Goal: Task Accomplishment & Management: Manage account settings

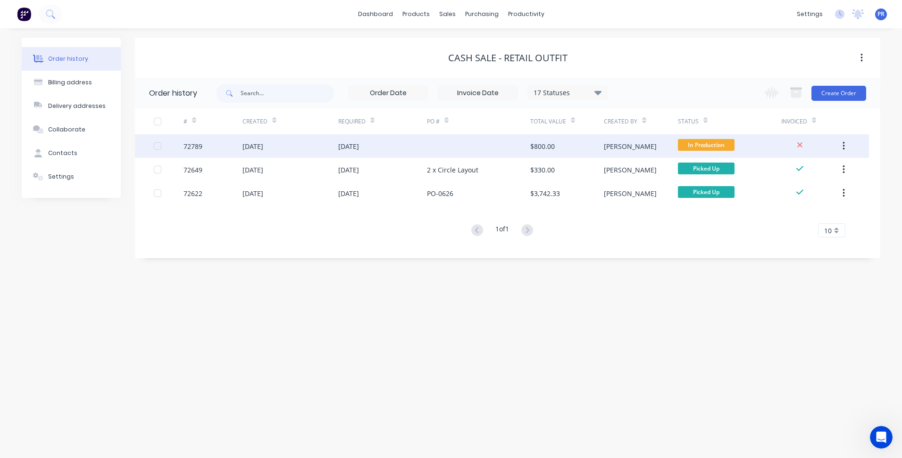
click at [453, 147] on div at bounding box center [478, 146] width 103 height 24
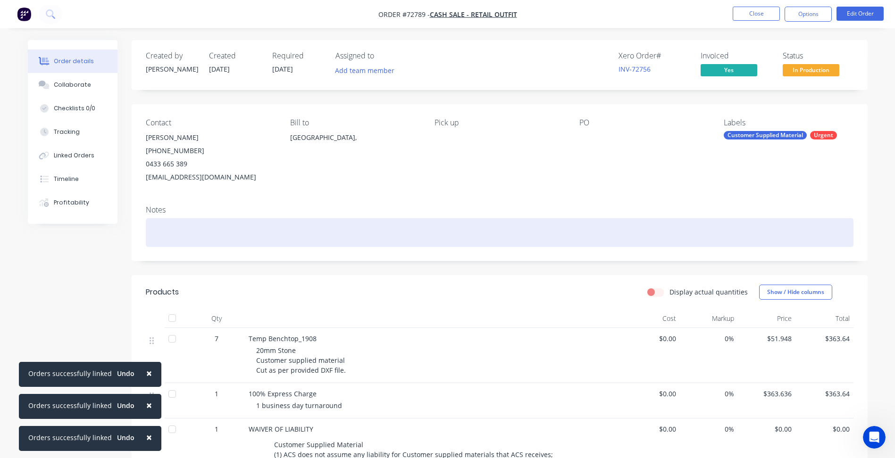
scroll to position [141, 0]
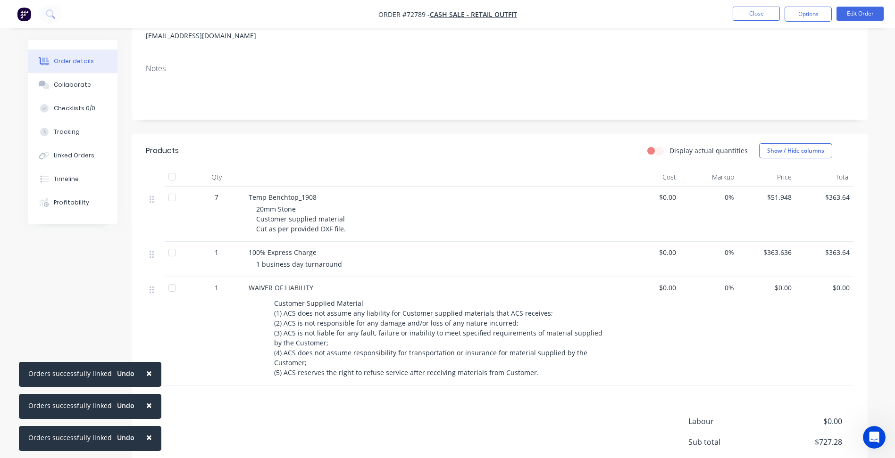
click at [93, 294] on div "Created by Patrick Created 29/08/25 Required 29/08/25 Assigned to Add team memb…" at bounding box center [447, 226] width 839 height 655
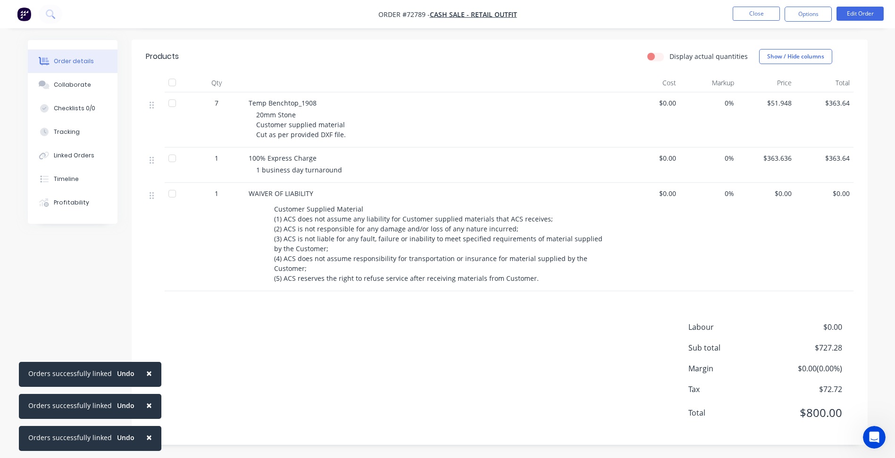
scroll to position [47, 0]
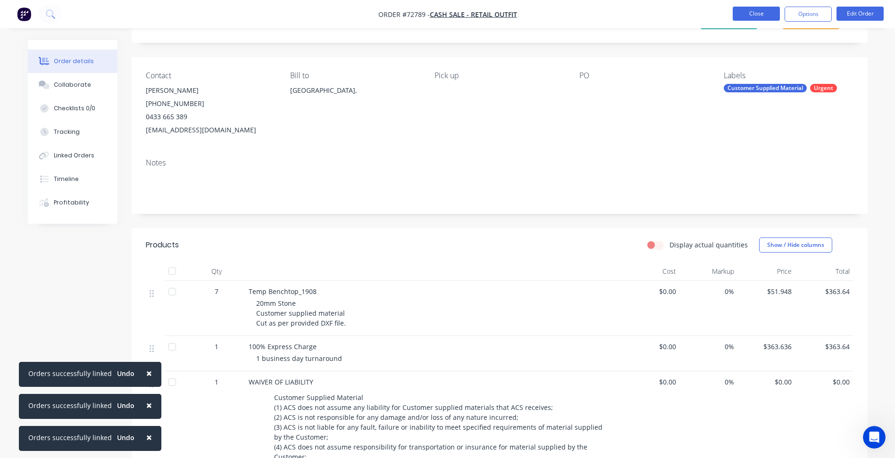
click at [770, 16] on button "Close" at bounding box center [755, 14] width 47 height 14
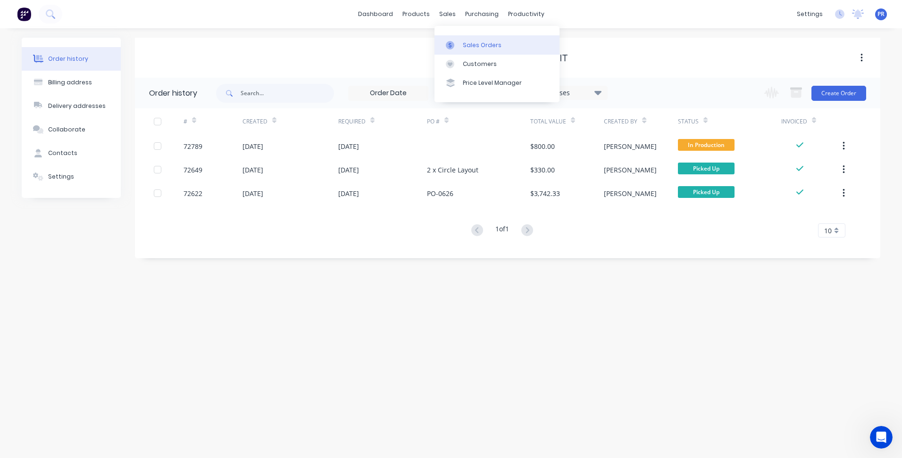
click at [475, 46] on div "Sales Orders" at bounding box center [482, 45] width 39 height 8
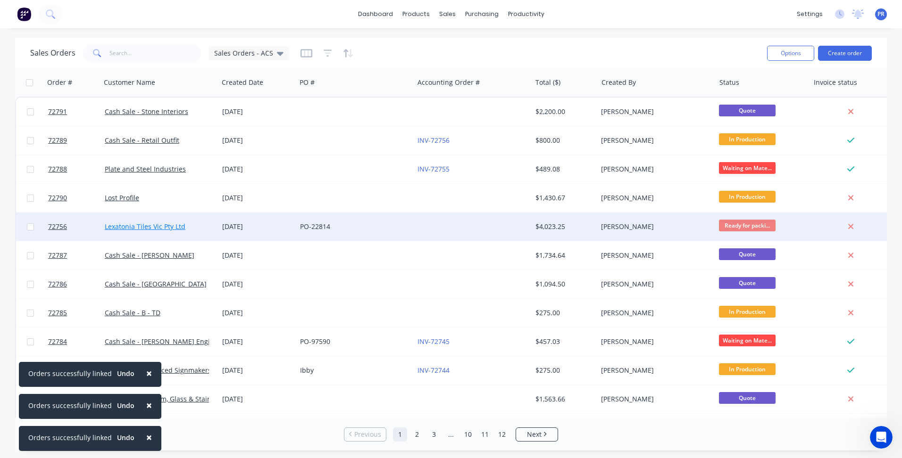
click at [146, 230] on link "Lexatonia Tiles Vic Pty Ltd" at bounding box center [145, 226] width 81 height 9
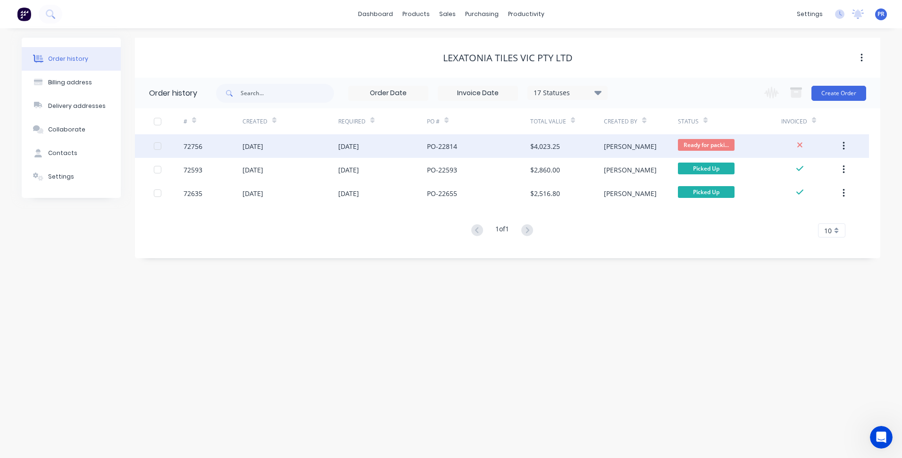
click at [387, 143] on div "09 Sep 2025" at bounding box center [382, 146] width 89 height 24
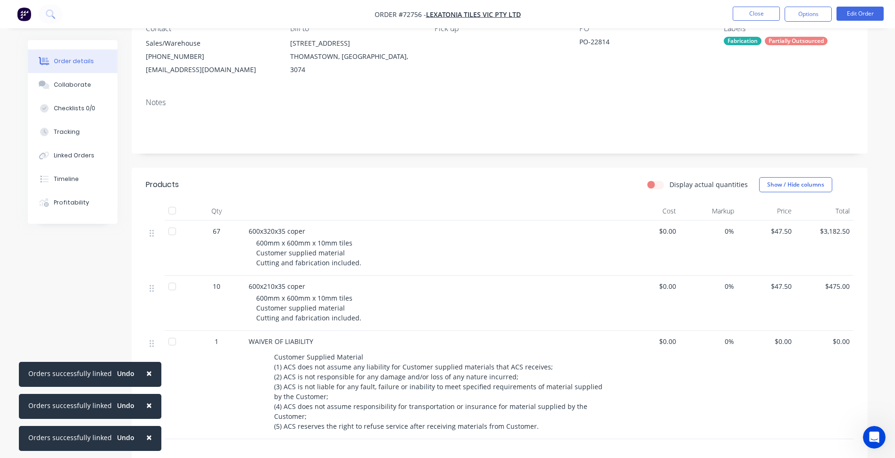
scroll to position [141, 0]
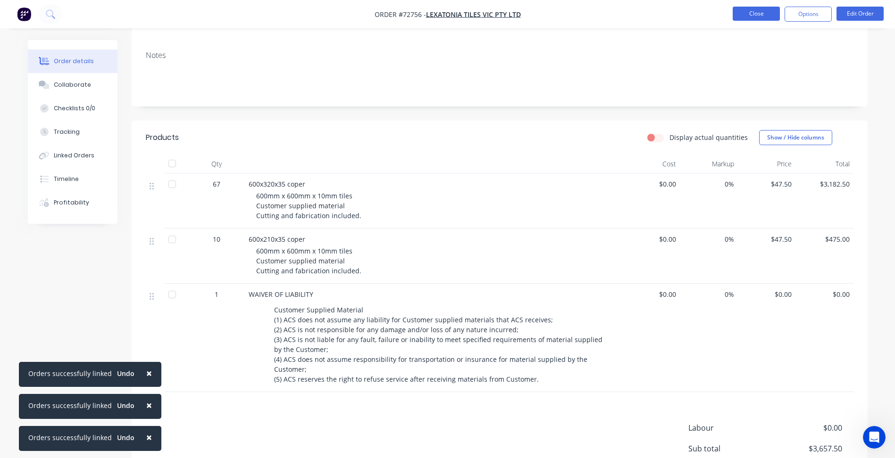
click at [758, 8] on button "Close" at bounding box center [755, 14] width 47 height 14
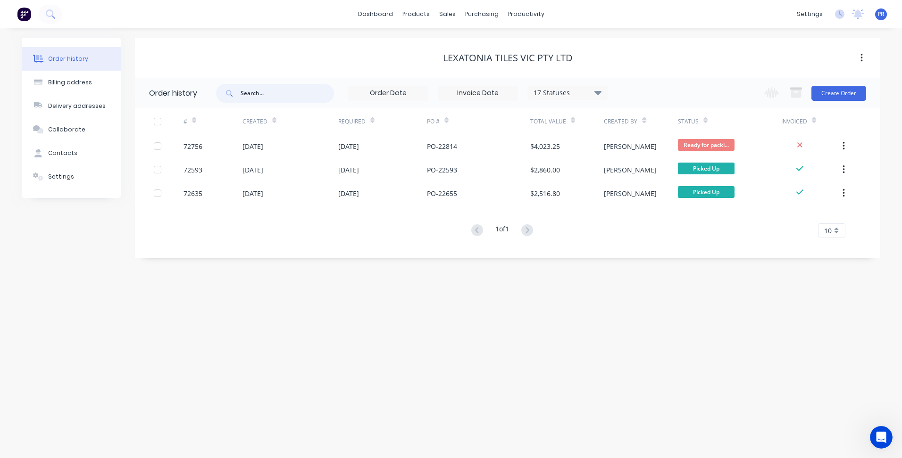
click at [263, 95] on input "text" at bounding box center [287, 93] width 93 height 19
type input "DERWENT"
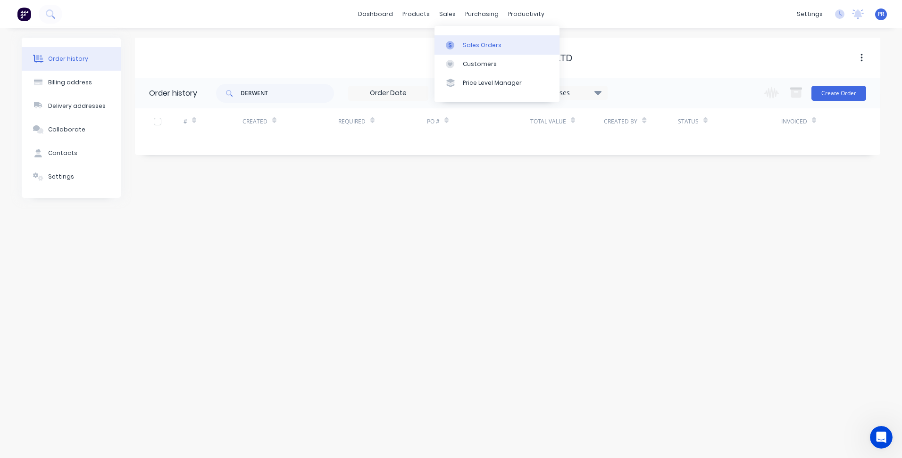
click at [460, 42] on link "Sales Orders" at bounding box center [496, 44] width 125 height 19
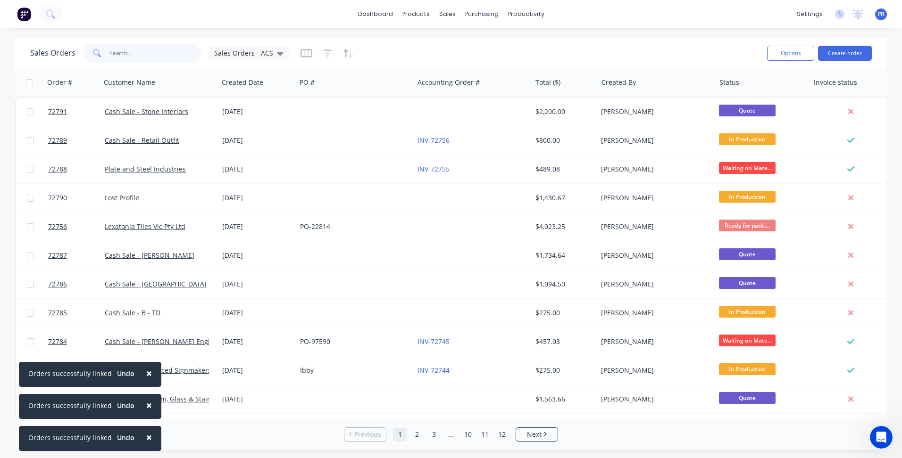
click at [156, 58] on input "text" at bounding box center [155, 53] width 92 height 19
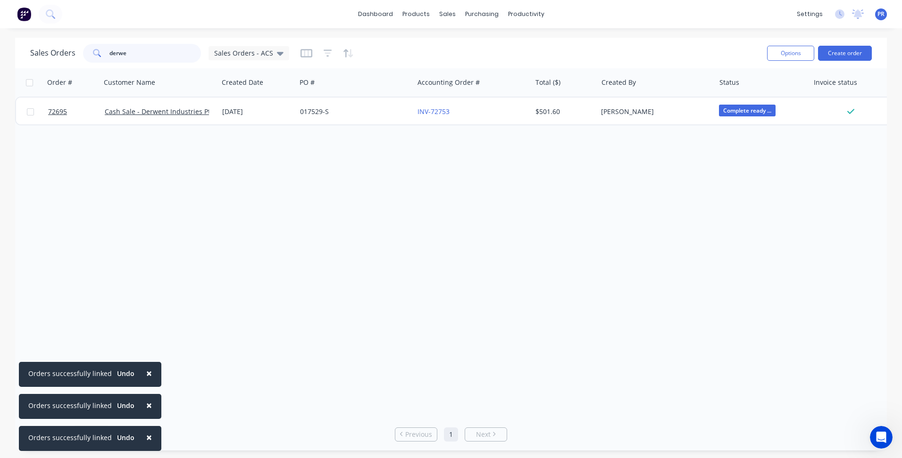
type input "derwe"
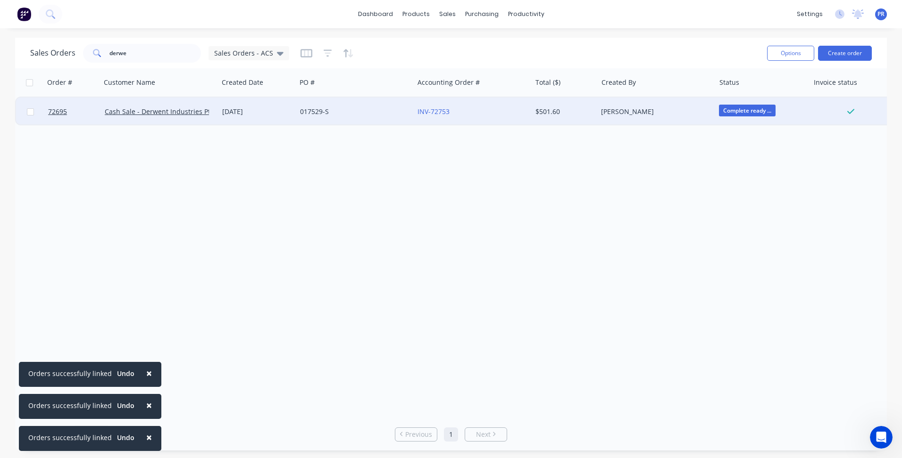
click at [595, 115] on div "$501.60" at bounding box center [565, 112] width 66 height 28
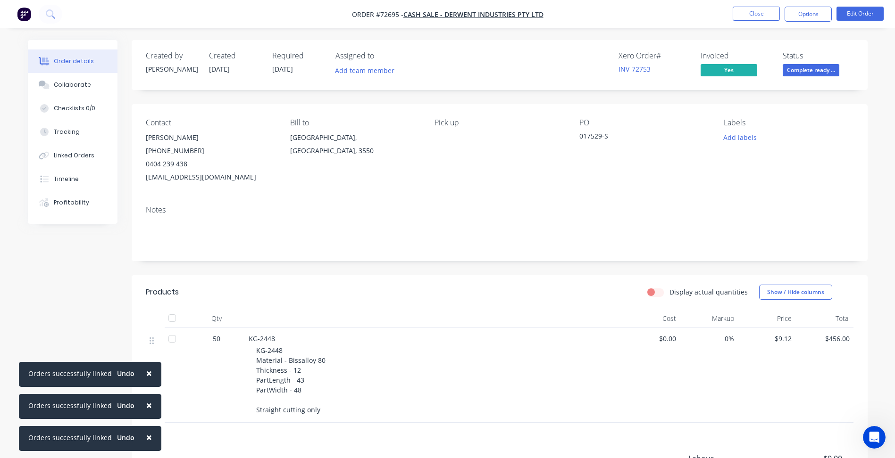
scroll to position [133, 0]
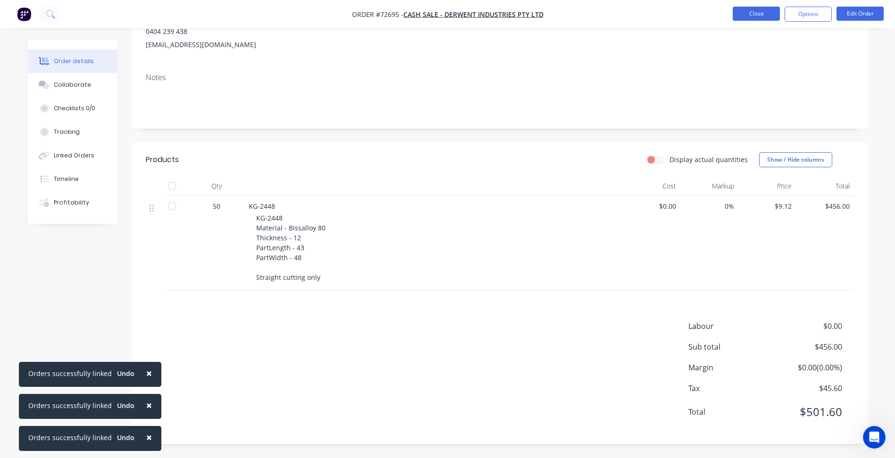
click at [761, 18] on button "Close" at bounding box center [755, 14] width 47 height 14
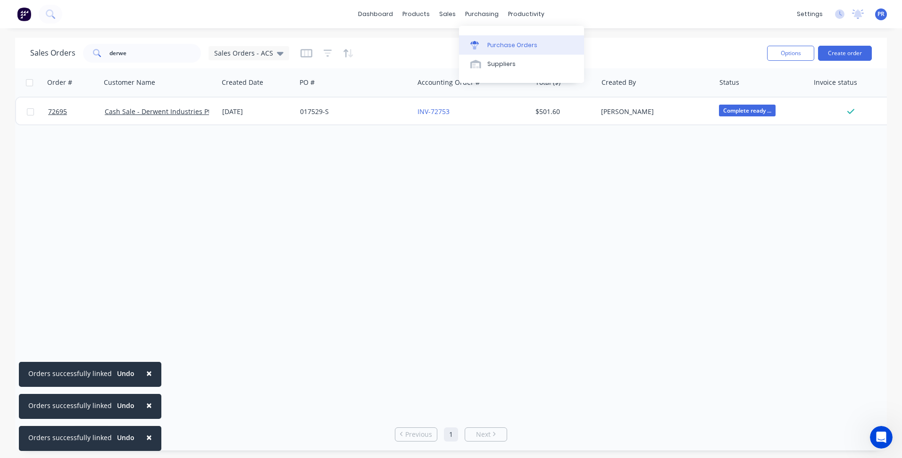
click at [496, 41] on div "Purchase Orders" at bounding box center [512, 45] width 50 height 8
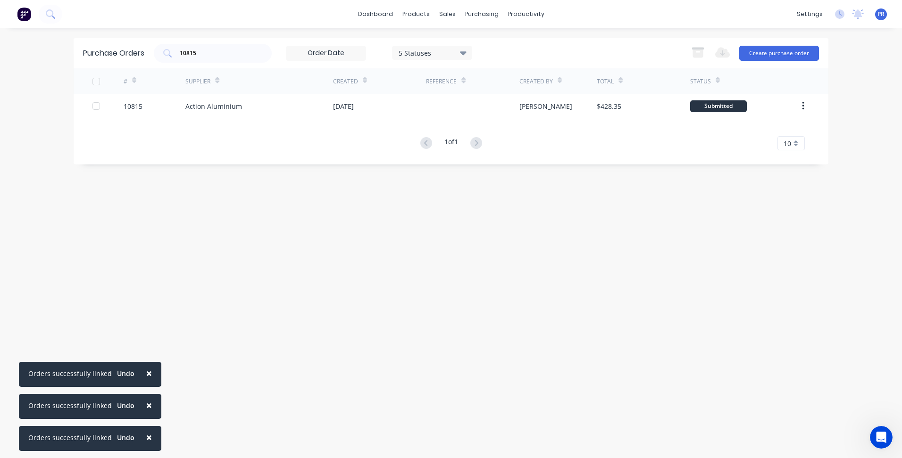
click at [112, 51] on div "Purchase Orders 10815 5 Statuses 5 Statuses Export to Excel (XLSX) Create purch…" at bounding box center [451, 53] width 755 height 31
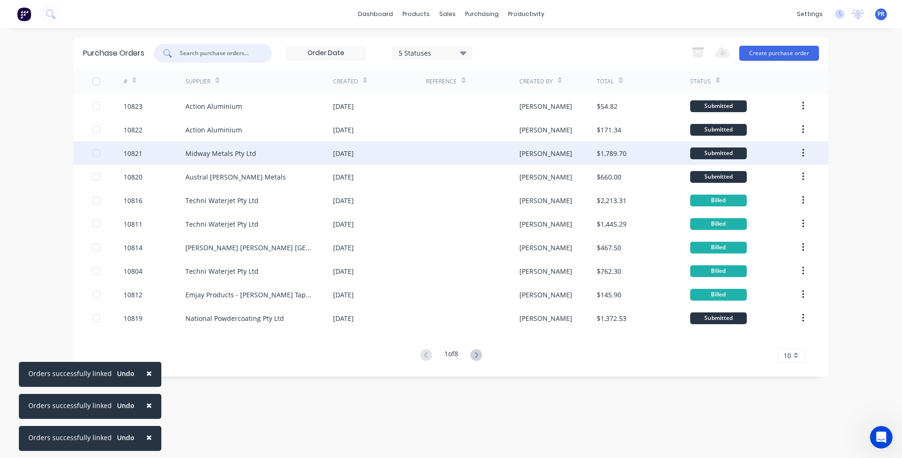
click at [228, 153] on div "Midway Metals Pty Ltd" at bounding box center [220, 154] width 71 height 10
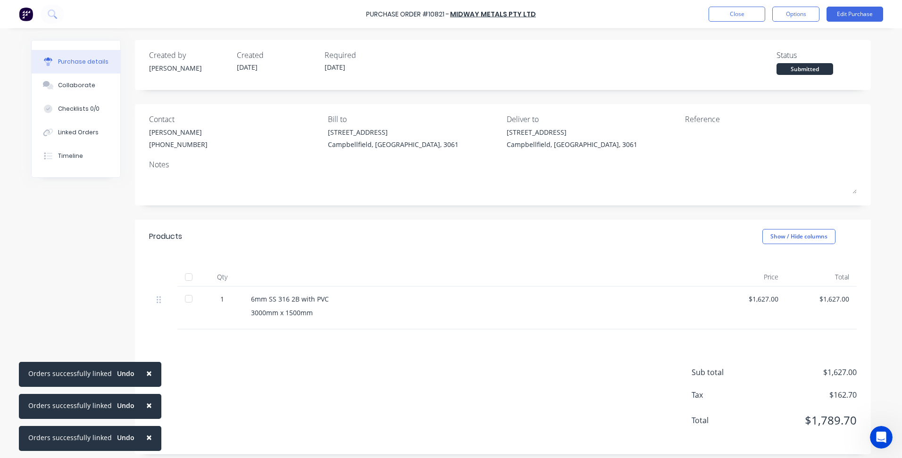
scroll to position [6, 0]
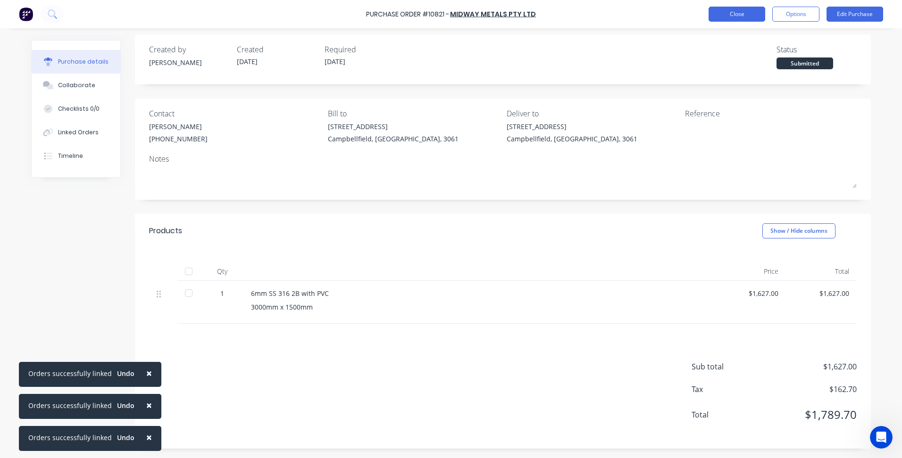
click at [731, 11] on button "Close" at bounding box center [736, 14] width 57 height 15
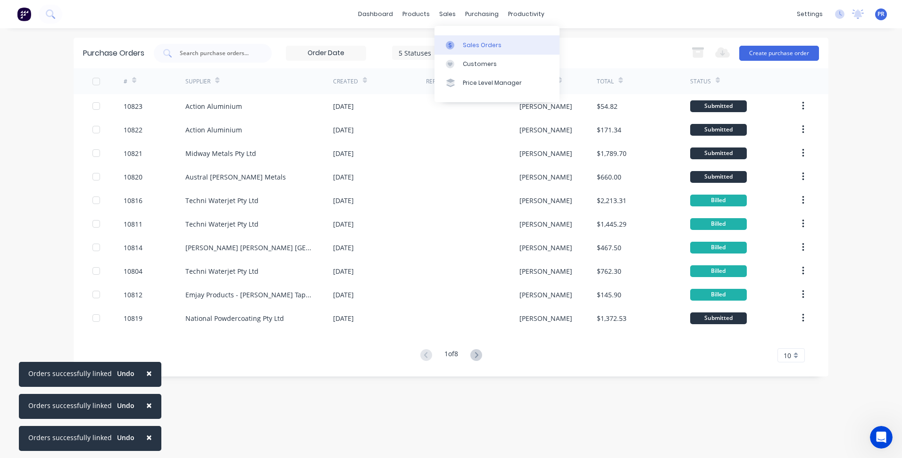
click at [459, 43] on div at bounding box center [453, 45] width 14 height 8
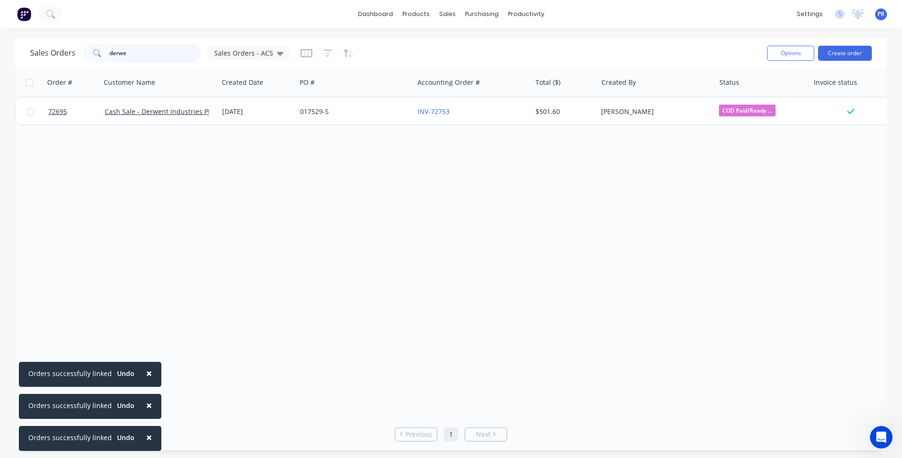
click at [60, 51] on div "Sales Orders derwe Sales Orders - ACS" at bounding box center [159, 53] width 259 height 19
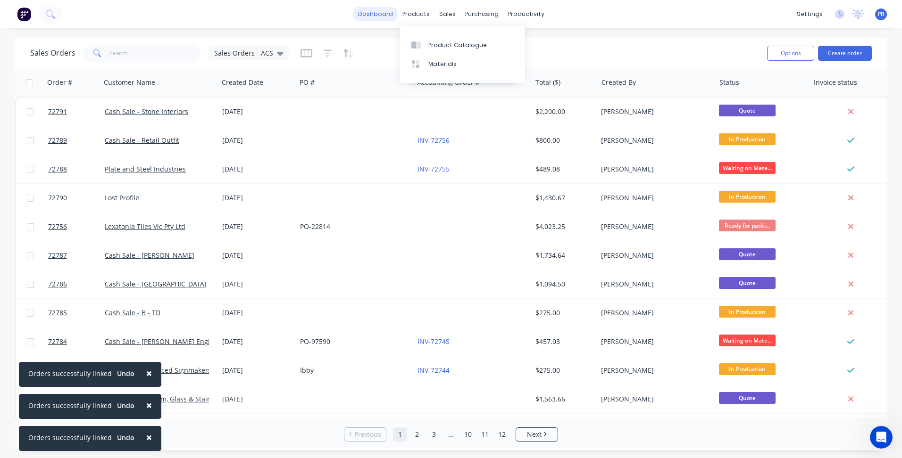
click at [373, 13] on link "dashboard" at bounding box center [375, 14] width 44 height 14
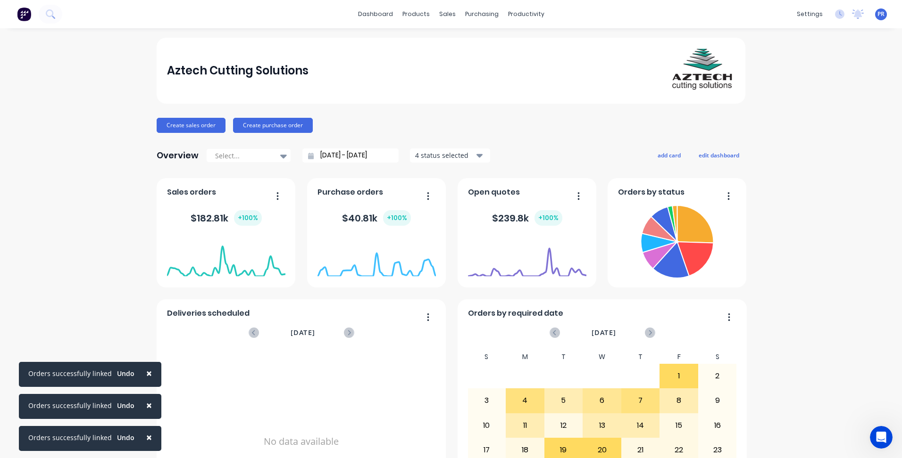
click at [333, 160] on input "29/07/25 - 29/08/25" at bounding box center [354, 156] width 81 height 14
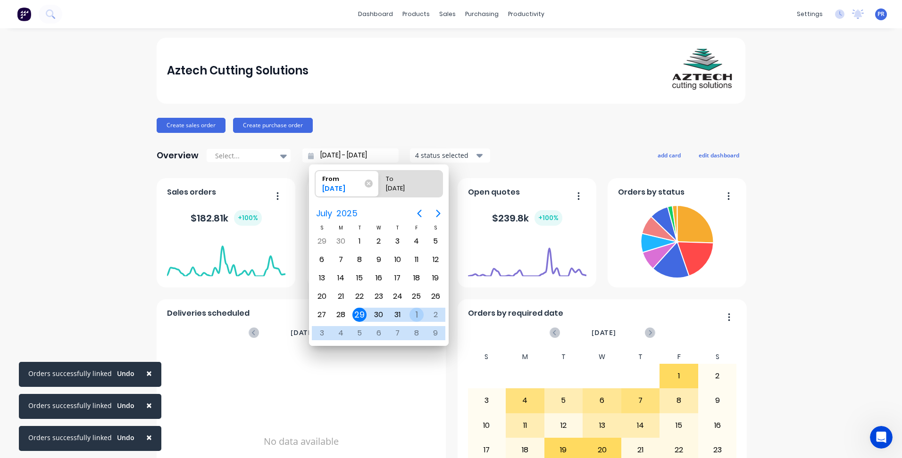
click at [417, 315] on div "1" at bounding box center [416, 315] width 14 height 14
type input "01/08/25 - 29/08/25"
radio input "false"
radio input "true"
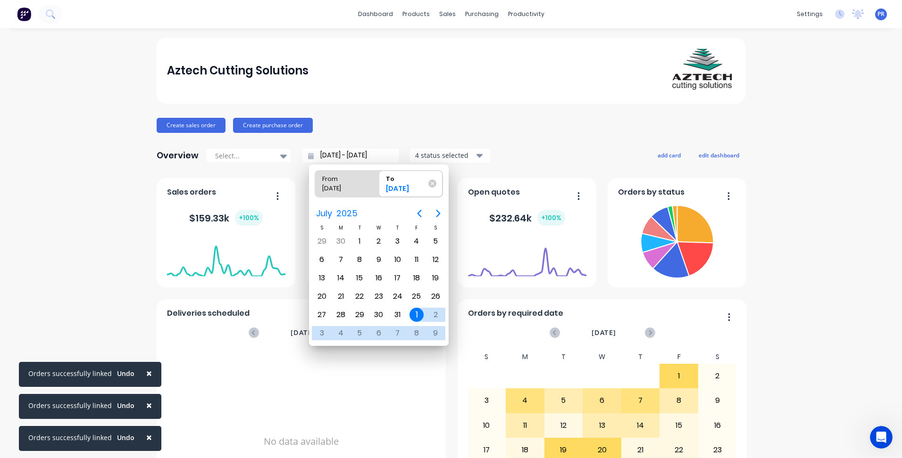
click at [105, 211] on div "Aztech Cutting Solutions Create sales order Create purchase order Overview Sele…" at bounding box center [451, 284] width 902 height 492
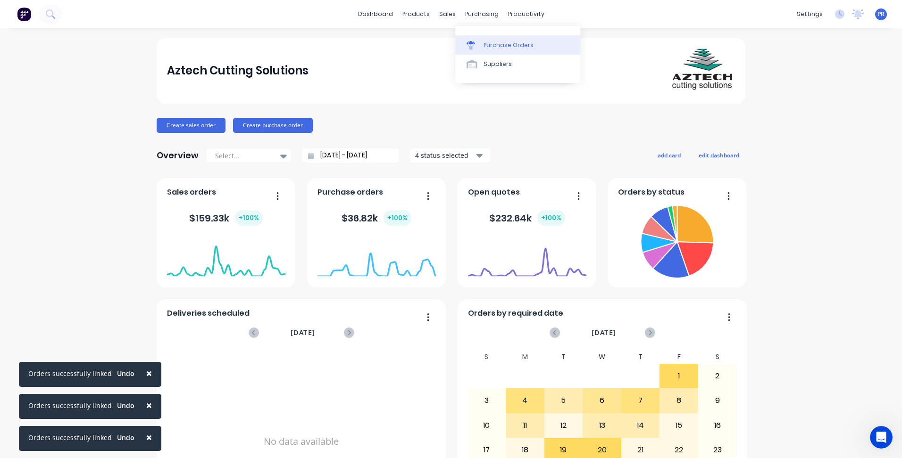
click at [503, 39] on link "Purchase Orders" at bounding box center [517, 44] width 125 height 19
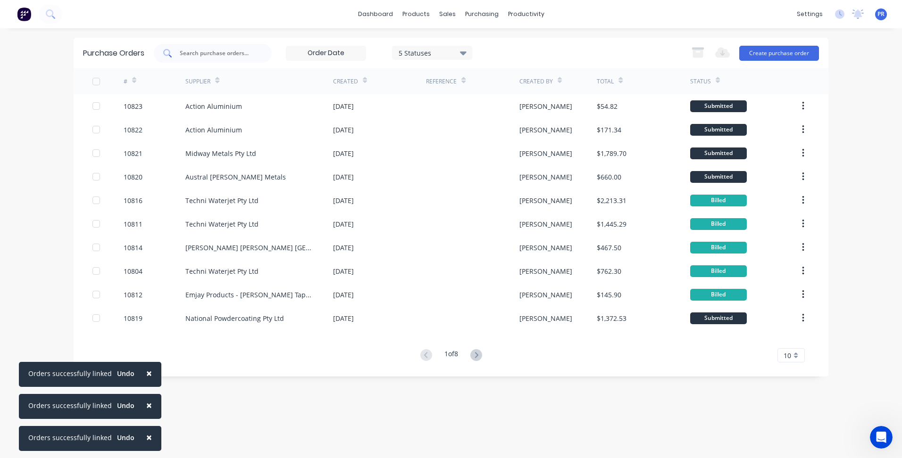
click at [215, 58] on div at bounding box center [213, 53] width 118 height 19
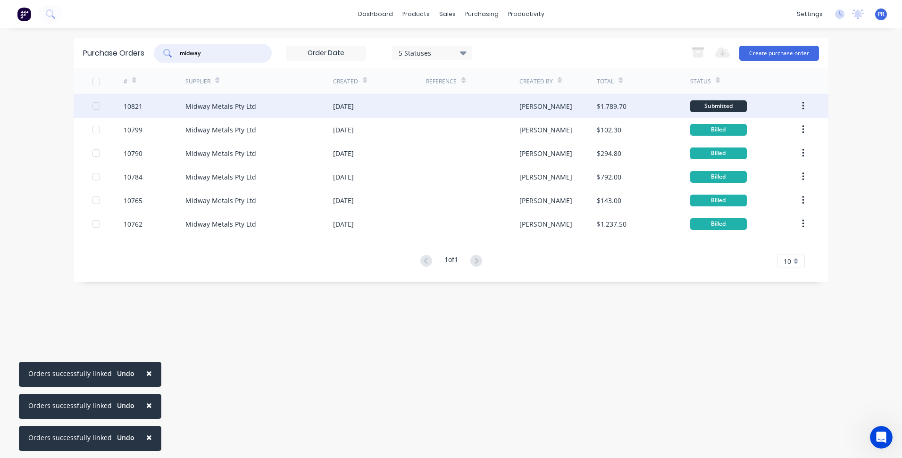
type input "midway"
click at [262, 103] on div "Midway Metals Pty Ltd" at bounding box center [259, 106] width 148 height 24
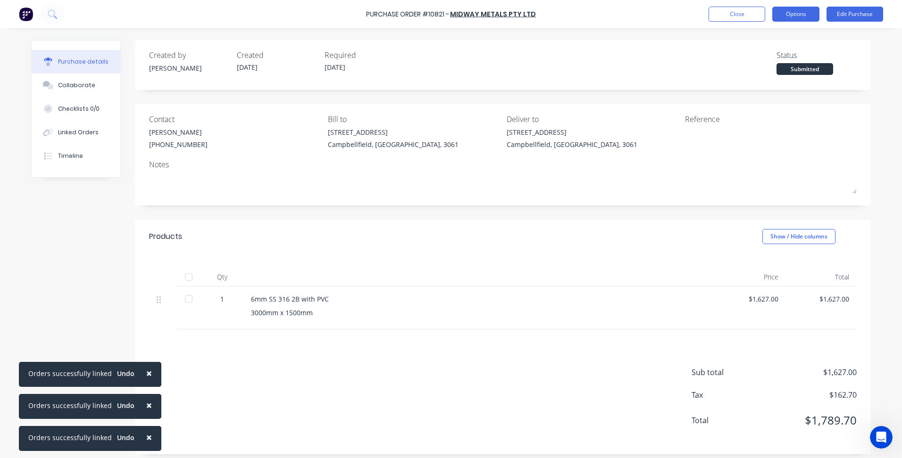
click at [781, 17] on button "Options" at bounding box center [795, 14] width 47 height 15
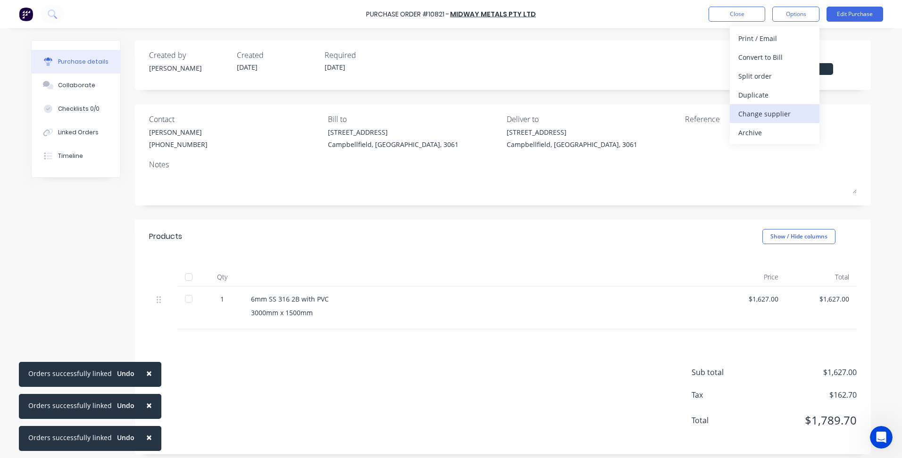
click at [762, 115] on div "Change supplier" at bounding box center [774, 114] width 73 height 14
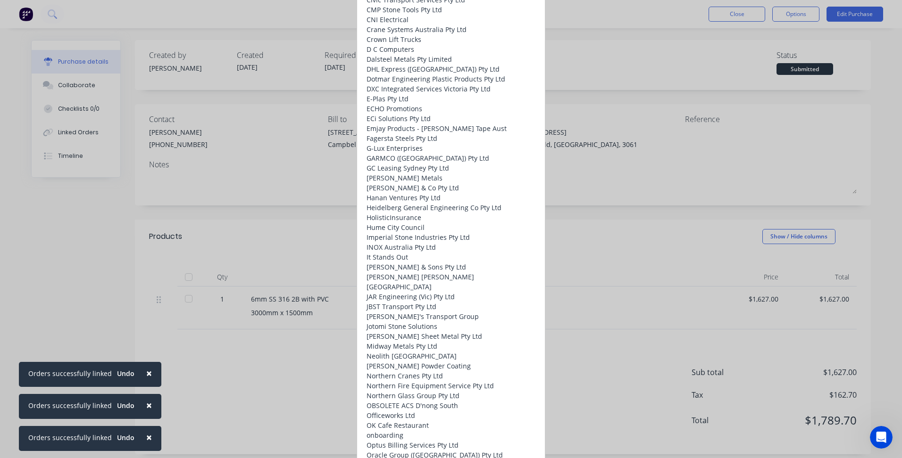
type input "fag"
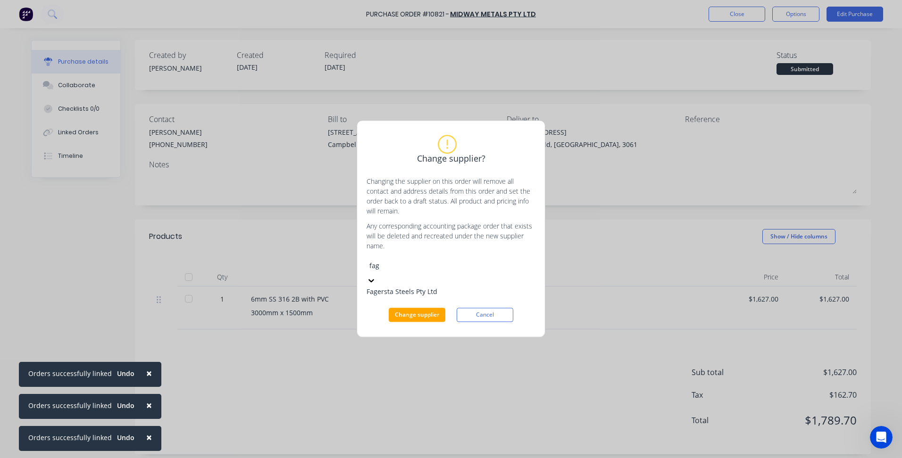
click at [416, 297] on div "Fagersta Steels Pty Ltd" at bounding box center [436, 292] width 141 height 10
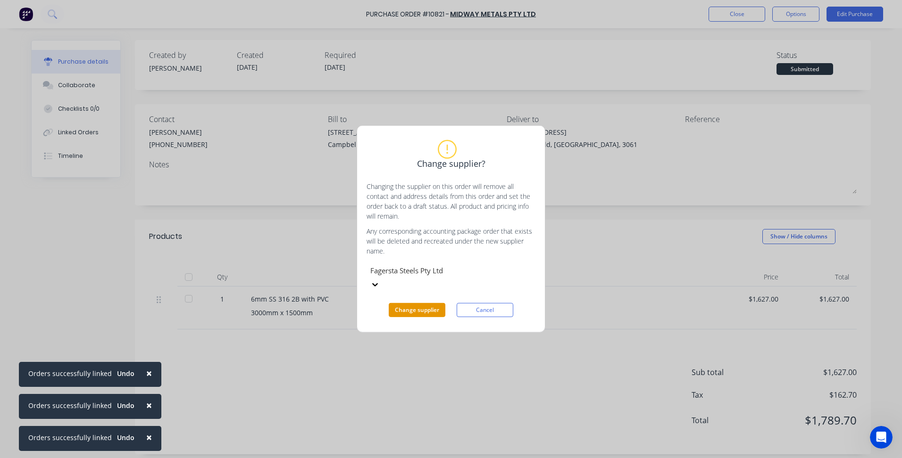
click at [417, 303] on button "Change supplier" at bounding box center [417, 310] width 57 height 14
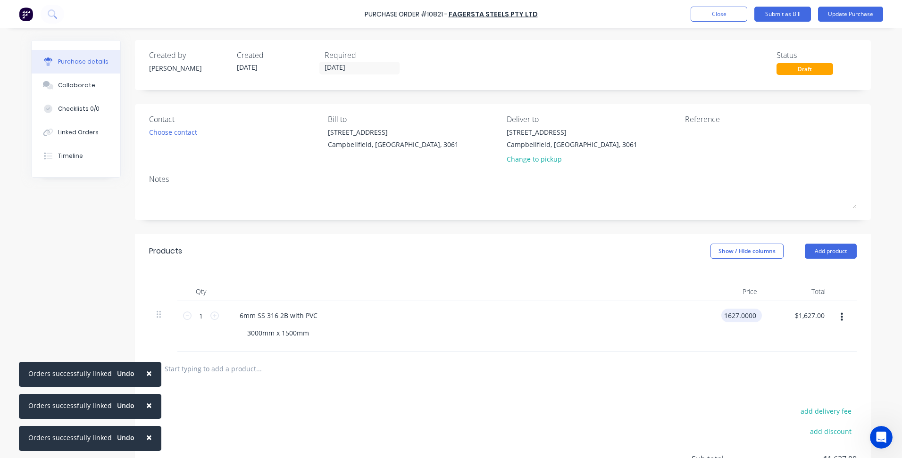
click at [742, 315] on input "1627.0000" at bounding box center [739, 316] width 37 height 14
type input "$1,567.00"
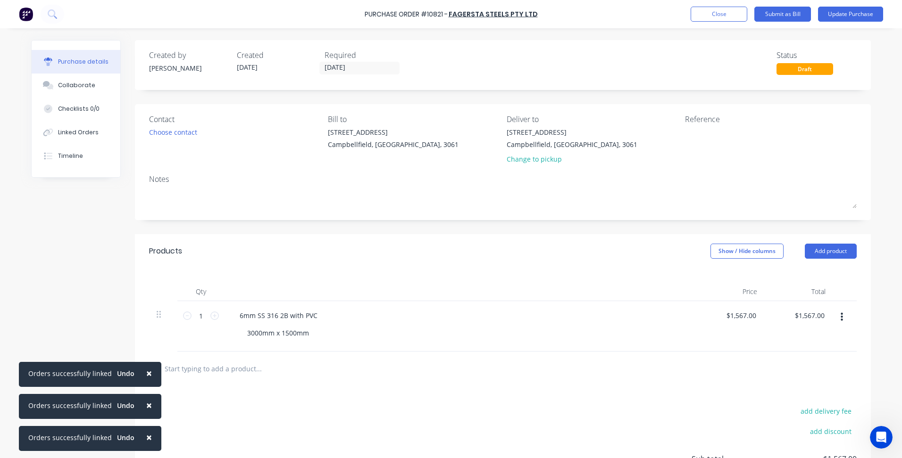
click at [644, 402] on div "add delivery fee add discount Sub total $1,567.00 Tax $156.70 Total $1,723.70" at bounding box center [503, 463] width 736 height 155
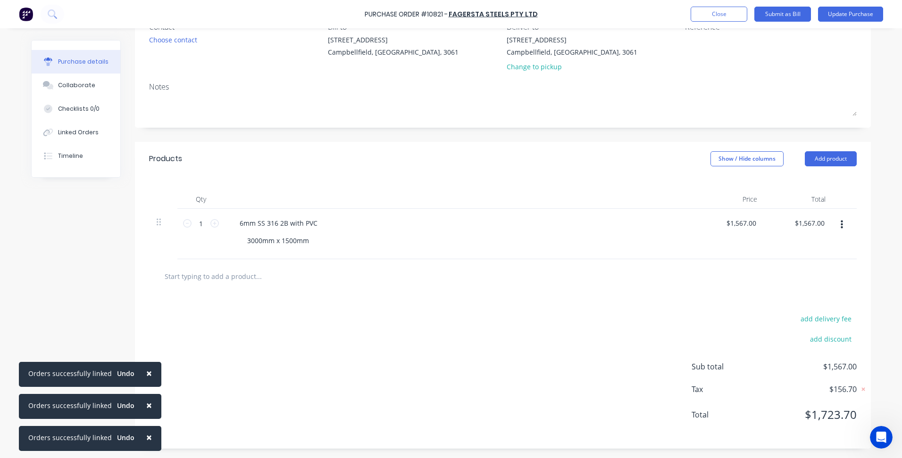
scroll to position [45, 0]
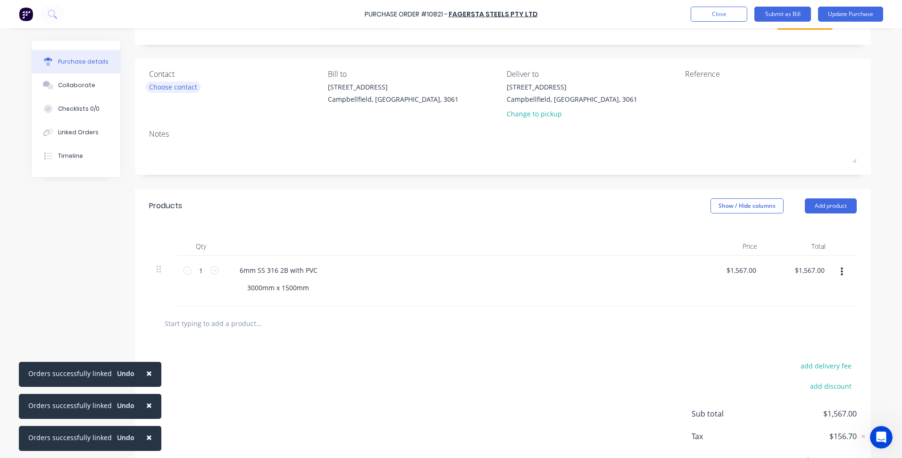
click at [186, 85] on div "Choose contact" at bounding box center [173, 87] width 48 height 10
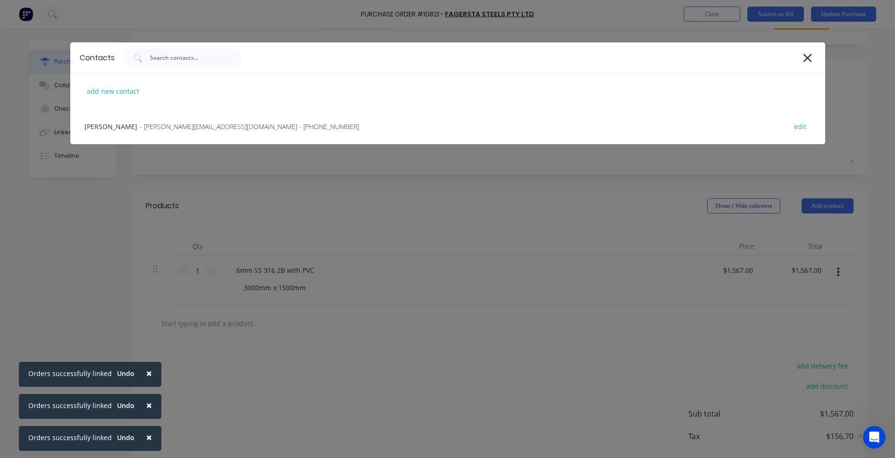
click at [432, 257] on div "Contacts add new contact Alex Bobroff - alexb@midwaymetals.com.au - (03) 9791 5…" at bounding box center [447, 229] width 895 height 458
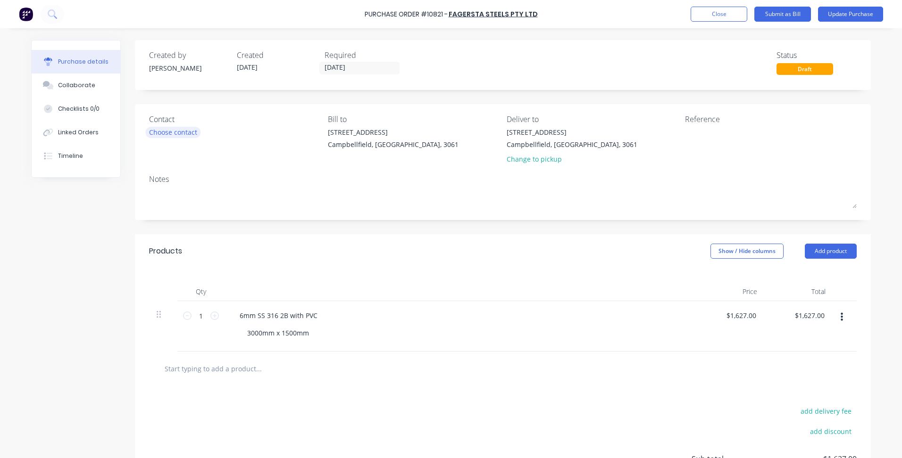
click at [176, 132] on div "Choose contact" at bounding box center [173, 132] width 48 height 10
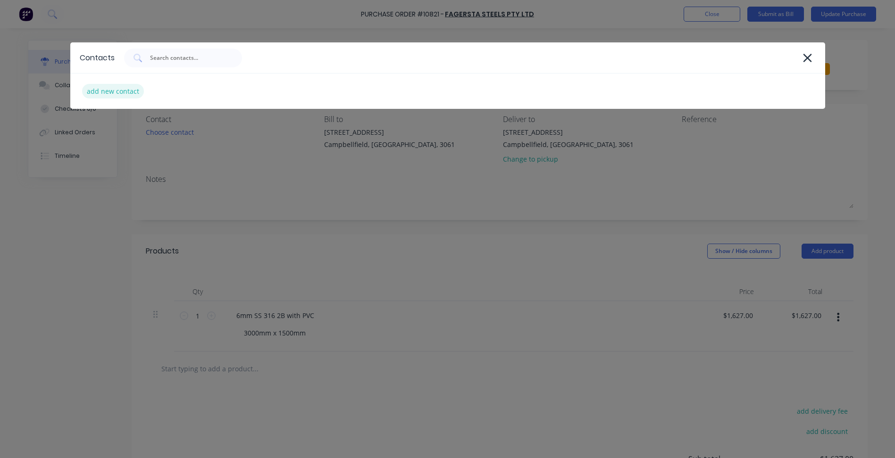
click at [118, 93] on div "add new contact" at bounding box center [113, 91] width 62 height 15
select select "AU"
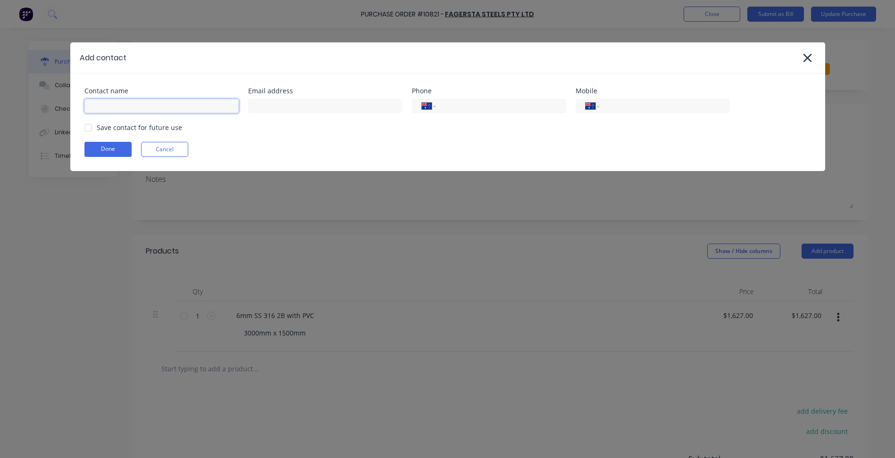
click at [123, 107] on input at bounding box center [161, 106] width 154 height 14
type input "[PERSON_NAME]"
click at [265, 112] on input at bounding box center [325, 106] width 154 height 14
paste input "cooperc@fagersta.com.au"
type input "cooperc@fagersta.com.au"
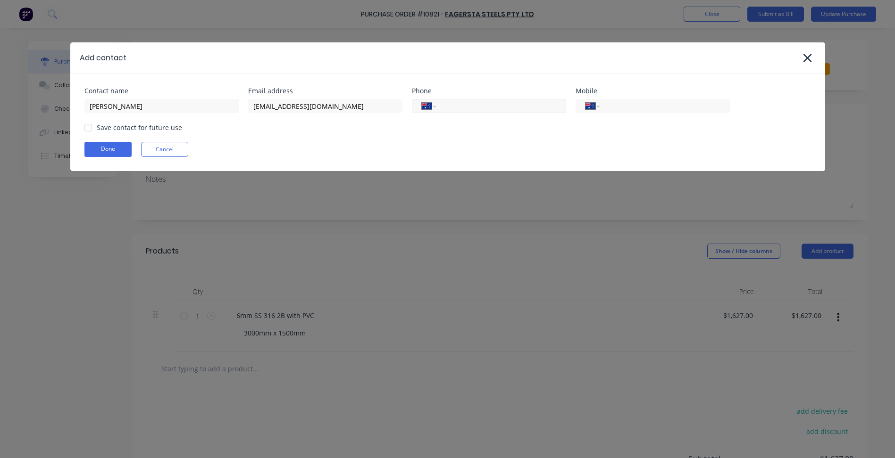
click at [465, 104] on input "tel" at bounding box center [498, 106] width 113 height 11
type input "[PHONE_NUMBER]"
type input "0488 999 110"
click at [147, 127] on div "Save contact for future use" at bounding box center [139, 128] width 85 height 10
click at [90, 129] on div at bounding box center [88, 127] width 19 height 19
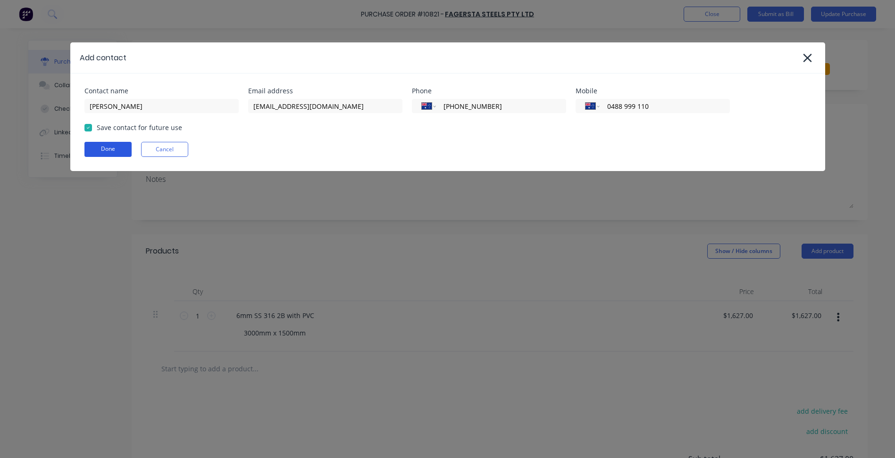
click at [97, 145] on button "Done" at bounding box center [107, 149] width 47 height 15
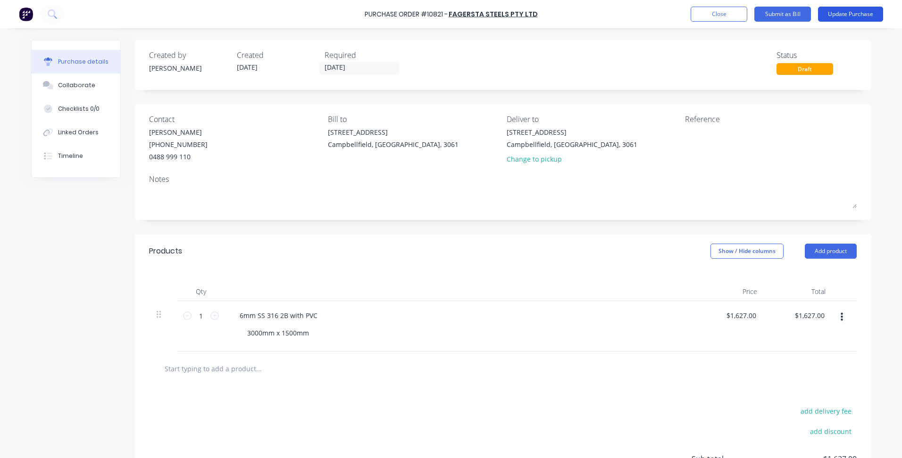
click at [842, 15] on button "Update Purchase" at bounding box center [850, 14] width 65 height 15
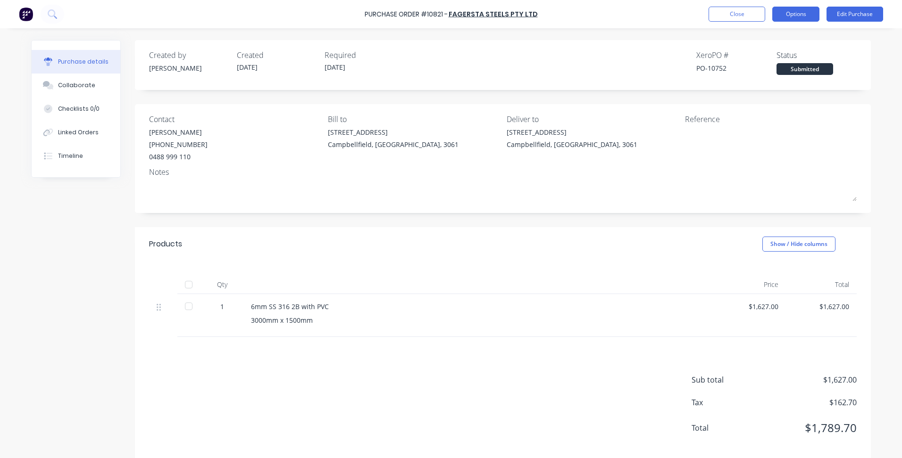
click at [798, 15] on button "Options" at bounding box center [795, 14] width 47 height 15
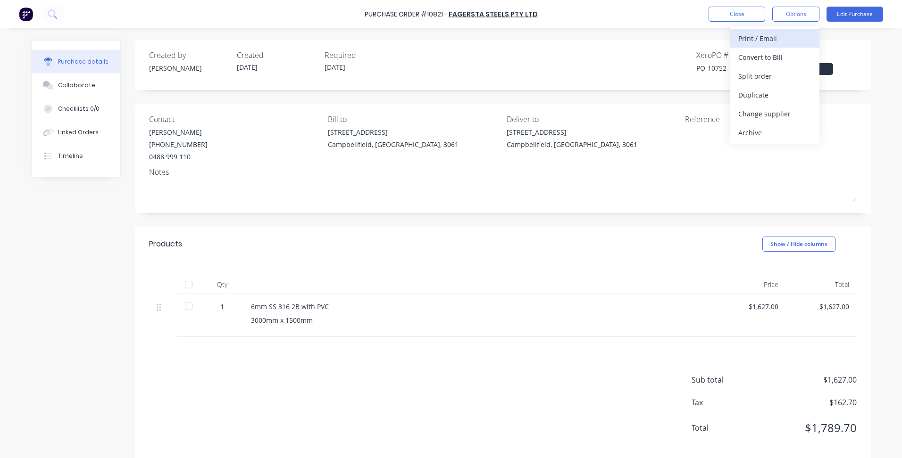
click at [760, 39] on div "Print / Email" at bounding box center [774, 39] width 73 height 14
click at [760, 56] on div "With pricing" at bounding box center [774, 57] width 73 height 14
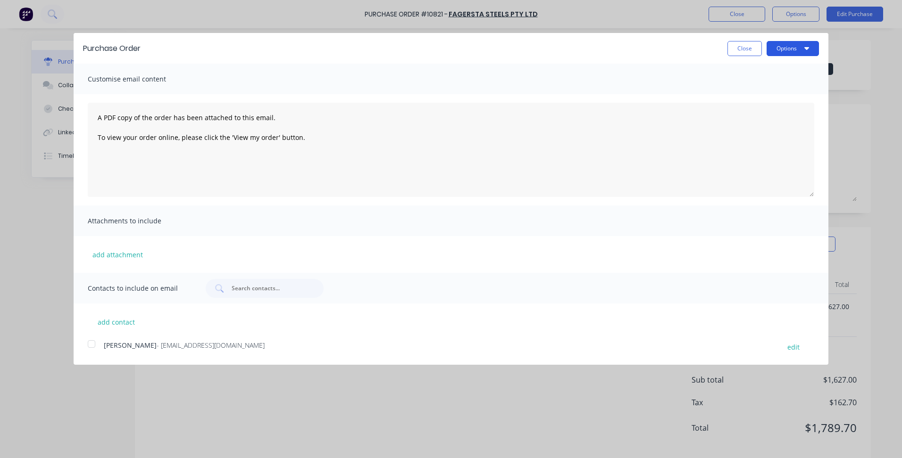
click at [782, 54] on button "Options" at bounding box center [792, 48] width 52 height 15
click at [772, 72] on div "Print" at bounding box center [774, 73] width 73 height 14
click at [734, 57] on div "Purchase Order Close Options Print Email" at bounding box center [451, 48] width 755 height 31
click at [737, 50] on button "Close" at bounding box center [744, 48] width 34 height 15
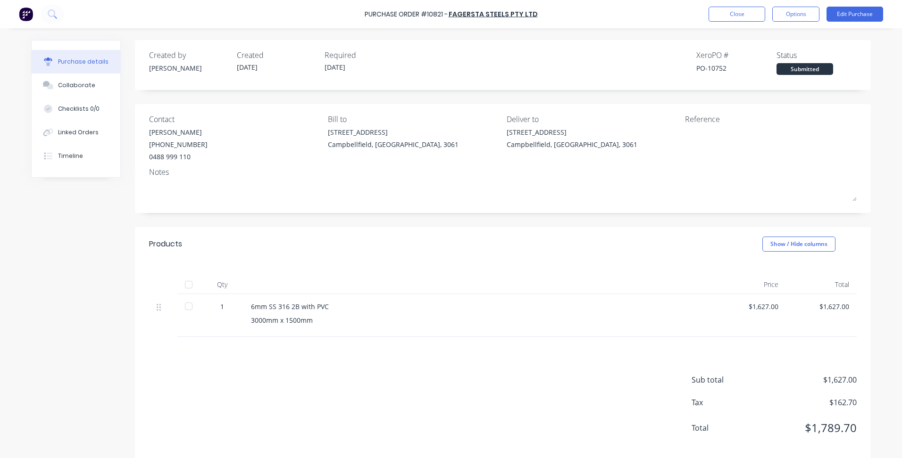
click at [766, 306] on div "$1,627.00" at bounding box center [751, 307] width 56 height 10
click at [769, 306] on div "$1,627.00" at bounding box center [751, 307] width 56 height 10
click at [847, 21] on button "Edit Purchase" at bounding box center [854, 14] width 57 height 15
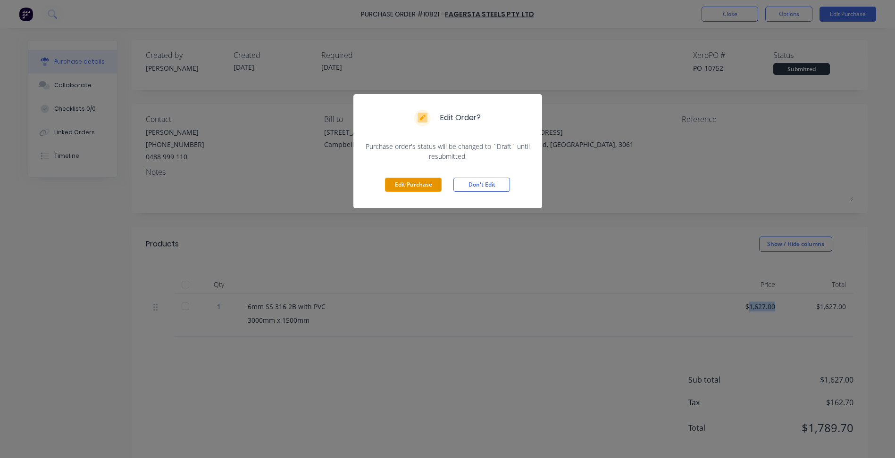
click at [389, 183] on button "Edit Purchase" at bounding box center [413, 185] width 57 height 14
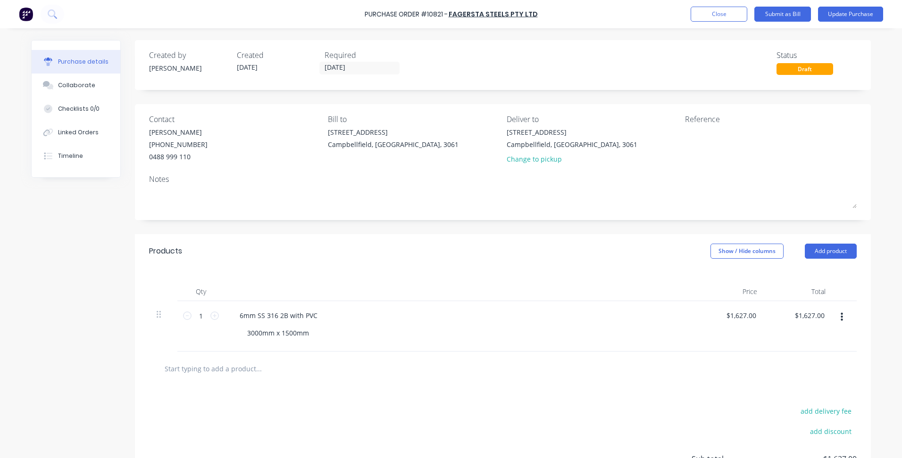
click at [735, 325] on div "$1,627.00 $1,627.00" at bounding box center [730, 326] width 68 height 50
click at [737, 311] on input "1627.0000" at bounding box center [739, 316] width 37 height 14
type input "$1,567.00"
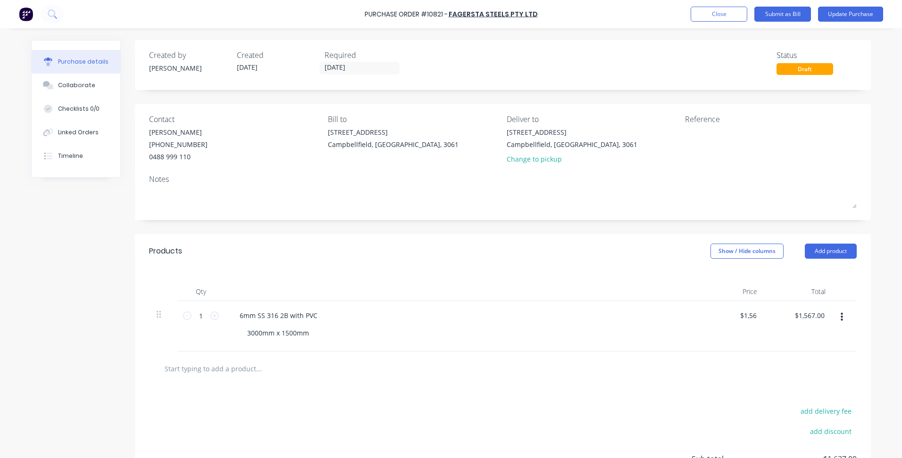
click at [453, 456] on div "add delivery fee add discount Sub total $1,627.00 Tax $162.70 Total $1,789.70" at bounding box center [503, 463] width 736 height 155
click at [830, 17] on button "Update Purchase" at bounding box center [850, 14] width 65 height 15
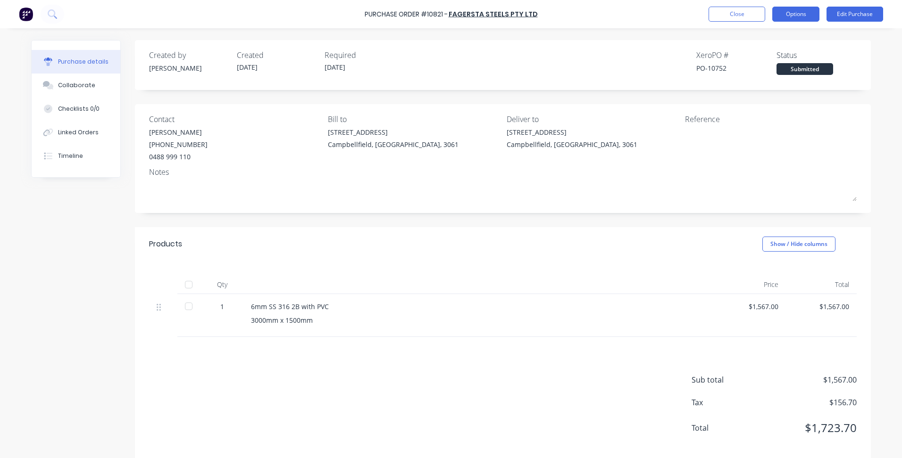
click at [792, 15] on button "Options" at bounding box center [795, 14] width 47 height 15
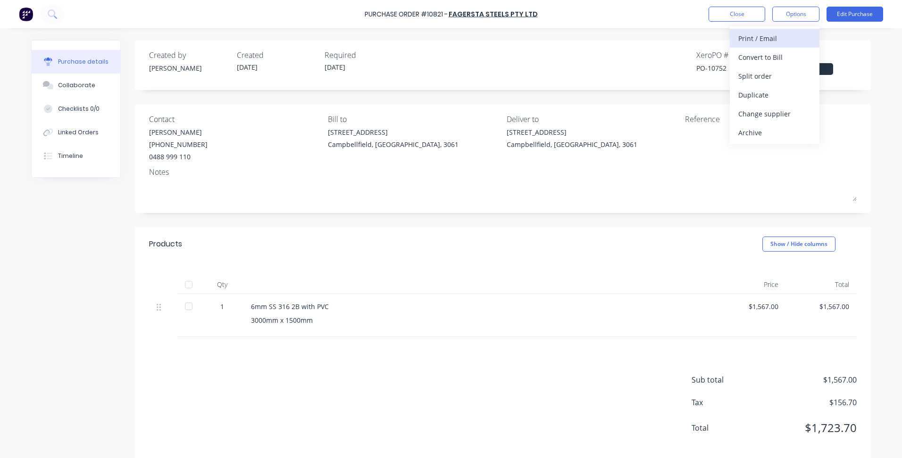
click at [761, 34] on div "Print / Email" at bounding box center [774, 39] width 73 height 14
click at [759, 46] on button "Back" at bounding box center [775, 38] width 90 height 19
click at [759, 42] on div "Print / Email" at bounding box center [774, 39] width 73 height 14
click at [766, 64] on div "With pricing" at bounding box center [774, 57] width 73 height 14
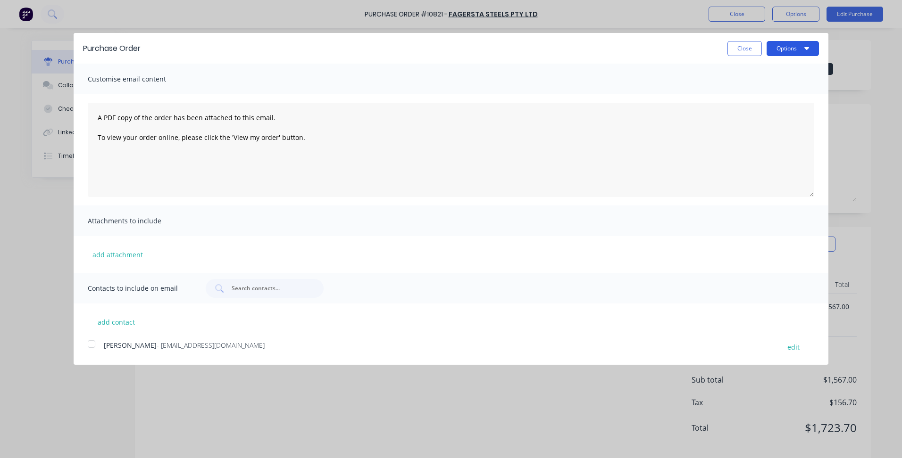
click at [798, 52] on button "Options" at bounding box center [792, 48] width 52 height 15
click at [787, 73] on div "Print" at bounding box center [774, 73] width 73 height 14
click at [736, 54] on button "Close" at bounding box center [744, 48] width 34 height 15
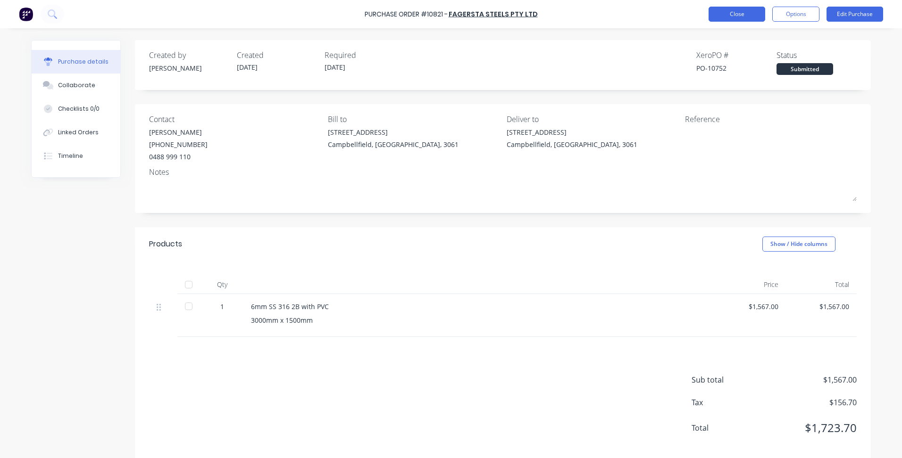
click at [733, 15] on button "Close" at bounding box center [736, 14] width 57 height 15
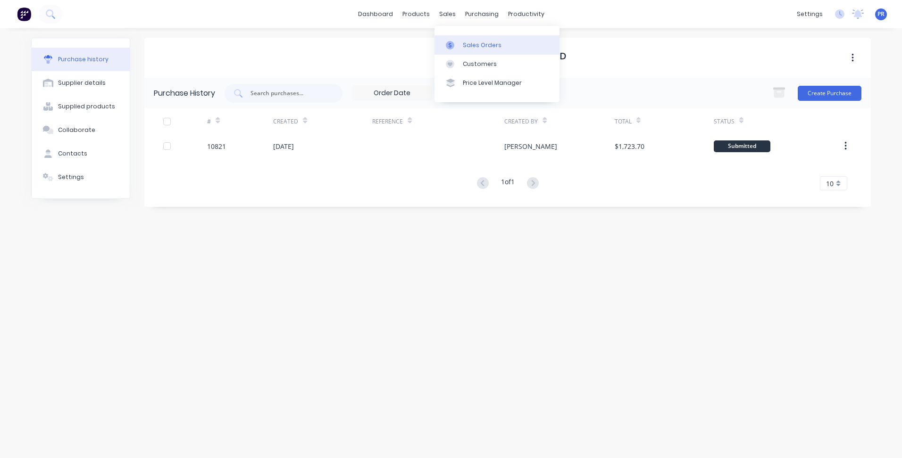
click at [471, 44] on div "Sales Orders" at bounding box center [482, 45] width 39 height 8
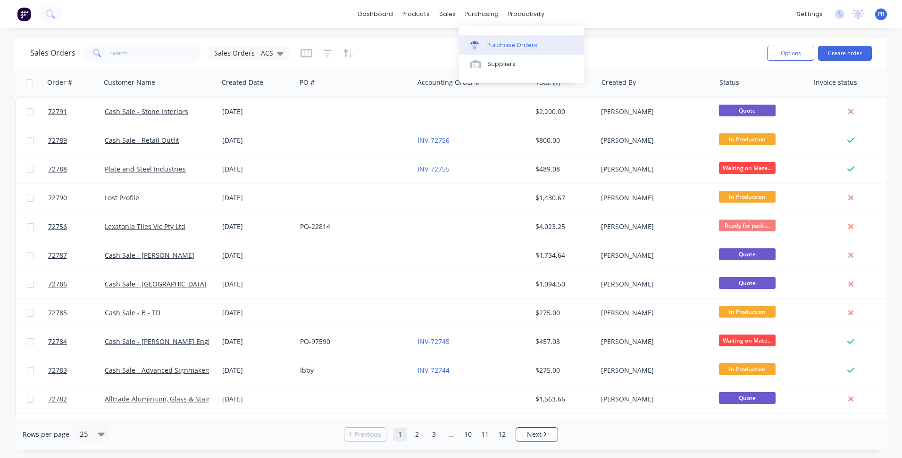
click at [493, 43] on div "Purchase Orders" at bounding box center [512, 45] width 50 height 8
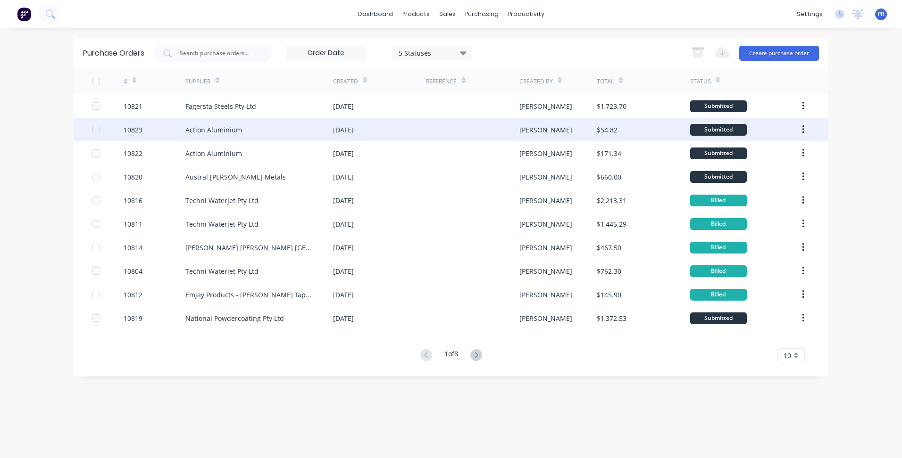
click at [252, 127] on div "Action Aluminium" at bounding box center [259, 130] width 148 height 24
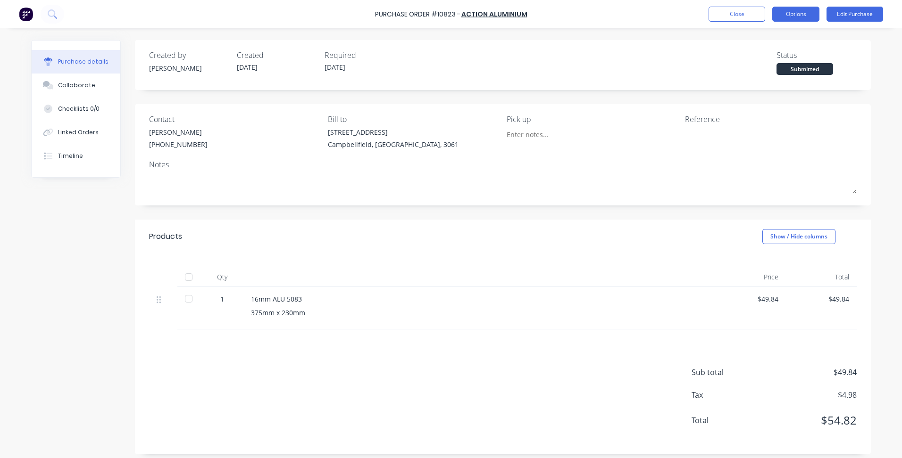
click at [801, 16] on button "Options" at bounding box center [795, 14] width 47 height 15
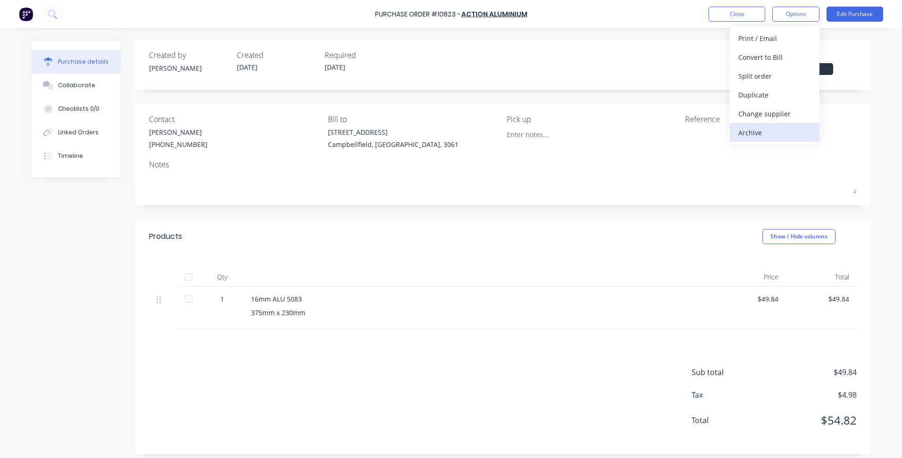
click at [750, 133] on div "Archive" at bounding box center [774, 133] width 73 height 14
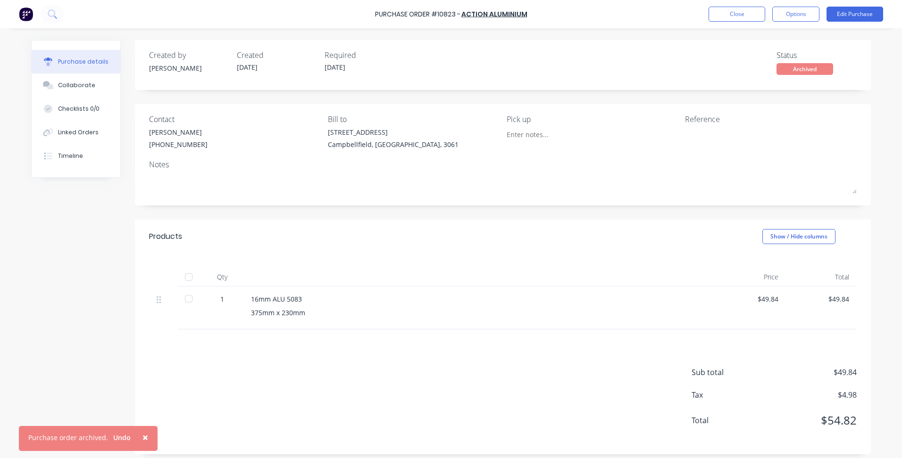
click at [656, 208] on div "Created by Patrick Created 29/08/25 Required 29/08/25 Status Archived Contact C…" at bounding box center [503, 247] width 736 height 415
click at [803, 16] on button "Options" at bounding box center [795, 14] width 47 height 15
click at [736, 11] on button "Close" at bounding box center [736, 14] width 57 height 15
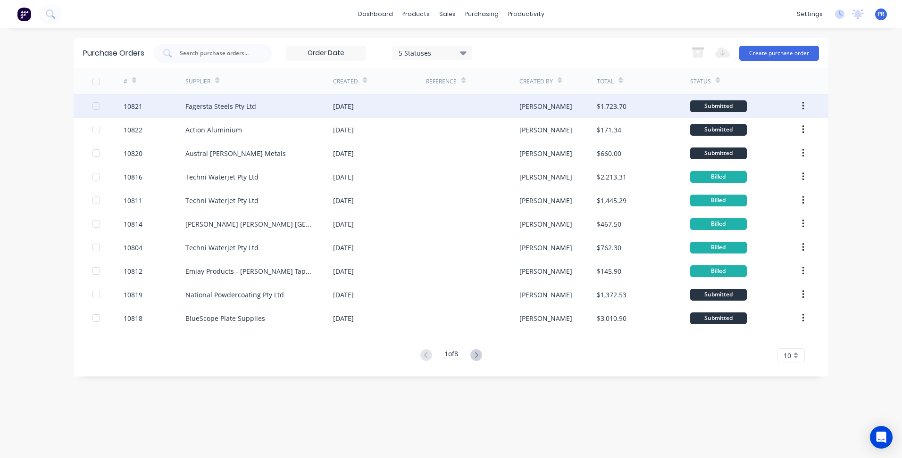
click at [239, 110] on div "Fagersta Steels Pty Ltd" at bounding box center [220, 106] width 71 height 10
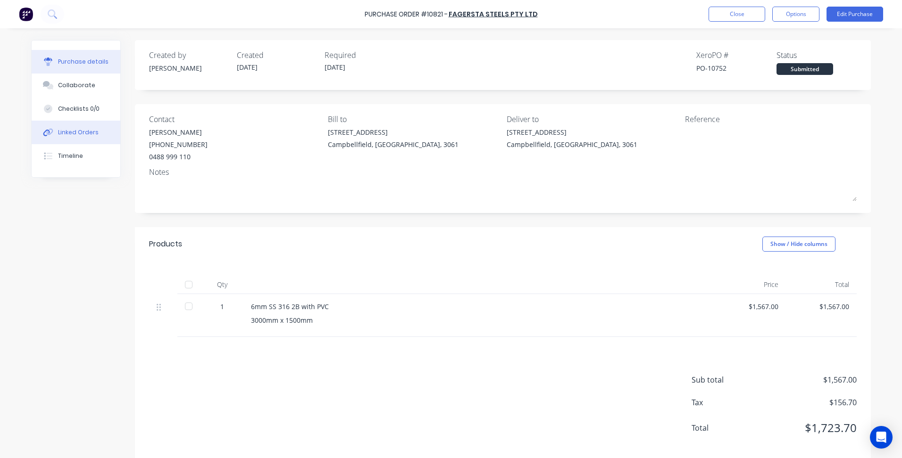
click at [72, 135] on div "Linked Orders" at bounding box center [78, 132] width 41 height 8
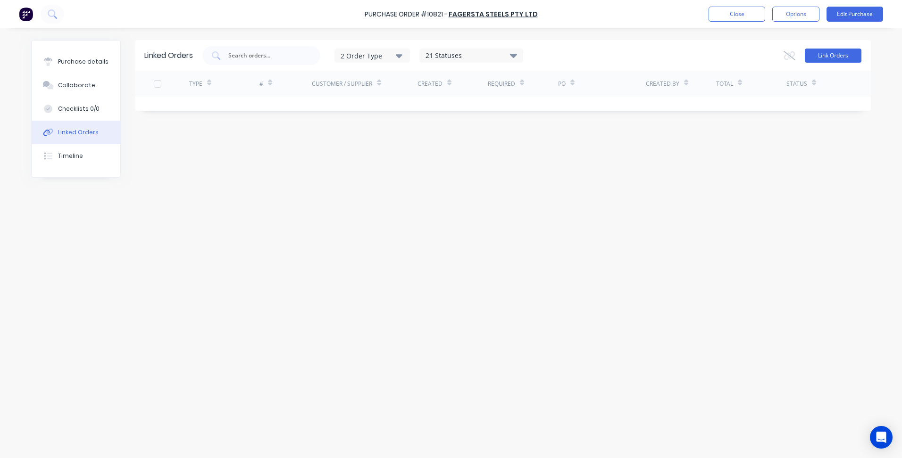
click at [831, 58] on button "Link Orders" at bounding box center [833, 56] width 57 height 14
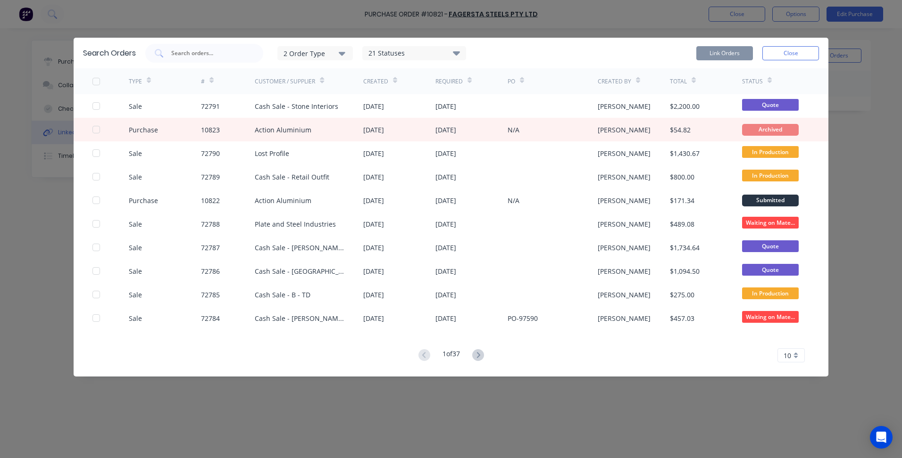
click at [278, 78] on div "Customer / Supplier" at bounding box center [285, 81] width 60 height 8
click at [202, 57] on input "text" at bounding box center [209, 53] width 78 height 9
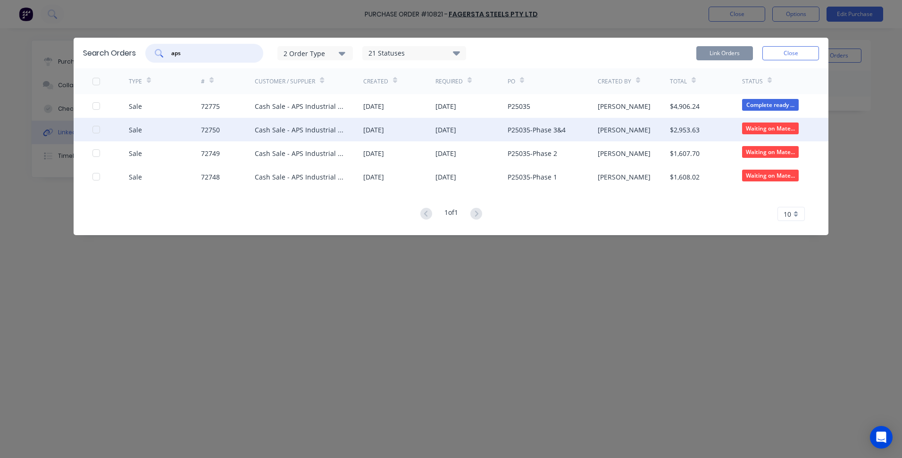
click at [98, 129] on div at bounding box center [96, 129] width 19 height 19
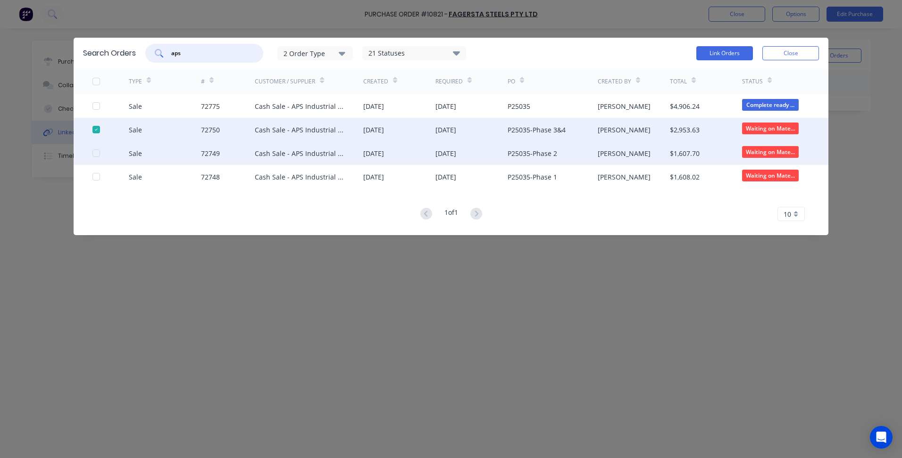
type input "aps"
click at [95, 158] on div at bounding box center [110, 153] width 36 height 24
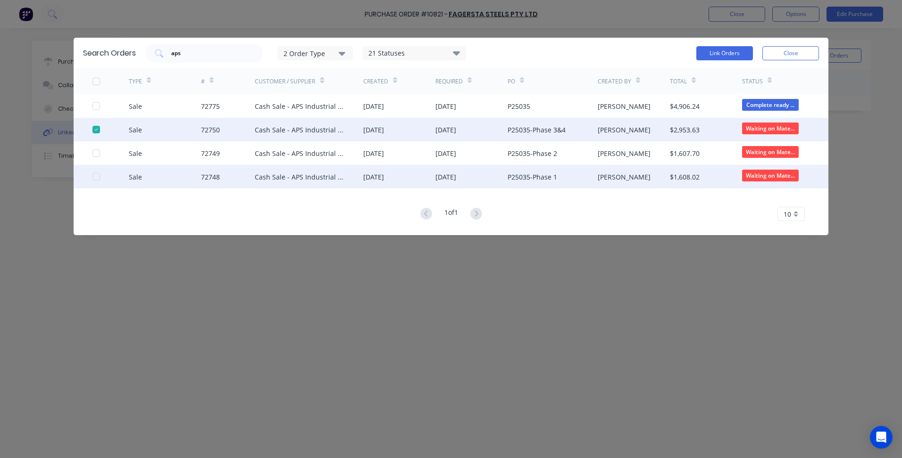
click at [96, 174] on div at bounding box center [96, 176] width 19 height 19
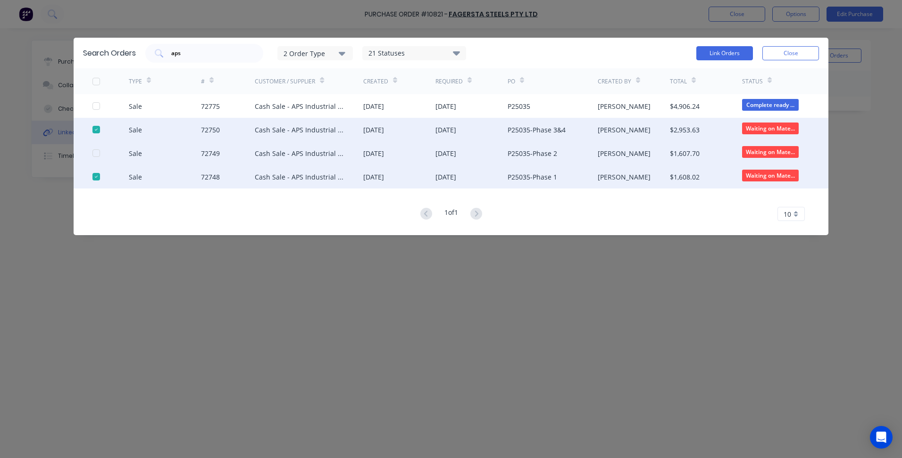
click at [98, 149] on div at bounding box center [110, 153] width 36 height 24
click at [95, 152] on div at bounding box center [96, 153] width 19 height 19
click at [727, 53] on button "Link Orders" at bounding box center [724, 53] width 57 height 14
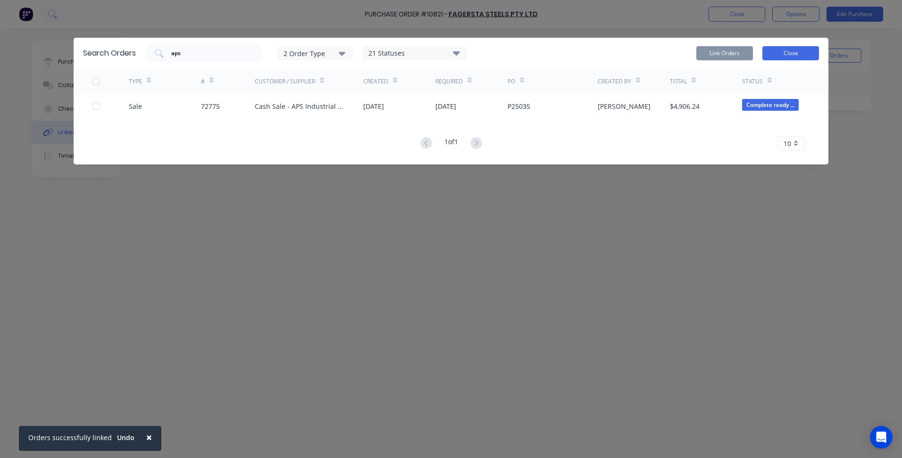
click at [794, 49] on button "Close" at bounding box center [790, 53] width 57 height 14
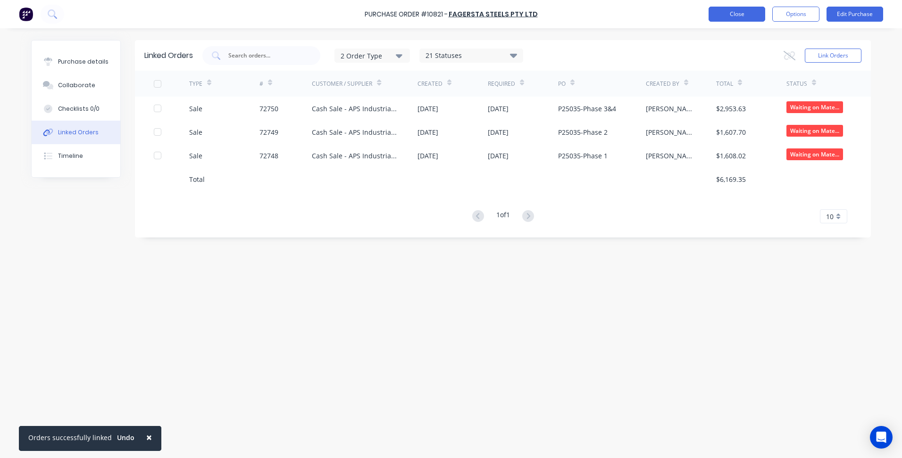
click at [732, 16] on button "Close" at bounding box center [736, 14] width 57 height 15
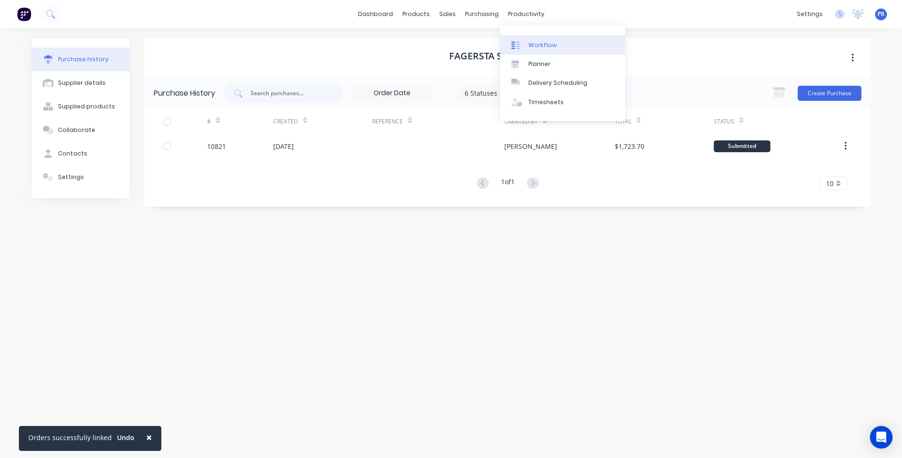
click at [539, 39] on link "Workflow" at bounding box center [562, 44] width 125 height 19
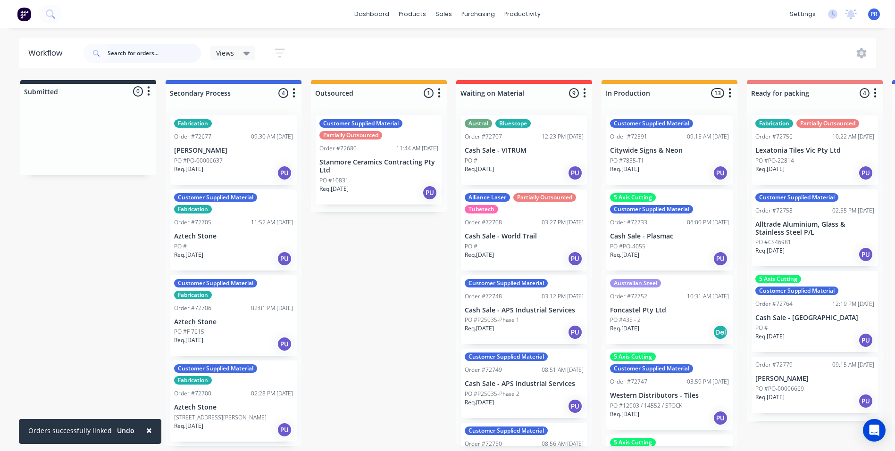
click at [155, 56] on input "text" at bounding box center [154, 53] width 93 height 19
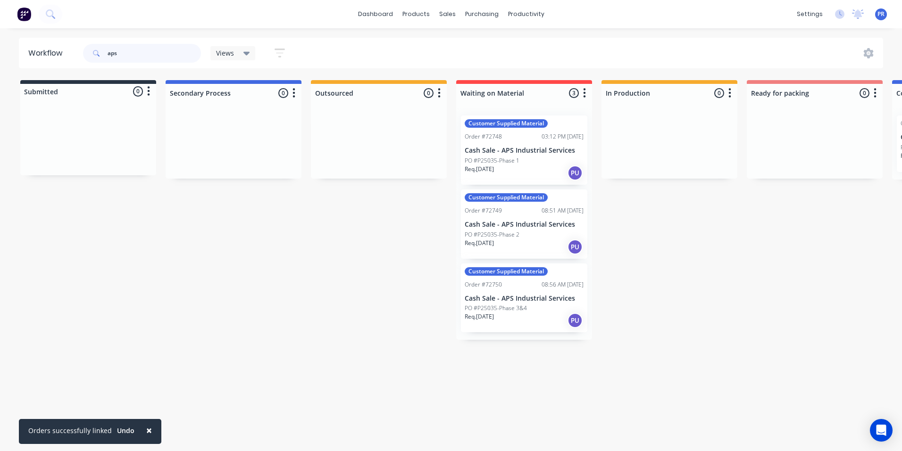
type input "aps"
click at [537, 185] on div "Labels" at bounding box center [559, 181] width 95 height 19
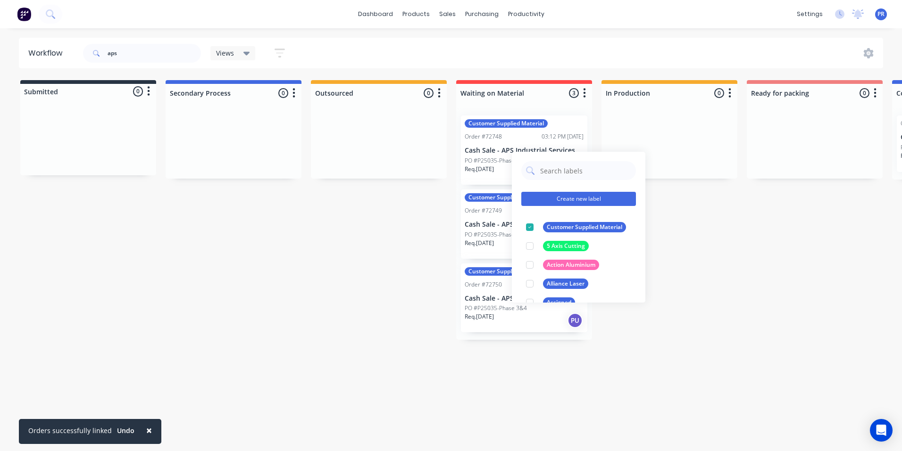
click at [565, 201] on button "Create new label" at bounding box center [578, 199] width 115 height 14
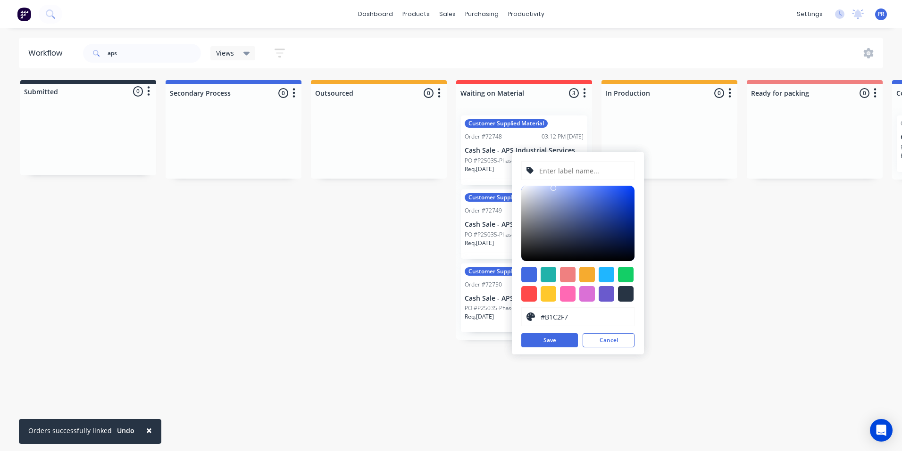
drag, startPoint x: 561, startPoint y: 194, endPoint x: 553, endPoint y: 188, distance: 9.8
click at [553, 188] on div at bounding box center [577, 223] width 113 height 75
click at [626, 270] on div at bounding box center [626, 275] width 16 height 16
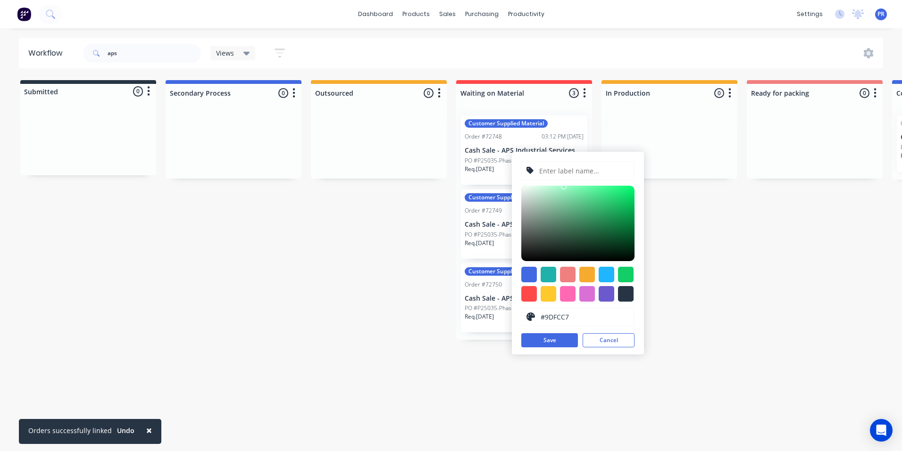
drag, startPoint x: 587, startPoint y: 202, endPoint x: 564, endPoint y: 187, distance: 27.6
click at [564, 187] on div at bounding box center [577, 223] width 113 height 75
click at [550, 274] on div at bounding box center [548, 275] width 16 height 16
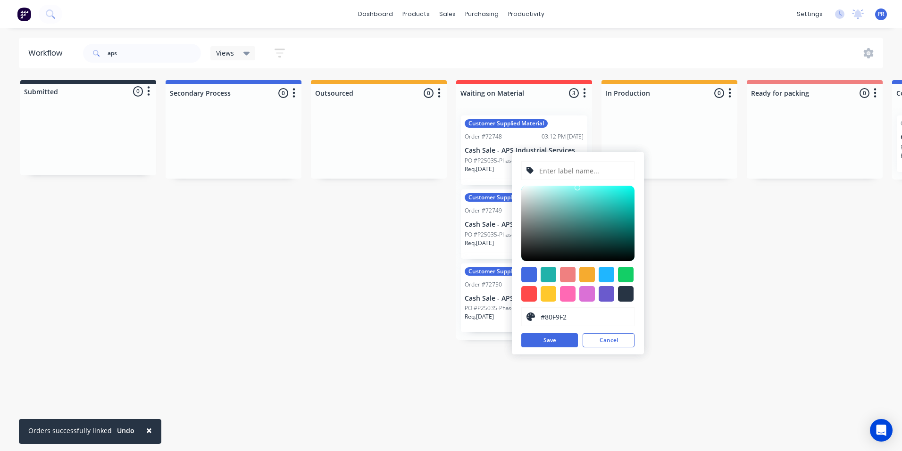
type input "#84FAF3"
click at [574, 187] on div at bounding box center [577, 223] width 113 height 75
click at [571, 176] on input "text" at bounding box center [583, 171] width 91 height 18
type input "Fagersta"
click at [560, 341] on button "Save" at bounding box center [549, 340] width 57 height 14
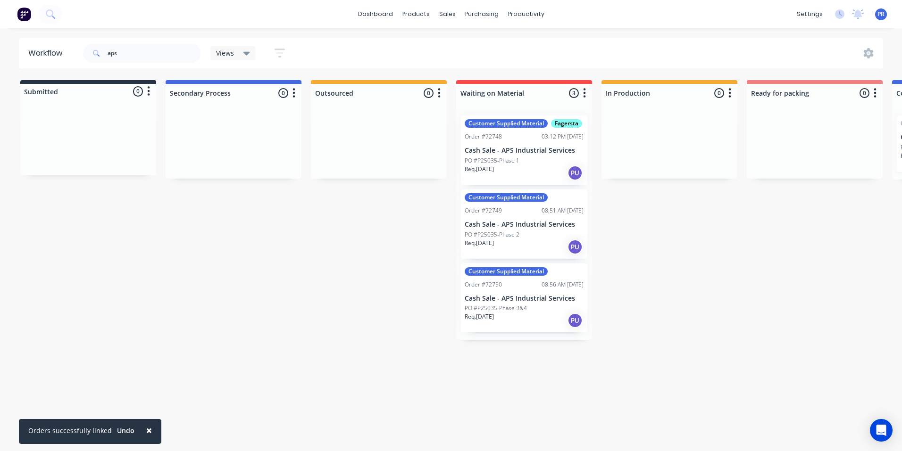
click at [333, 241] on div "Submitted 0 Status colour #273444 hex #273444 Save Cancel Summaries Total order…" at bounding box center [848, 210] width 1710 height 260
click at [552, 205] on div "Customer Supplied Material Order #72749 08:51 AM [DATE] Cash Sale - APS Industr…" at bounding box center [524, 224] width 126 height 69
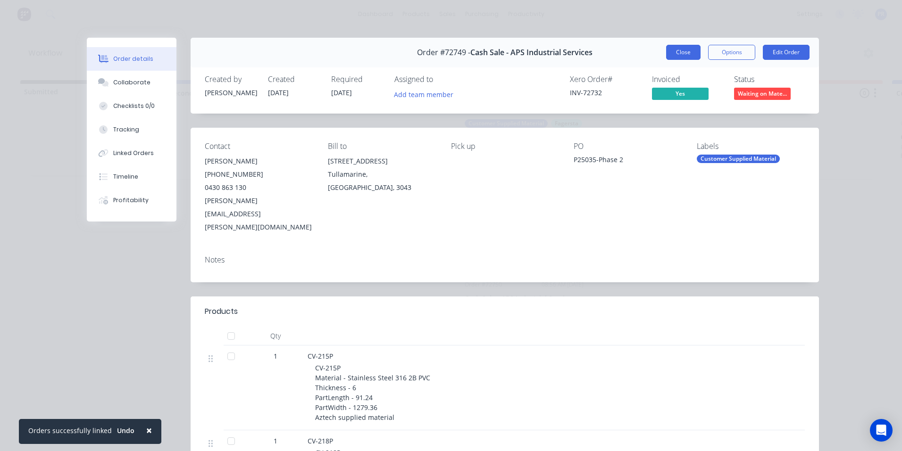
click at [681, 50] on button "Close" at bounding box center [683, 52] width 34 height 15
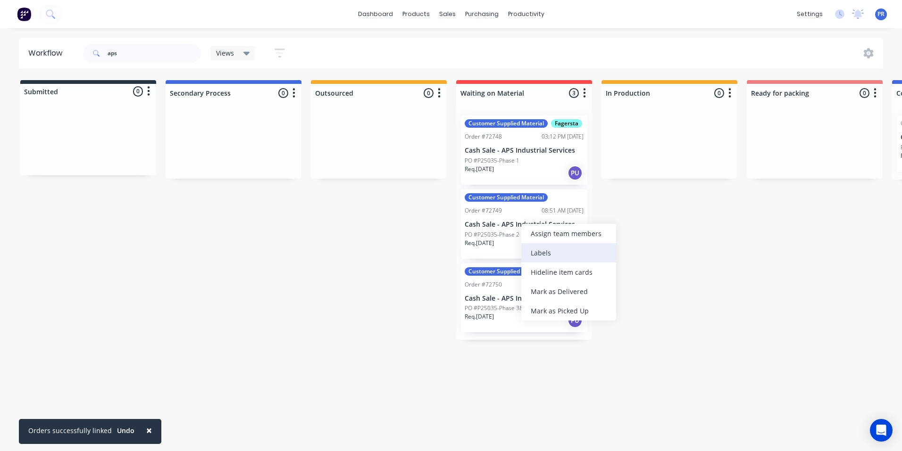
click at [545, 256] on div "Labels" at bounding box center [568, 252] width 95 height 19
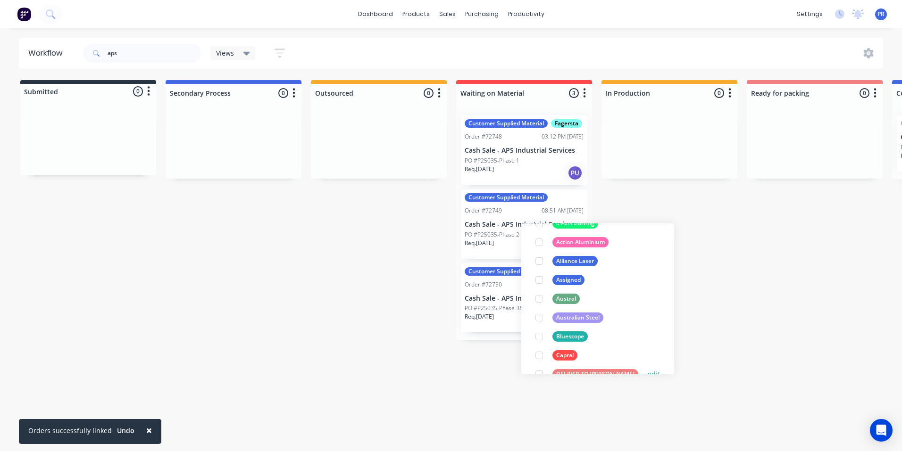
scroll to position [141, 0]
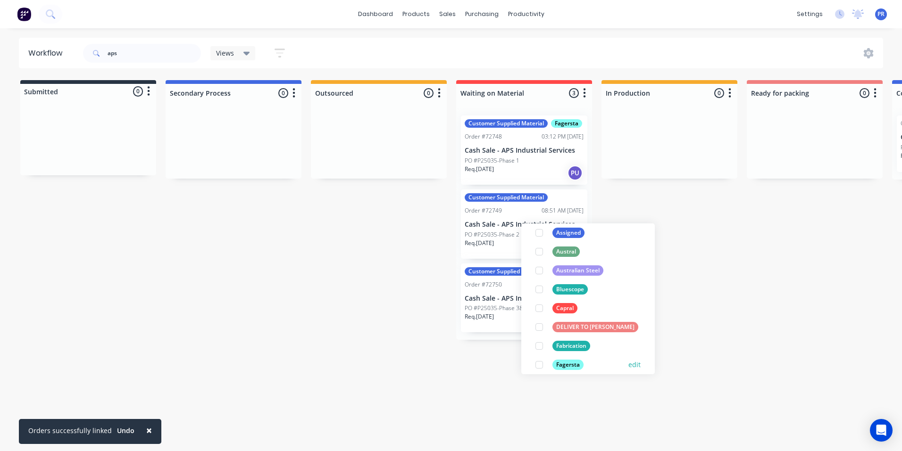
click at [537, 365] on div at bounding box center [539, 365] width 19 height 19
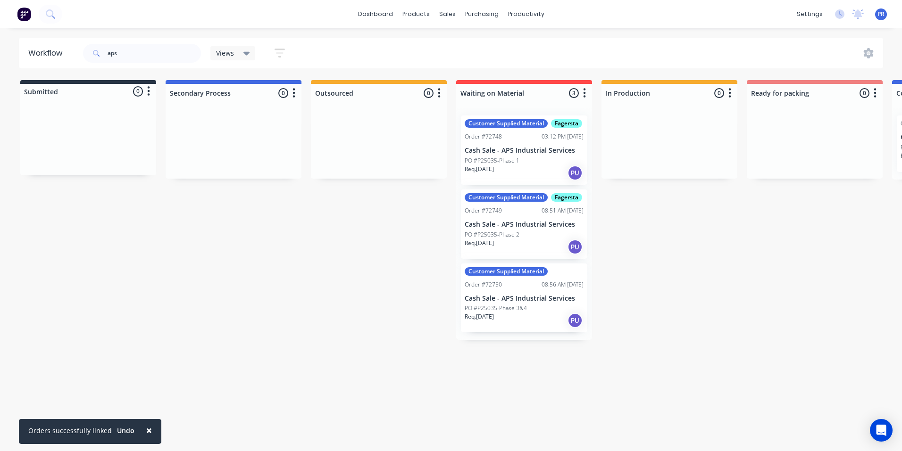
click at [387, 340] on div "Submitted 0 Status colour #273444 hex #273444 Save Cancel Summaries Total order…" at bounding box center [848, 210] width 1710 height 260
click at [541, 282] on div "08:56 AM [DATE]" at bounding box center [562, 285] width 42 height 8
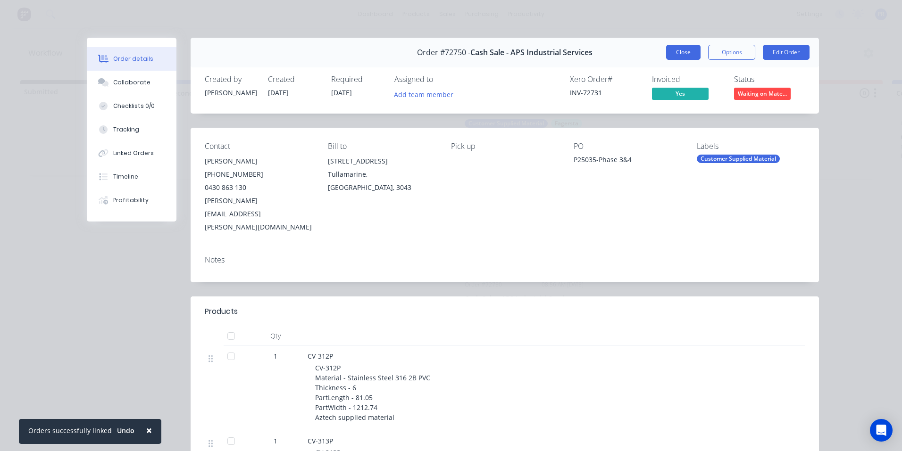
click at [683, 48] on button "Close" at bounding box center [683, 52] width 34 height 15
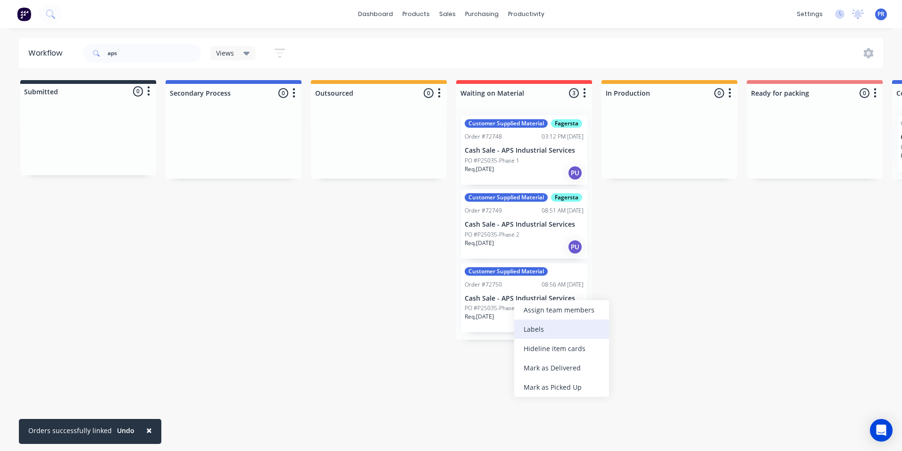
click at [540, 331] on div "Labels" at bounding box center [561, 329] width 95 height 19
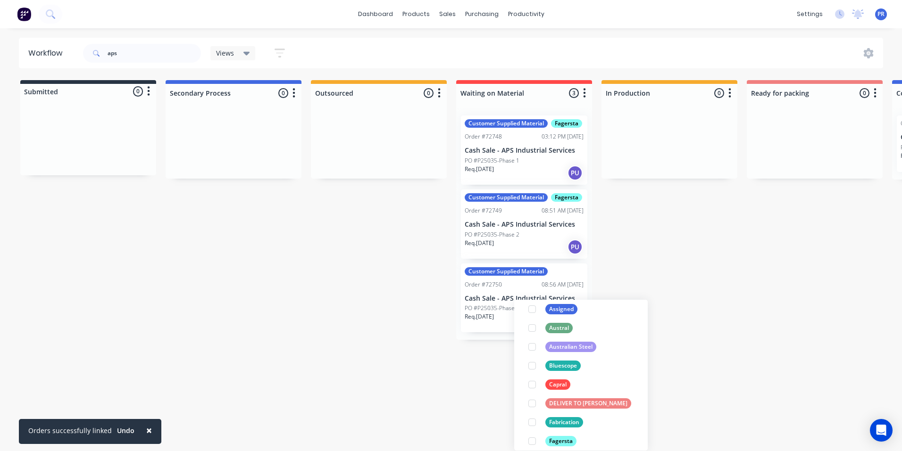
scroll to position [189, 0]
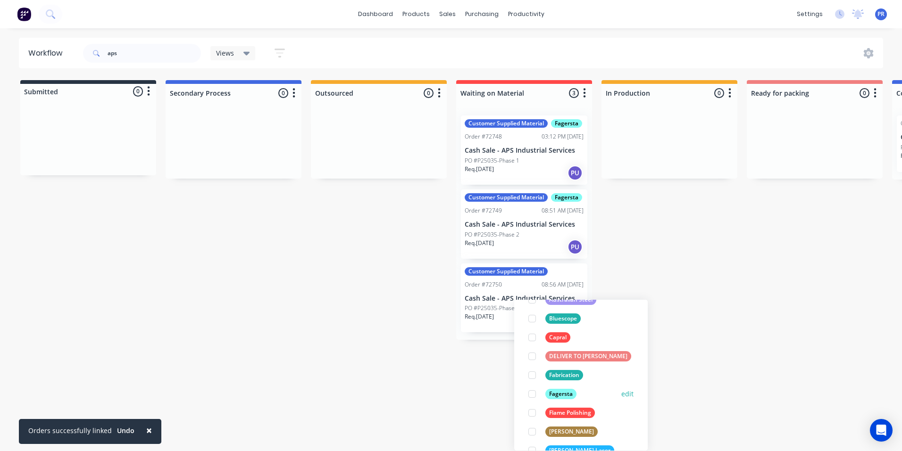
click at [530, 394] on div at bounding box center [532, 394] width 19 height 19
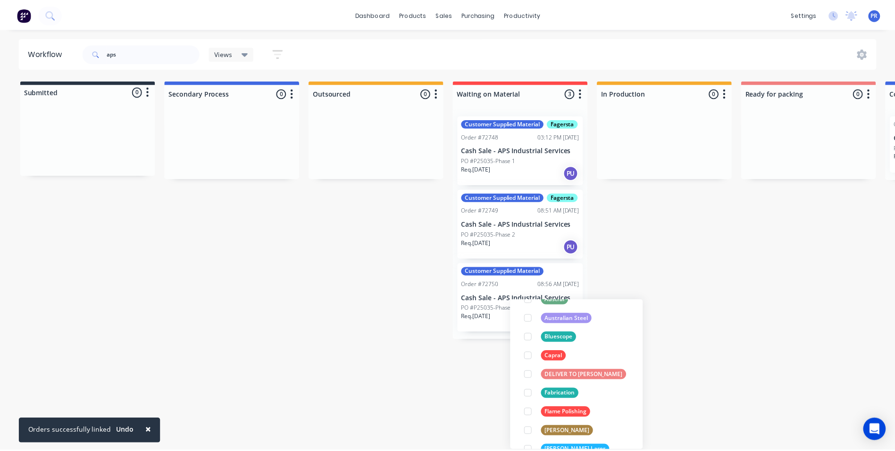
scroll to position [0, 0]
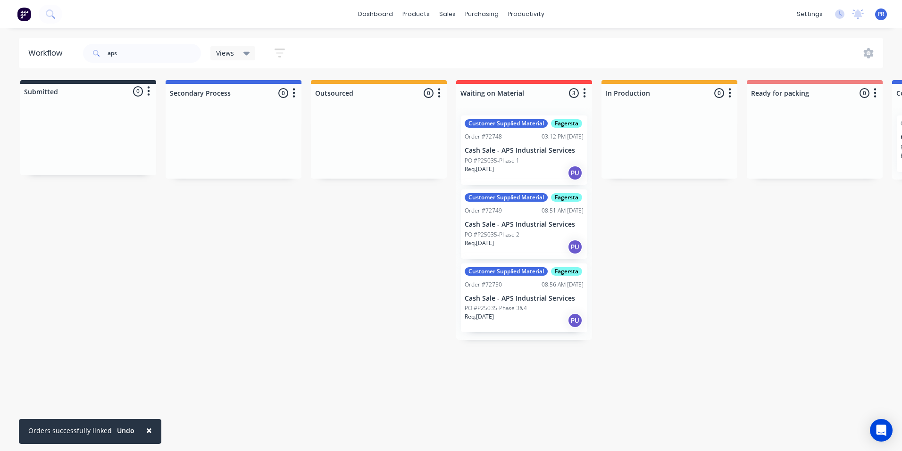
click at [445, 377] on div "Workflow aps Views Save new view None (Default) edit Value edit Show/Hide statu…" at bounding box center [451, 235] width 902 height 395
click at [360, 261] on div "Submitted 0 Status colour #273444 hex #273444 Save Cancel Summaries Total order…" at bounding box center [848, 210] width 1710 height 260
drag, startPoint x: 456, startPoint y: 44, endPoint x: 439, endPoint y: 47, distance: 16.8
click at [456, 44] on div at bounding box center [453, 45] width 14 height 8
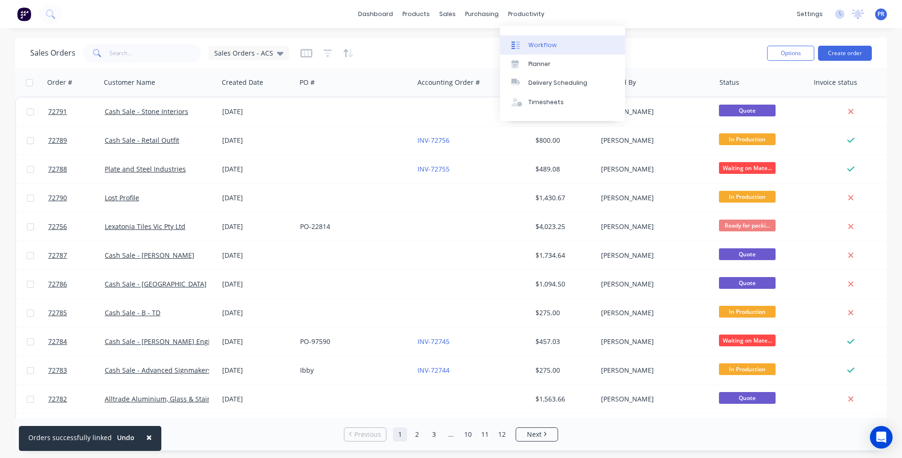
click at [540, 39] on link "Workflow" at bounding box center [562, 44] width 125 height 19
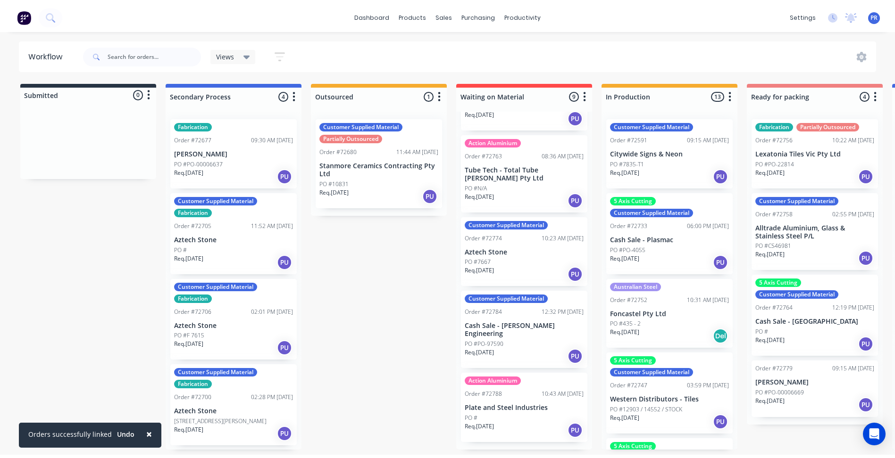
scroll to position [47, 0]
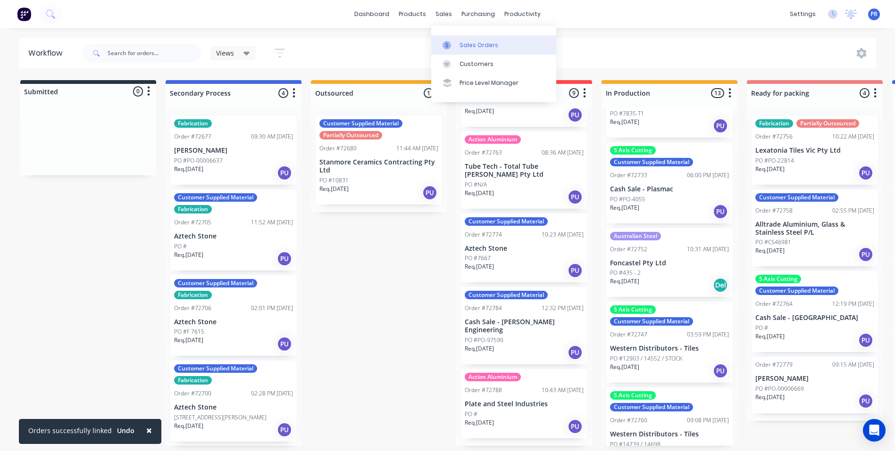
click at [481, 41] on div "Sales Orders" at bounding box center [478, 45] width 39 height 8
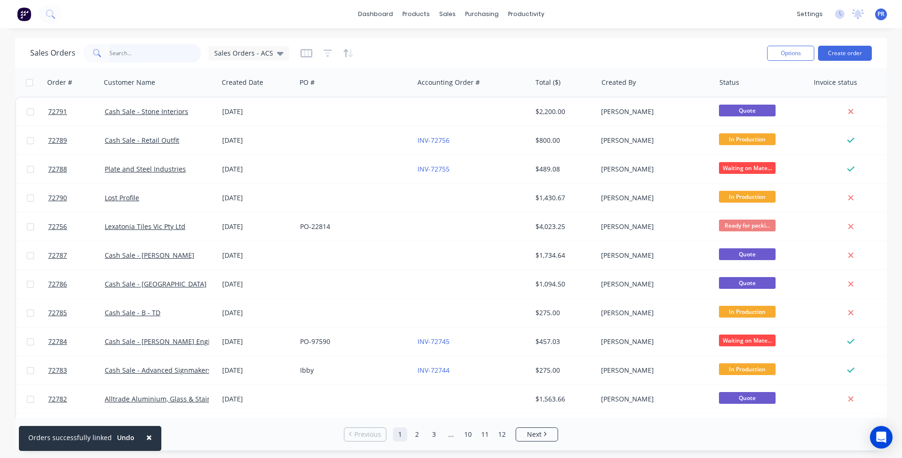
click at [167, 54] on input "text" at bounding box center [155, 53] width 92 height 19
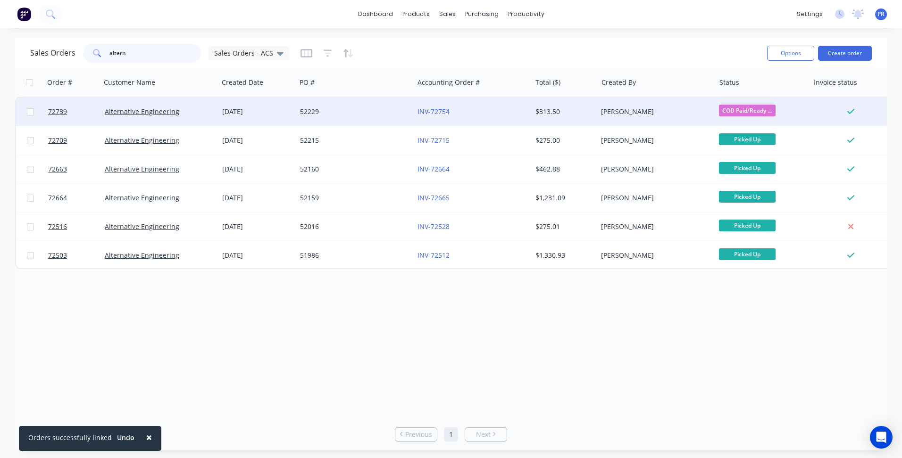
type input "altern"
click at [628, 108] on div "[PERSON_NAME]" at bounding box center [653, 111] width 105 height 9
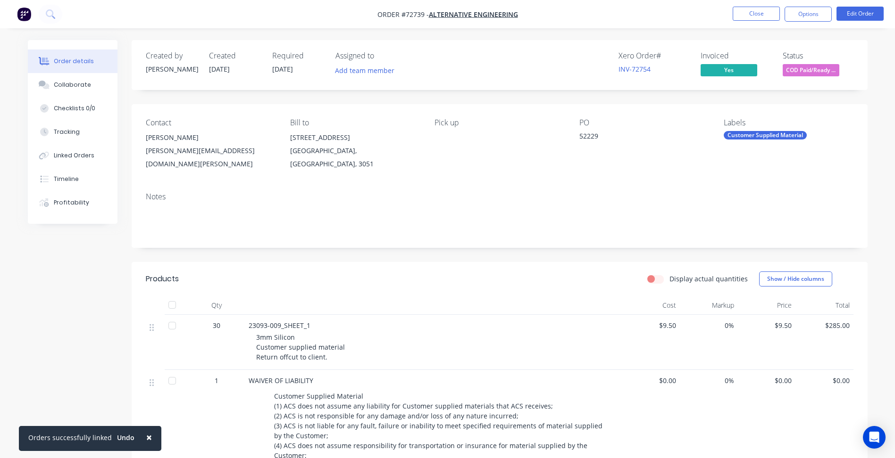
click at [519, 129] on div "Pick up" at bounding box center [498, 144] width 129 height 52
click at [515, 125] on div "Pick up" at bounding box center [498, 122] width 129 height 9
click at [530, 141] on div "Pick up" at bounding box center [498, 144] width 129 height 52
click at [514, 117] on div "Contact Jude [EMAIL_ADDRESS][DOMAIN_NAME][PERSON_NAME] Bill to [STREET_ADDRESS]…" at bounding box center [500, 144] width 736 height 81
click at [511, 127] on div "Pick up" at bounding box center [498, 144] width 129 height 52
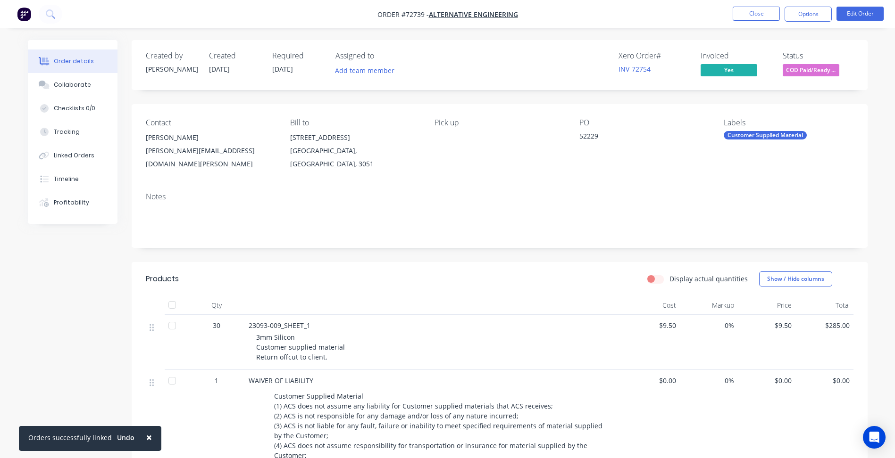
click at [761, 21] on li "Close" at bounding box center [755, 14] width 47 height 15
click at [755, 16] on button "Close" at bounding box center [755, 14] width 47 height 14
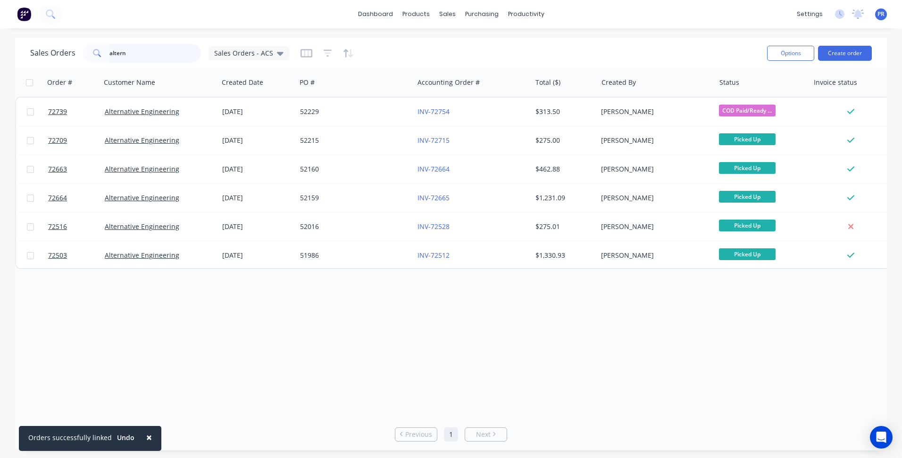
drag, startPoint x: 146, startPoint y: 52, endPoint x: 53, endPoint y: 44, distance: 93.3
click at [63, 45] on div "Sales Orders altern Sales Orders - ACS" at bounding box center [159, 53] width 259 height 19
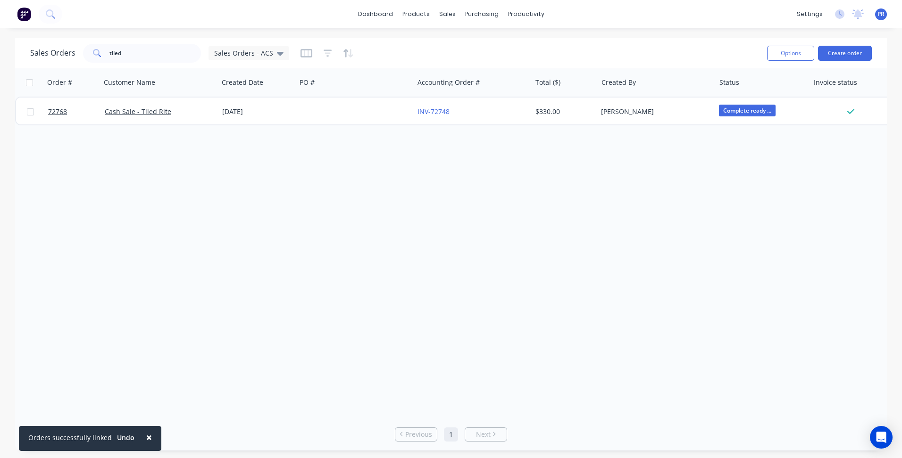
click at [244, 142] on div "Order # Customer Name Created Date PO # Accounting Order # Total ($) Created By…" at bounding box center [451, 243] width 872 height 350
click at [471, 42] on div "Sales Orders" at bounding box center [482, 45] width 39 height 8
drag, startPoint x: 258, startPoint y: 422, endPoint x: 259, endPoint y: 430, distance: 8.1
click at [258, 423] on div "Rows per page 25 Previous 1 Next" at bounding box center [451, 434] width 872 height 33
drag, startPoint x: 117, startPoint y: 171, endPoint x: 82, endPoint y: 3, distance: 171.6
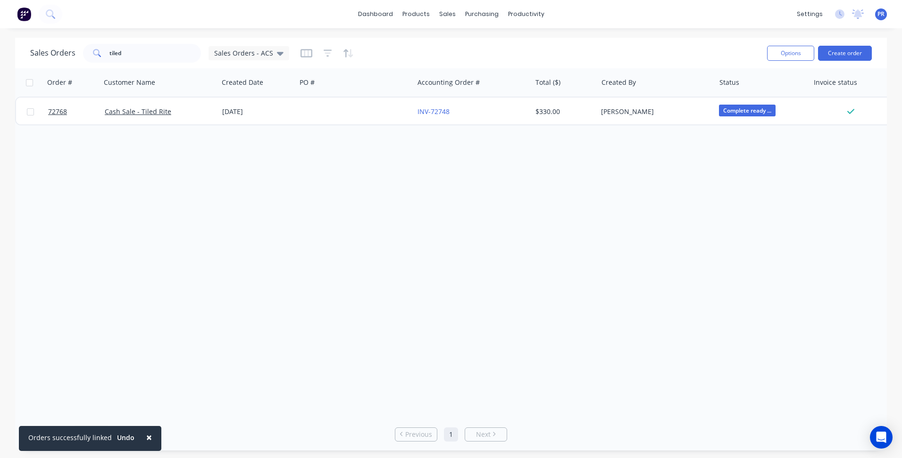
click at [116, 157] on div "Order # Customer Name Created Date PO # Accounting Order # Total ($) Created By…" at bounding box center [451, 243] width 872 height 350
click at [464, 47] on div "Sales Orders" at bounding box center [482, 45] width 39 height 8
drag, startPoint x: 146, startPoint y: 54, endPoint x: 26, endPoint y: 49, distance: 120.4
click at [40, 51] on div "Sales Orders tiled Sales Orders - ACS" at bounding box center [159, 53] width 259 height 19
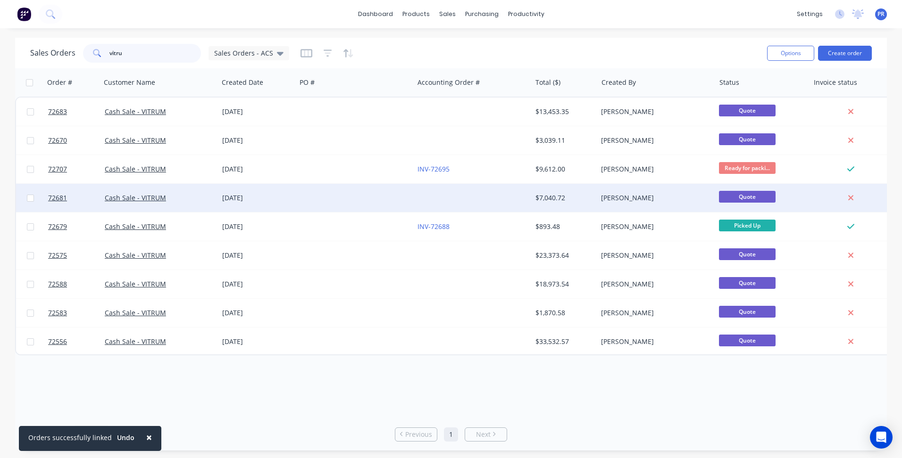
type input "vitru"
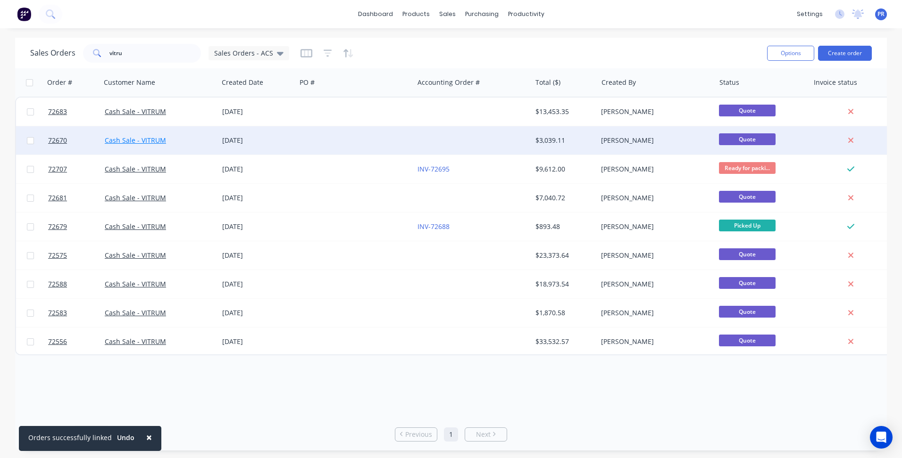
click at [123, 140] on link "Cash Sale - VITRUM" at bounding box center [135, 140] width 61 height 9
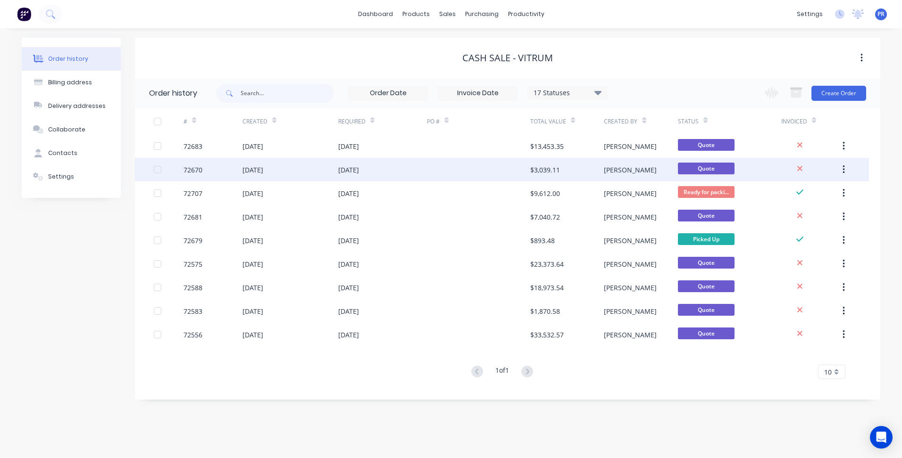
click at [249, 174] on div "[DATE]" at bounding box center [252, 170] width 21 height 10
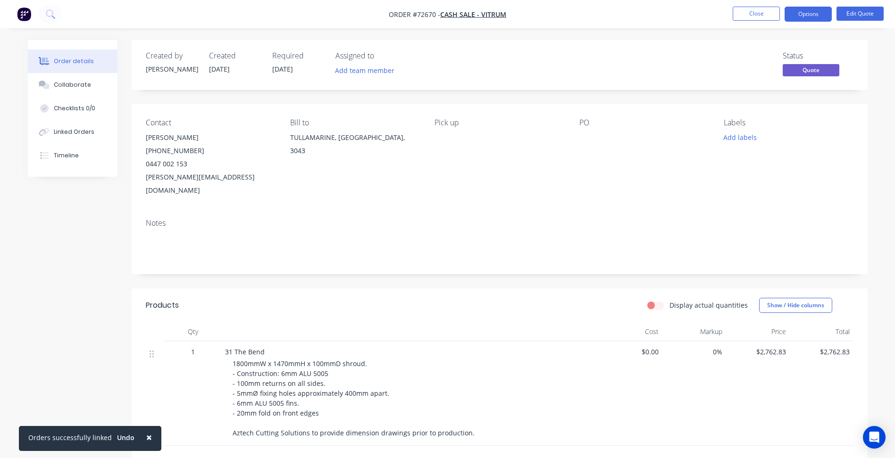
scroll to position [141, 0]
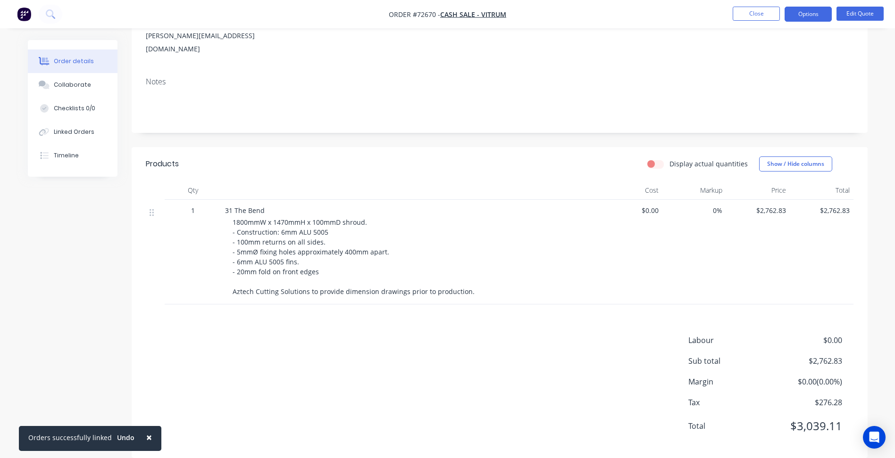
click at [256, 206] on span "31 The Bend" at bounding box center [245, 210] width 40 height 9
click at [282, 203] on div "31 The Bend 1800mmW x 1470mmH x 100mmD shroud. - Construction: 6mm ALU 5005 - 1…" at bounding box center [409, 252] width 377 height 105
click at [303, 218] on span "1800mmW x 1470mmH x 100mmD shroud. - Construction: 6mm ALU 5005 - 100mm returns…" at bounding box center [354, 257] width 242 height 78
click at [324, 219] on span "1800mmW x 1470mmH x 100mmD shroud. - Construction: 6mm ALU 5005 - 100mm returns…" at bounding box center [354, 257] width 242 height 78
click at [871, 13] on button "Edit Quote" at bounding box center [859, 14] width 47 height 14
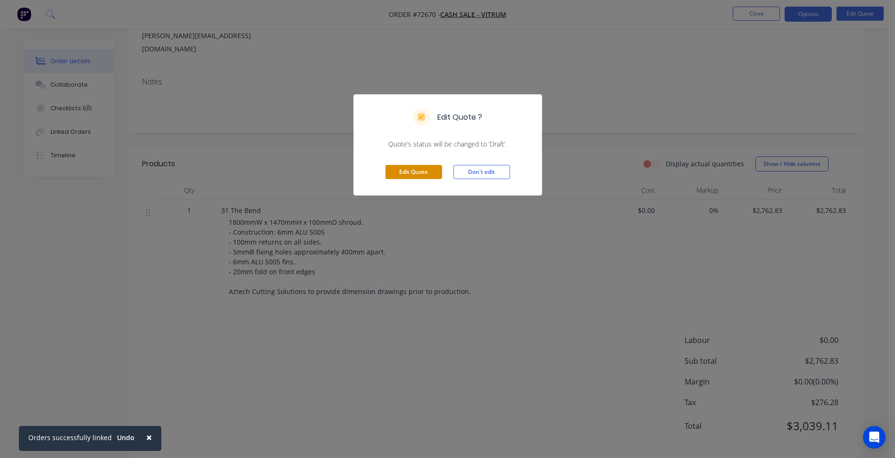
click at [400, 172] on button "Edit Quote" at bounding box center [413, 172] width 57 height 14
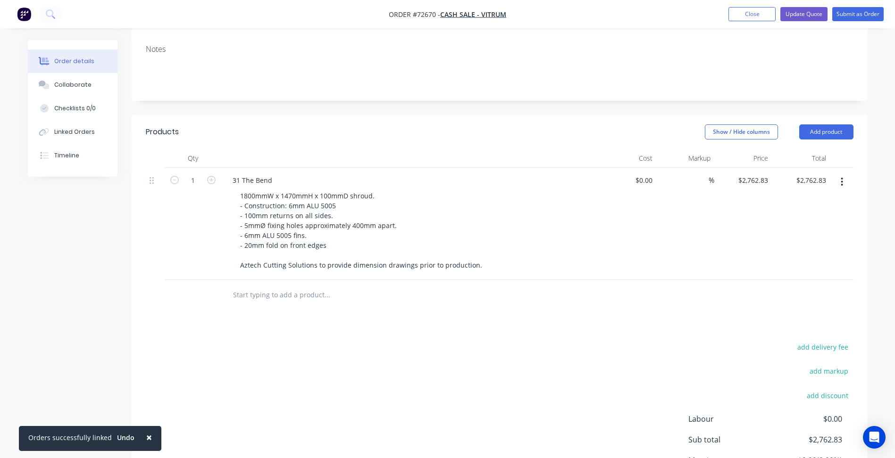
scroll to position [236, 0]
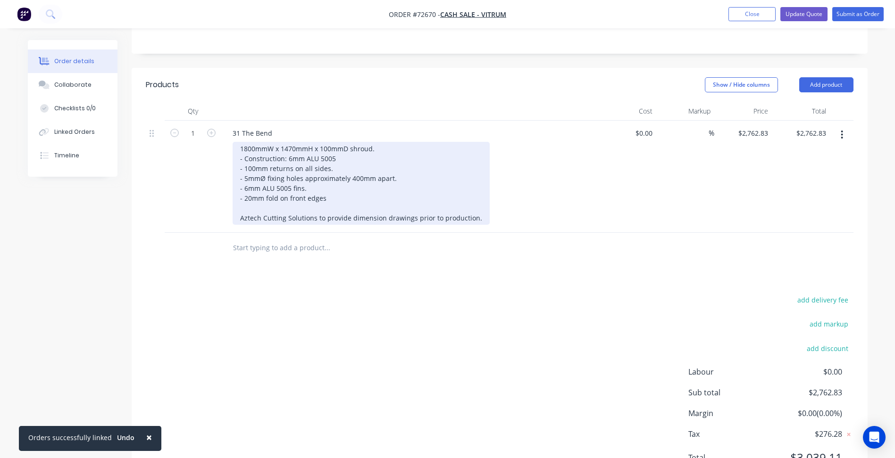
click at [306, 154] on div "1800mmW x 1470mmH x 100mmD shroud. - Construction: 6mm ALU 5005 - 100mm returns…" at bounding box center [361, 183] width 257 height 83
drag, startPoint x: 307, startPoint y: 163, endPoint x: 222, endPoint y: 165, distance: 85.4
click at [222, 165] on div "31 The Bend 1800mmW x 1470mmH x 100mmD shroud. - Construction: 6mm ALU 5005 - 1…" at bounding box center [409, 177] width 377 height 112
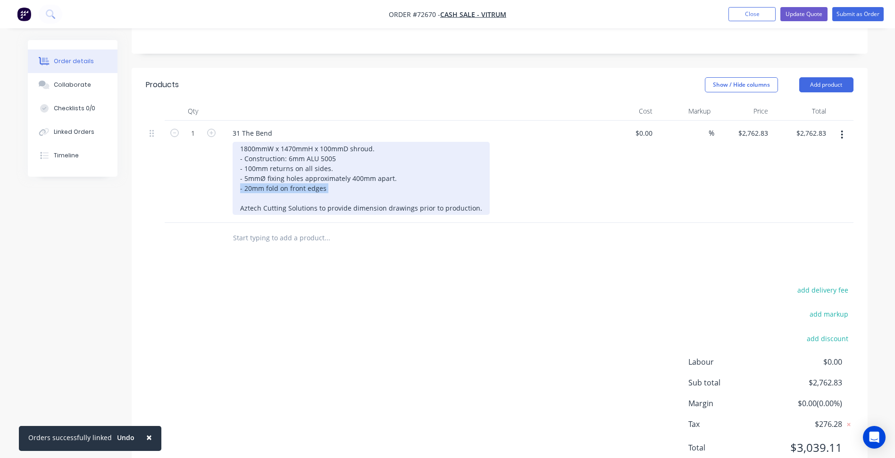
drag, startPoint x: 330, startPoint y: 164, endPoint x: 217, endPoint y: 162, distance: 112.7
click at [217, 162] on div "1 31 The Bend 1800mmW x 1470mmH x 100mmD shroud. - Construction: 6mm ALU 5005 -…" at bounding box center [499, 172] width 707 height 102
click at [273, 168] on div "1800mmW x 1470mmH x 100mmD shroud. - Construction: 6mm ALU 5005 - 100mm returns…" at bounding box center [361, 178] width 257 height 73
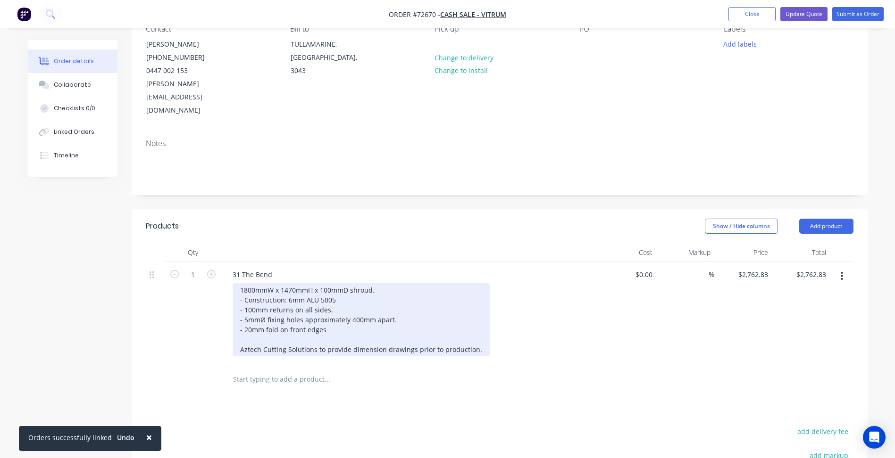
scroll to position [47, 0]
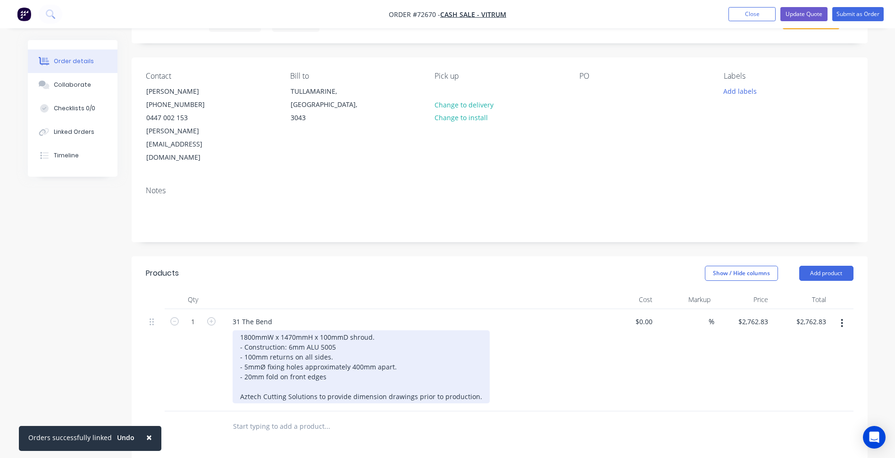
click at [311, 355] on div "1800mmW x 1470mmH x 100mmD shroud. - Construction: 6mm ALU 5005 - 100mm returns…" at bounding box center [361, 367] width 257 height 73
click at [331, 353] on div "1800mmW x 1470mmH x 100mmD shroud. - Construction: 6mm ALU 5005 - 100mm returns…" at bounding box center [361, 367] width 257 height 73
drag, startPoint x: 331, startPoint y: 353, endPoint x: 326, endPoint y: 353, distance: 5.2
click at [327, 353] on div "1800mmW x 1470mmH x 100mmD shroud. - Construction: 6mm ALU 5005 - 100mm returns…" at bounding box center [361, 367] width 257 height 73
click at [330, 352] on div "1800mmW x 1470mmH x 100mmD shroud. - Construction: 6mm ALU 5005 - 100mm returns…" at bounding box center [361, 367] width 257 height 73
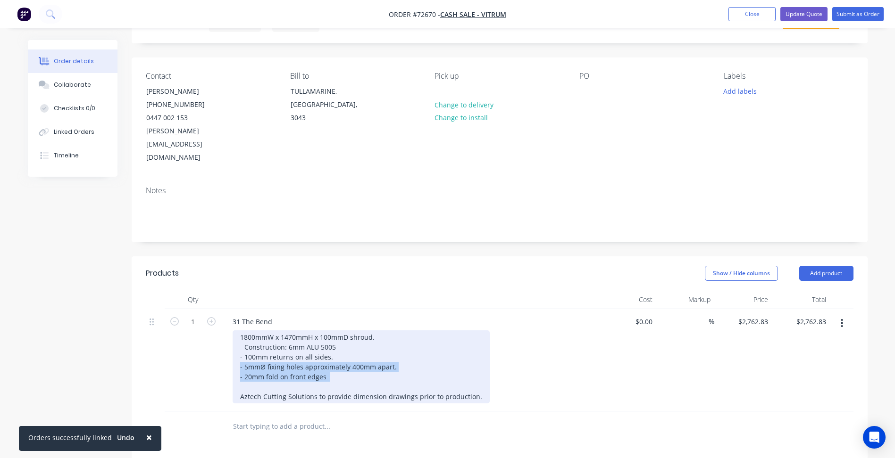
drag, startPoint x: 330, startPoint y: 352, endPoint x: 160, endPoint y: 345, distance: 169.9
click at [160, 345] on div "1 31 The Bend 1800mmW x 1470mmH x 100mmD shroud. - Construction: 6mm ALU 5005 -…" at bounding box center [499, 360] width 707 height 102
click at [301, 355] on div "1800mmW x 1470mmH x 100mmD shroud. - Construction: 6mm ALU 5005 - 100mm returns…" at bounding box center [361, 367] width 257 height 73
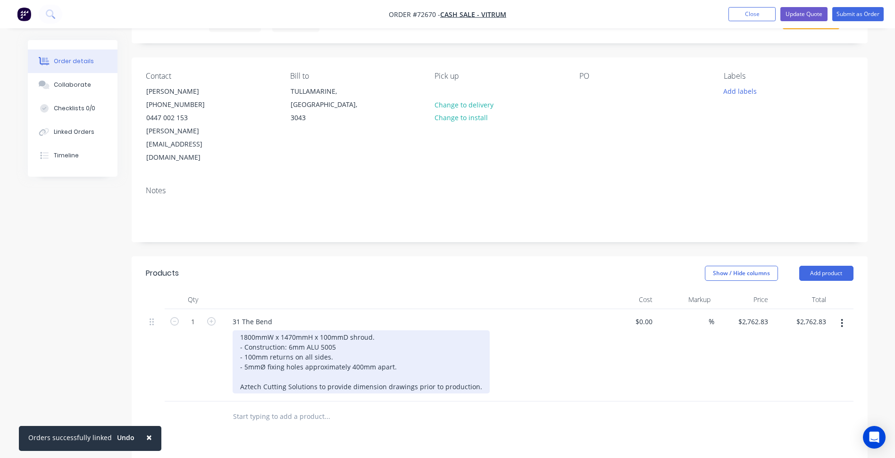
click at [288, 331] on div "1800mmW x 1470mmH x 100mmD shroud. - Construction: 6mm ALU 5005 - 100mm returns…" at bounding box center [361, 362] width 257 height 63
drag, startPoint x: 255, startPoint y: 309, endPoint x: 243, endPoint y: 312, distance: 11.6
click at [243, 331] on div "1800mmW x 1470mmH x 100mmD shroud. - Construction: 6mm ALU 5005 - 100mm returns…" at bounding box center [361, 362] width 257 height 63
click at [354, 349] on div "1644mm internal width x 1410mm internal height x 245mmD shroud. - Construction:…" at bounding box center [361, 362] width 257 height 63
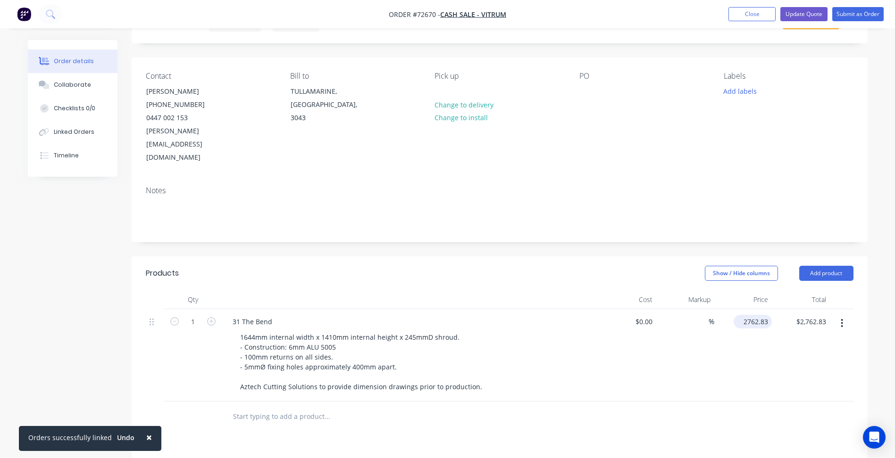
click at [755, 315] on input "2762.83" at bounding box center [754, 322] width 34 height 14
type input "$1,970.00"
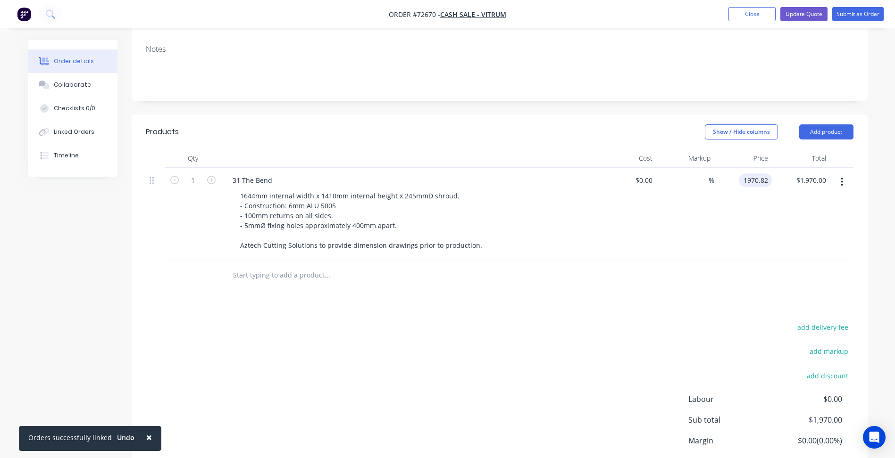
type input "$1,970.82"
click at [525, 321] on div "add delivery fee add markup add discount Labour $0.00 Sub total $1,970.00 Margi…" at bounding box center [499, 412] width 707 height 182
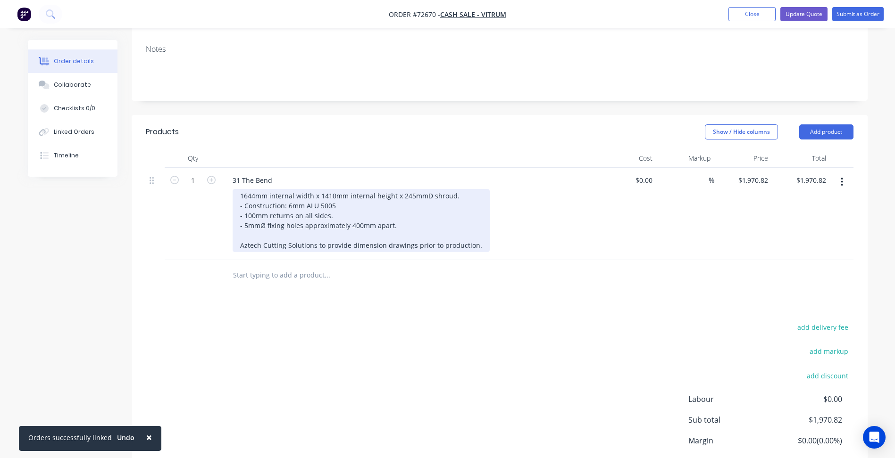
click at [398, 199] on div "1644mm internal width x 1410mm internal height x 245mmD shroud. - Construction:…" at bounding box center [361, 220] width 257 height 63
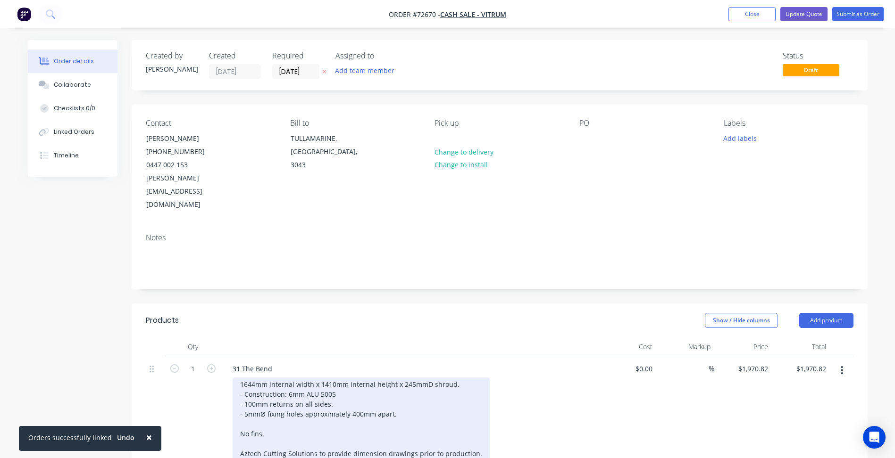
scroll to position [94, 0]
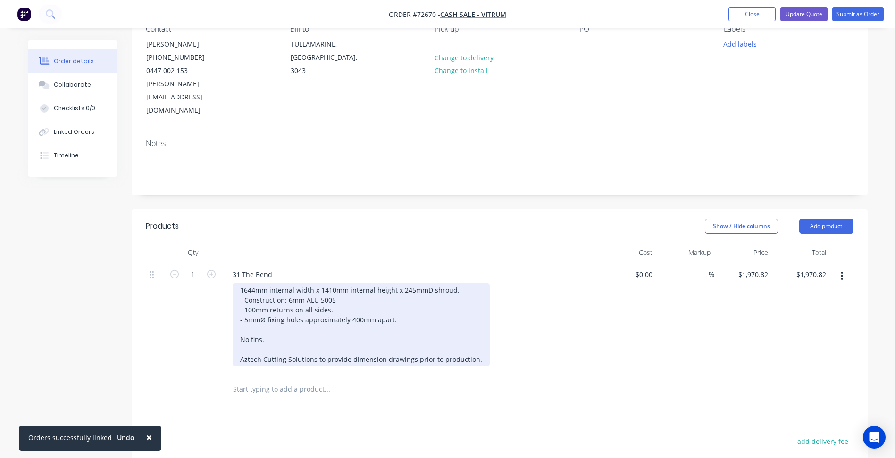
click at [475, 332] on div "1644mm internal width x 1410mm internal height x 245mmD shroud. - Construction:…" at bounding box center [361, 324] width 257 height 83
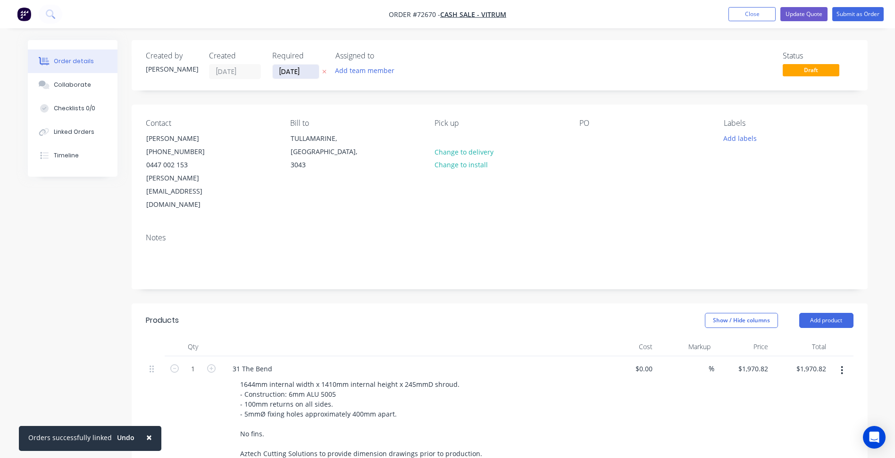
click at [307, 70] on input "[DATE]" at bounding box center [296, 72] width 46 height 14
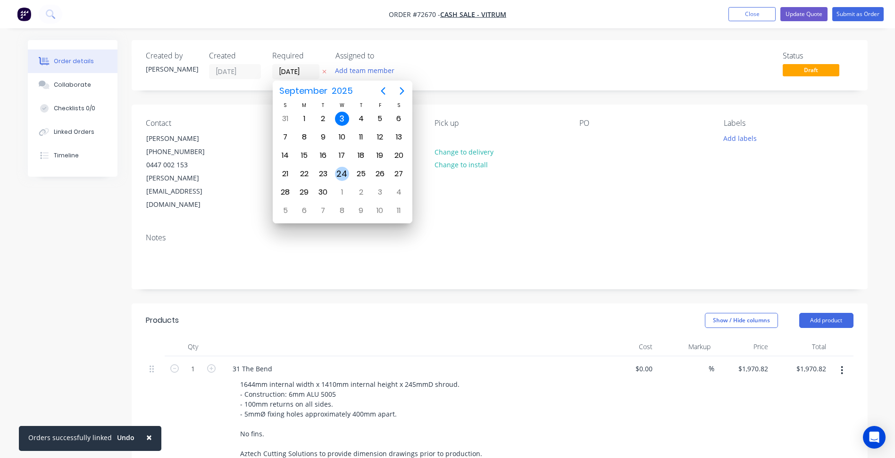
click at [342, 174] on div "24" at bounding box center [342, 174] width 14 height 14
type input "[DATE]"
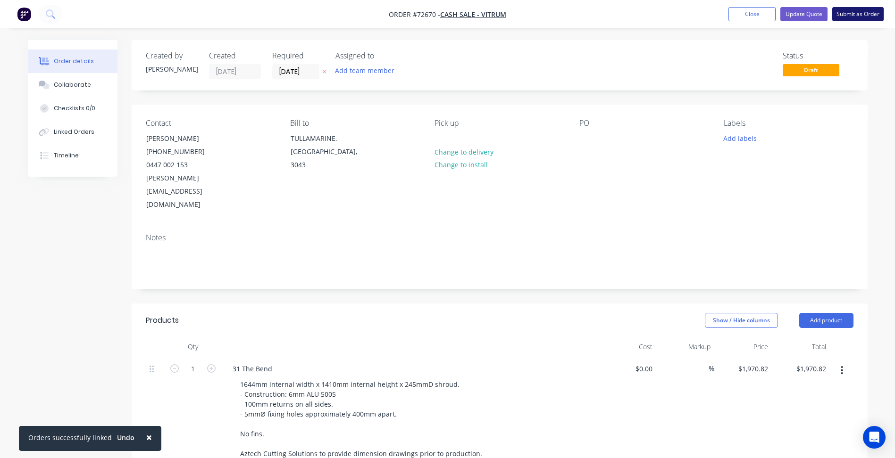
click at [840, 14] on button "Submit as Order" at bounding box center [857, 14] width 51 height 14
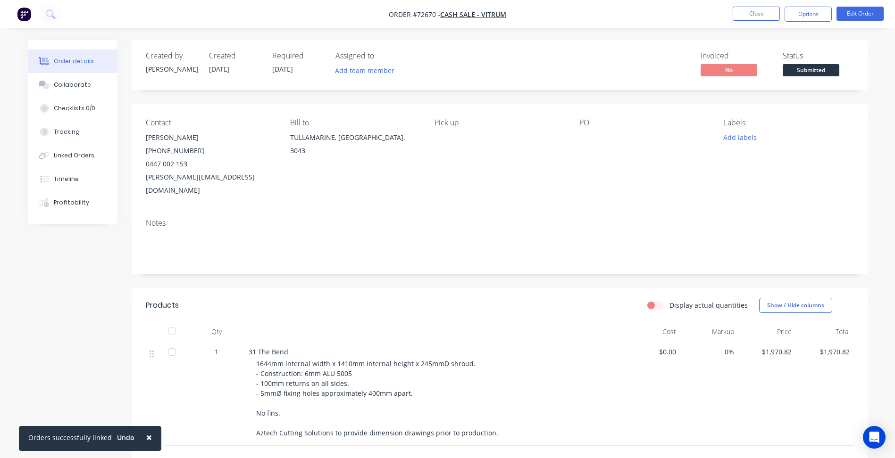
click at [806, 74] on span "Submitted" at bounding box center [810, 70] width 57 height 12
click at [637, 196] on div "Contact [PERSON_NAME] [PHONE_NUMBER] [PERSON_NAME][EMAIL_ADDRESS][DOMAIN_NAME] …" at bounding box center [500, 157] width 736 height 107
click at [762, 11] on button "Close" at bounding box center [755, 14] width 47 height 14
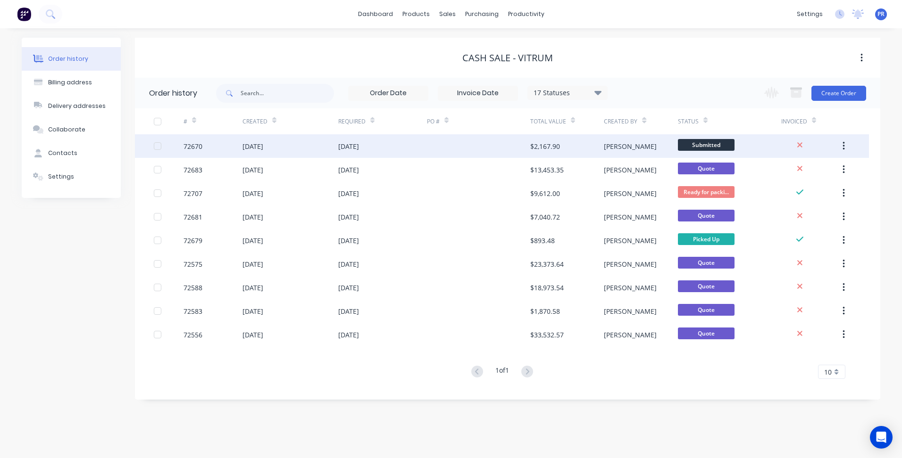
click at [231, 150] on div "72670" at bounding box center [212, 146] width 59 height 24
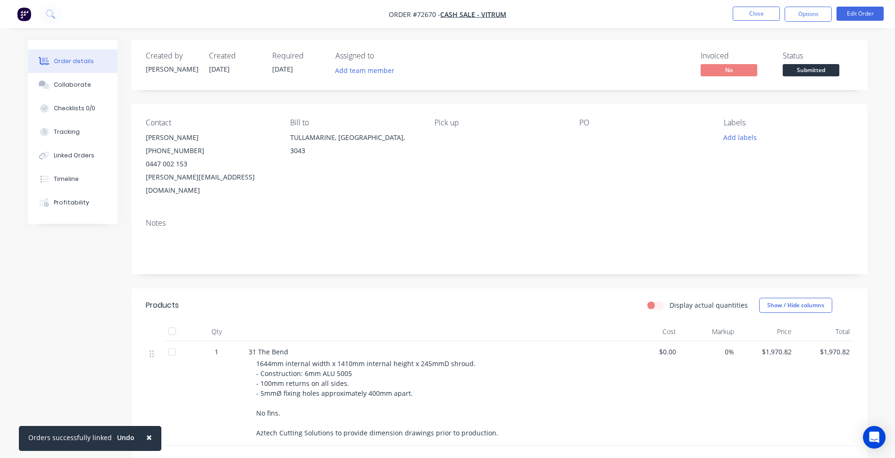
click at [286, 69] on span "[DATE]" at bounding box center [282, 69] width 21 height 9
click at [845, 18] on button "Edit Order" at bounding box center [859, 14] width 47 height 14
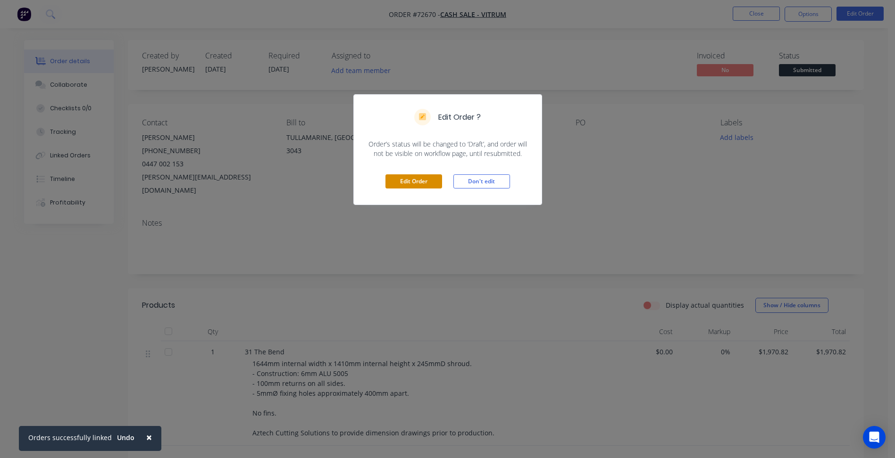
click at [411, 185] on button "Edit Order" at bounding box center [413, 181] width 57 height 14
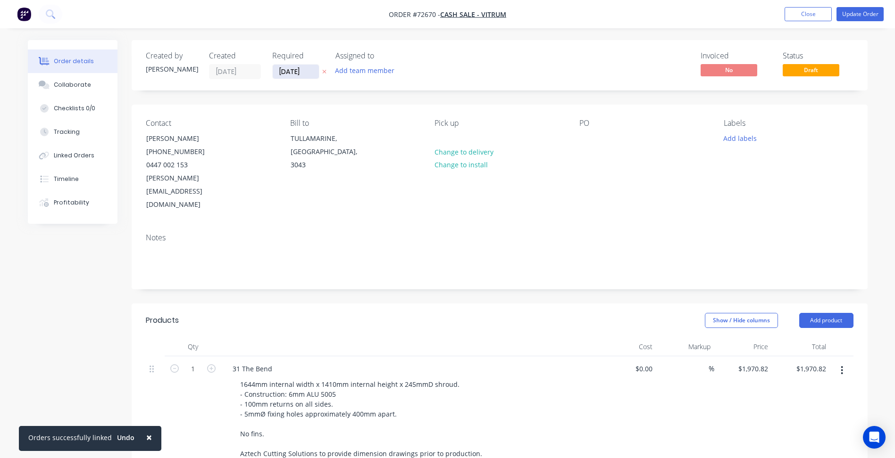
click at [294, 77] on input "[DATE]" at bounding box center [296, 72] width 46 height 14
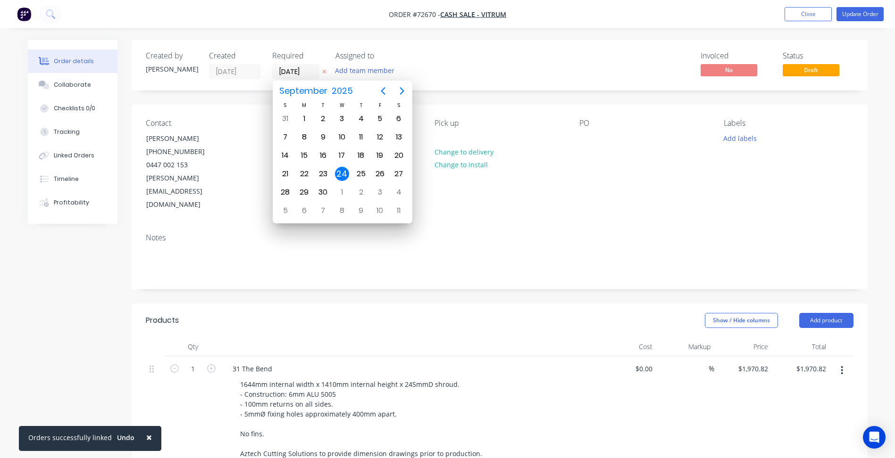
click at [490, 255] on div "Notes" at bounding box center [500, 257] width 736 height 63
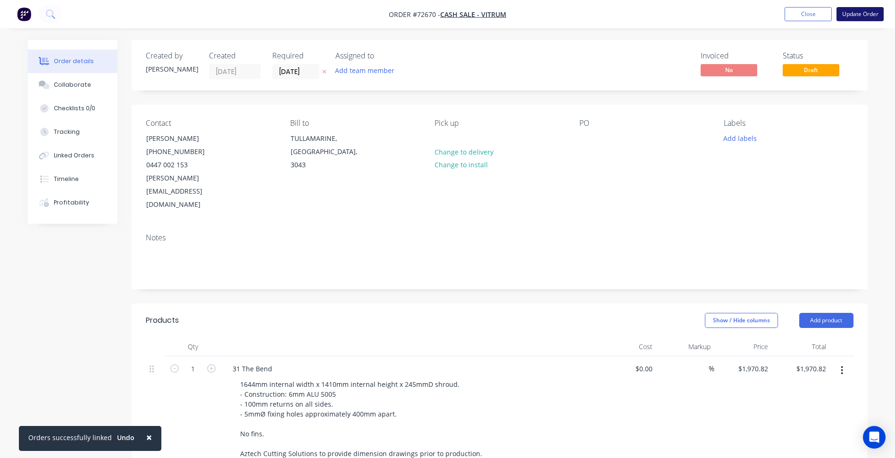
click at [849, 16] on button "Update Order" at bounding box center [859, 14] width 47 height 14
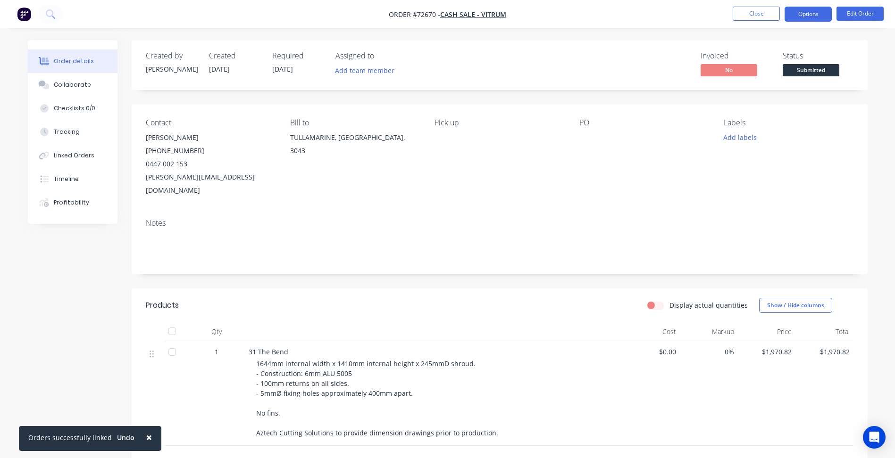
click at [808, 18] on button "Options" at bounding box center [807, 14] width 47 height 15
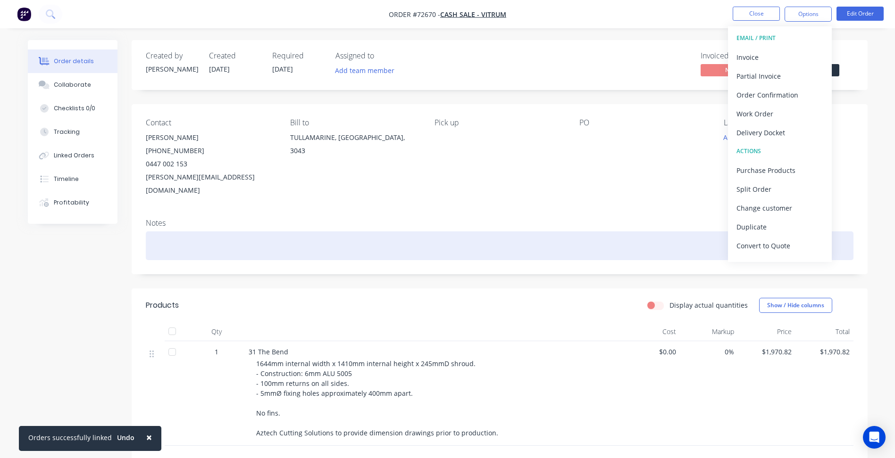
click at [549, 232] on div at bounding box center [499, 246] width 707 height 29
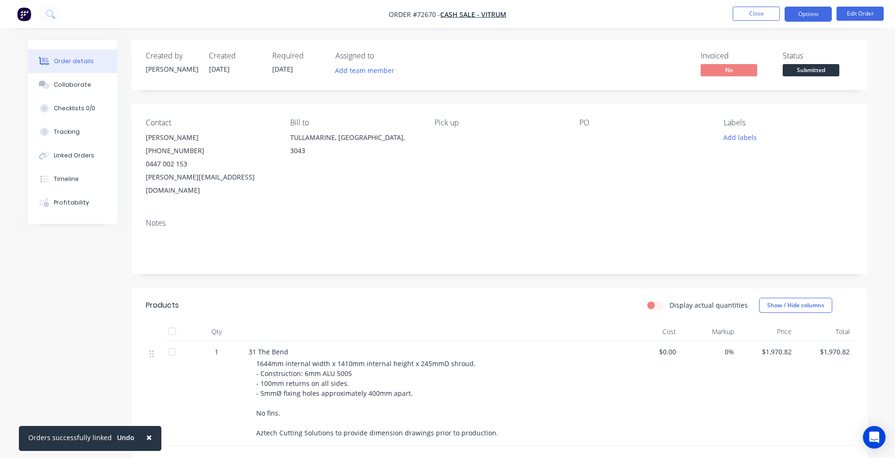
click at [815, 13] on button "Options" at bounding box center [807, 14] width 47 height 15
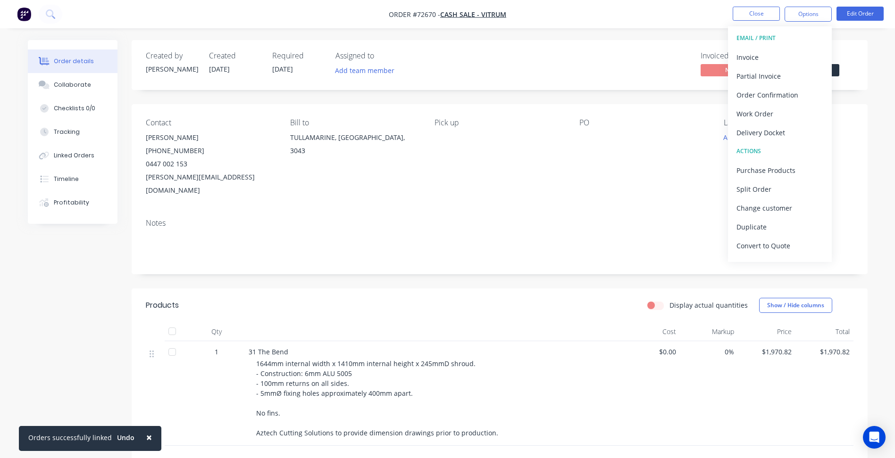
click at [697, 14] on nav "Order #72670 - Cash Sale - VITRUM Close Options EMAIL / PRINT Invoice Partial I…" at bounding box center [447, 14] width 895 height 28
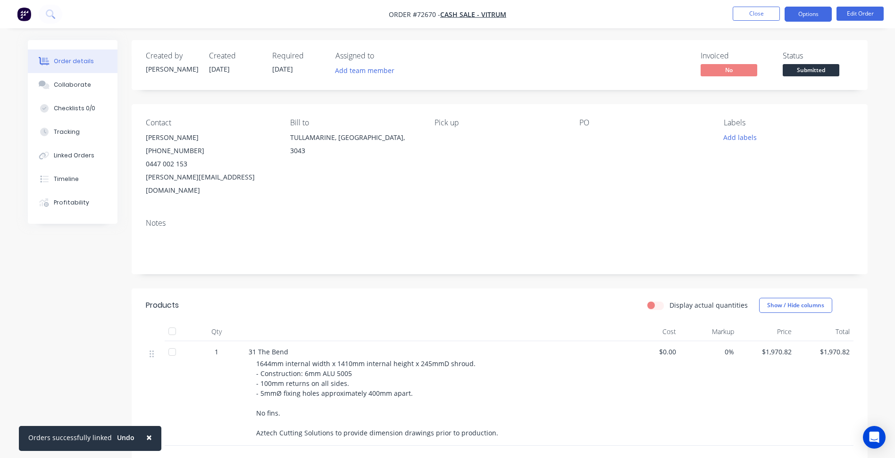
click at [807, 13] on button "Options" at bounding box center [807, 14] width 47 height 15
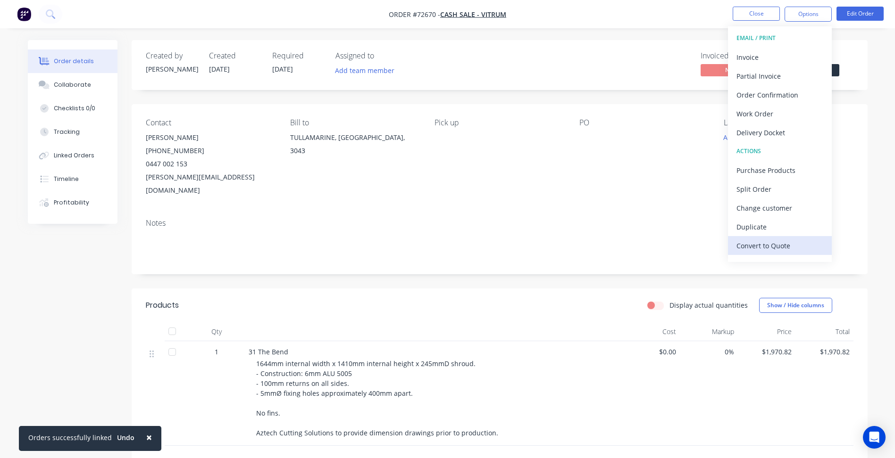
click at [776, 245] on div "Convert to Quote" at bounding box center [779, 246] width 87 height 14
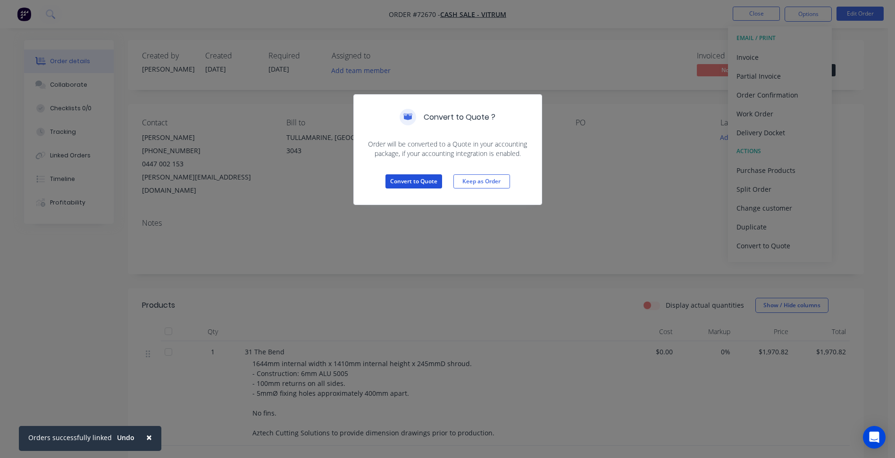
click at [420, 181] on button "Convert to Quote" at bounding box center [413, 181] width 57 height 14
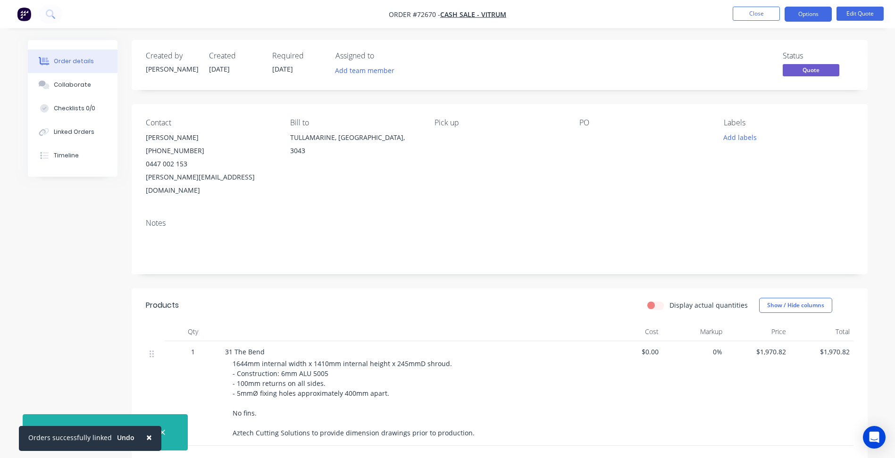
click at [512, 219] on div "Notes" at bounding box center [499, 223] width 707 height 9
click at [803, 8] on button "Options" at bounding box center [807, 14] width 47 height 15
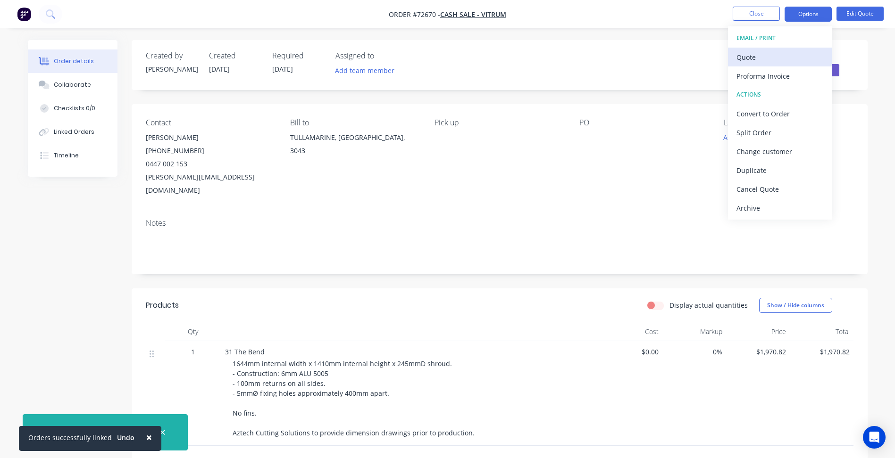
click at [761, 64] on div "Quote" at bounding box center [779, 57] width 87 height 14
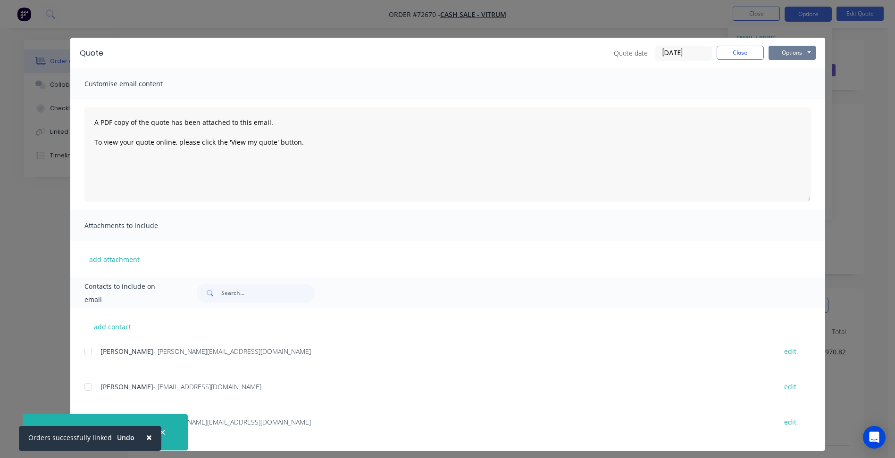
click at [799, 53] on button "Options" at bounding box center [791, 53] width 47 height 14
click at [795, 64] on button "Preview" at bounding box center [798, 70] width 60 height 16
click at [789, 49] on button "Options" at bounding box center [791, 53] width 47 height 14
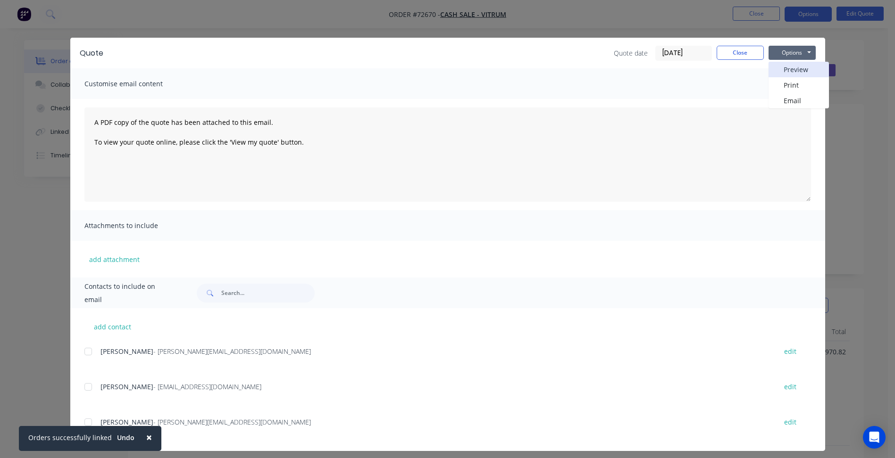
click at [791, 68] on button "Preview" at bounding box center [798, 70] width 60 height 16
click at [731, 53] on button "Close" at bounding box center [739, 53] width 47 height 14
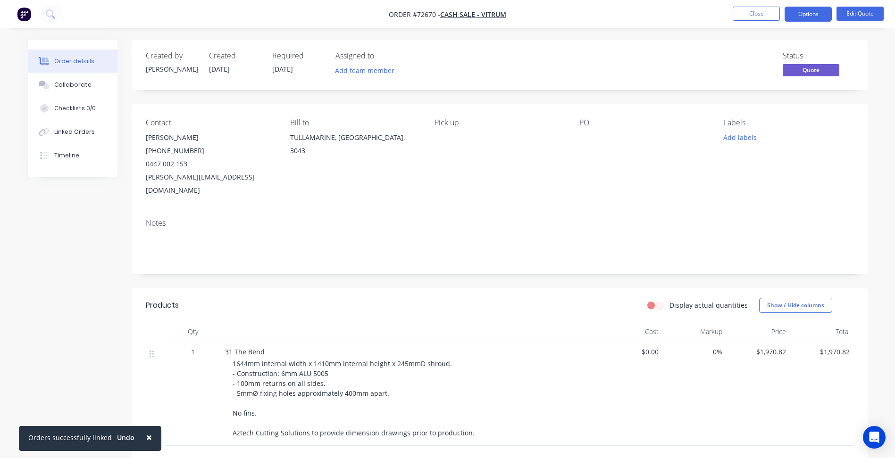
scroll to position [94, 0]
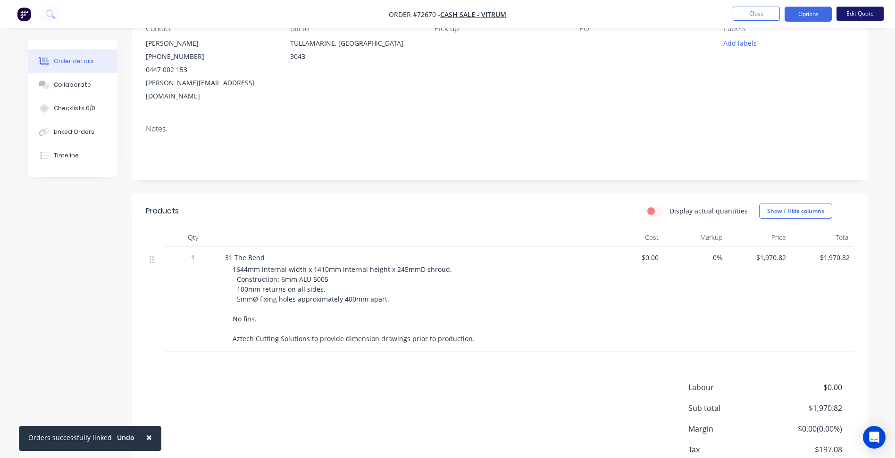
click at [858, 15] on button "Edit Quote" at bounding box center [859, 14] width 47 height 14
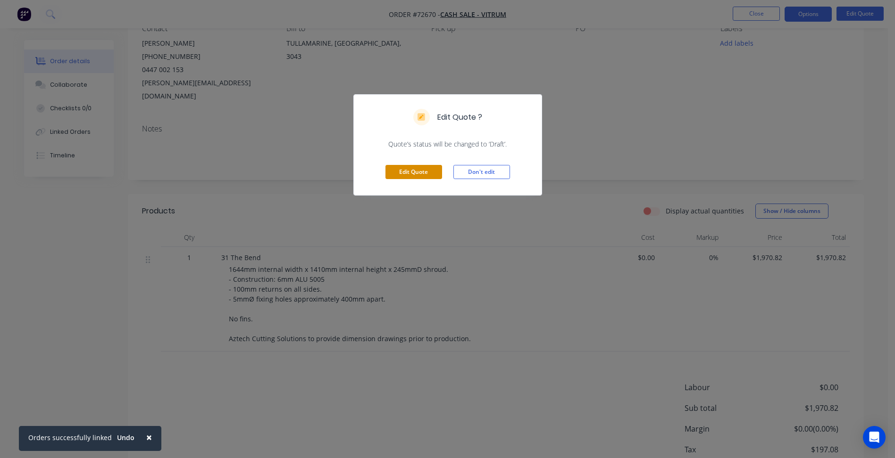
click at [431, 170] on button "Edit Quote" at bounding box center [413, 172] width 57 height 14
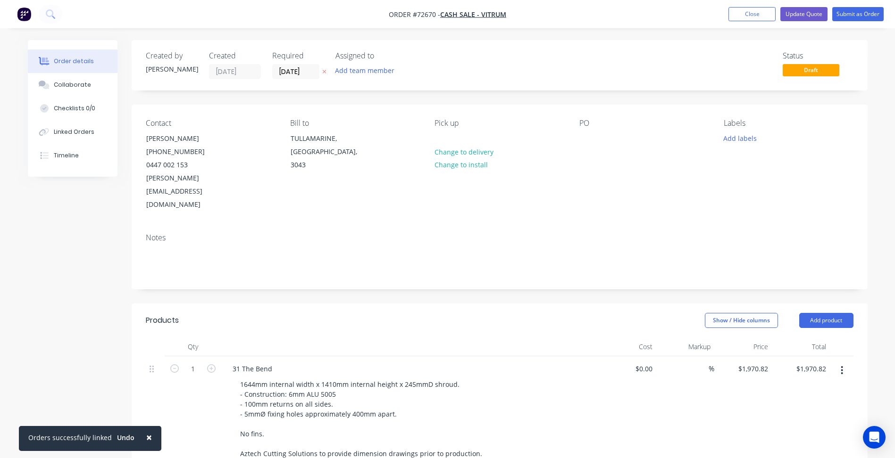
scroll to position [141, 0]
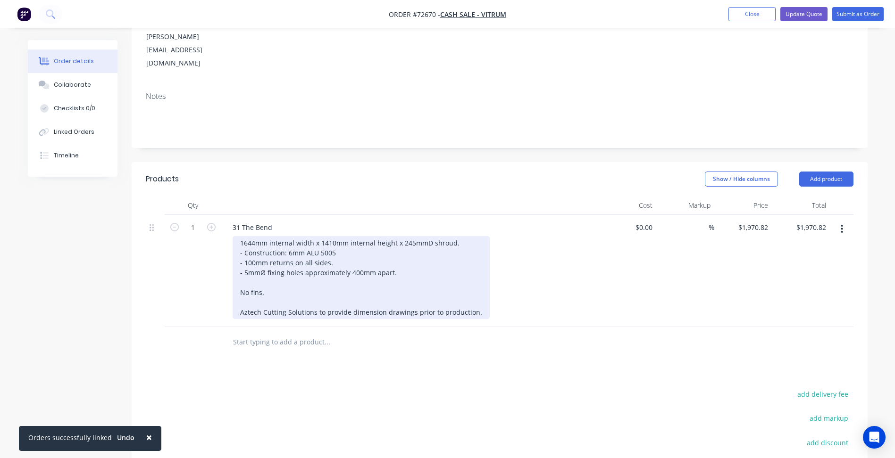
click at [312, 240] on div "1644mm internal width x 1410mm internal height x 245mmD shroud. - Construction:…" at bounding box center [361, 277] width 257 height 83
click at [402, 249] on div "1644mm internal width x 1410mm internal height x 245mmD shroud. - Construction:…" at bounding box center [361, 277] width 257 height 83
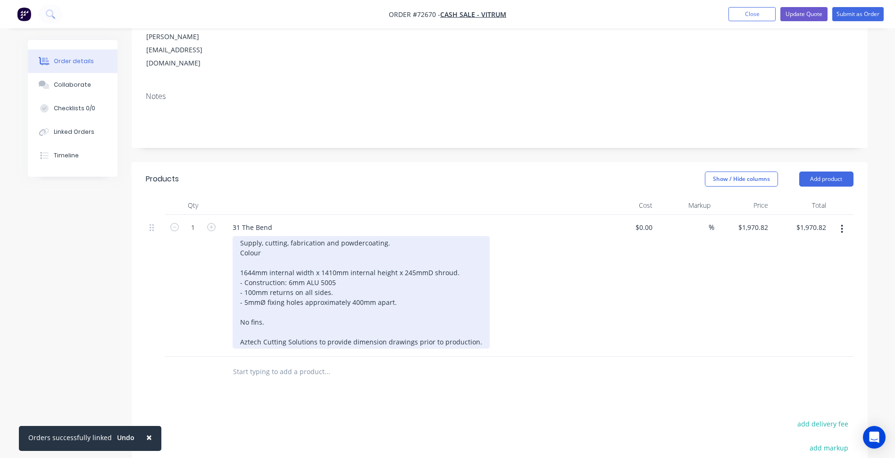
click at [283, 294] on div "Supply, cutting, fabrication and powdercoating. Colour 1644mm internal width x …" at bounding box center [361, 292] width 257 height 113
click at [276, 236] on div "Supply, cutting, fabrication and powdercoating. Colour 1644mm internal width x …" at bounding box center [361, 292] width 257 height 113
click at [287, 286] on div "Supply, cutting, fabrication and powder-coating. Colour: Precis Black Ink D1000…" at bounding box center [361, 292] width 257 height 113
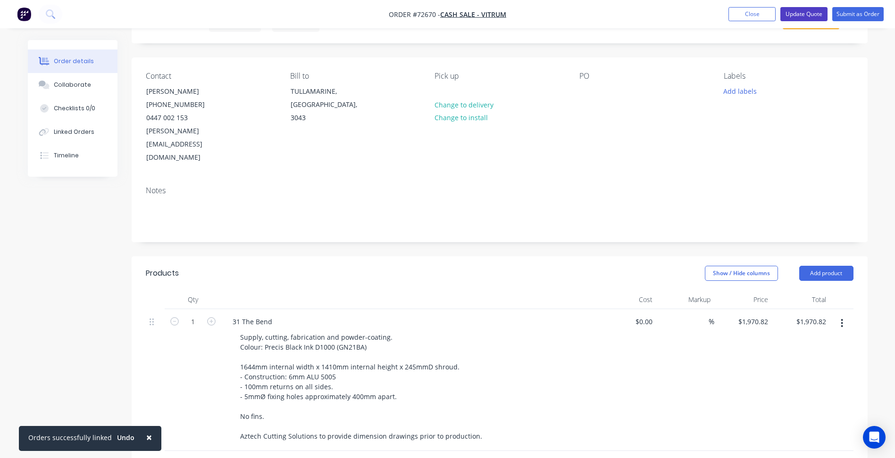
click at [815, 13] on button "Update Quote" at bounding box center [803, 14] width 47 height 14
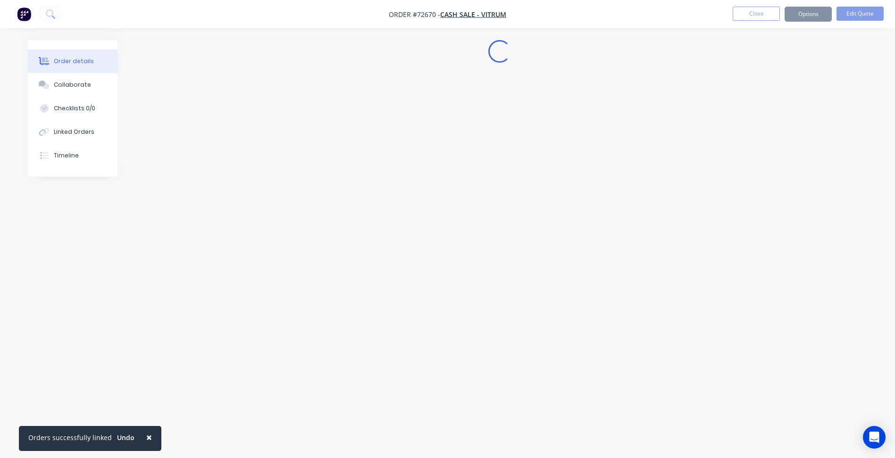
scroll to position [0, 0]
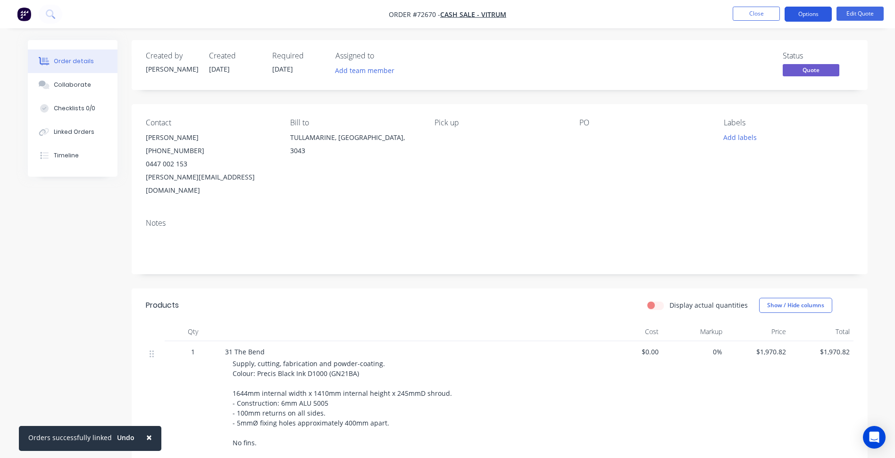
click at [797, 15] on button "Options" at bounding box center [807, 14] width 47 height 15
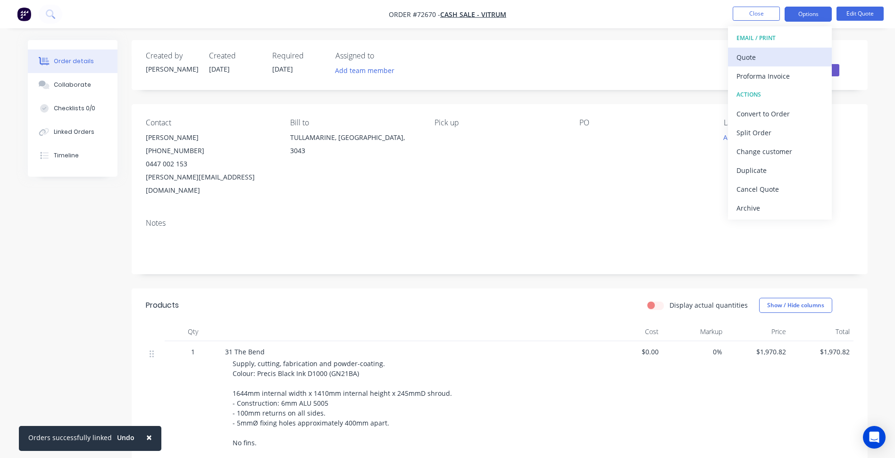
click at [747, 52] on div "Quote" at bounding box center [779, 57] width 87 height 14
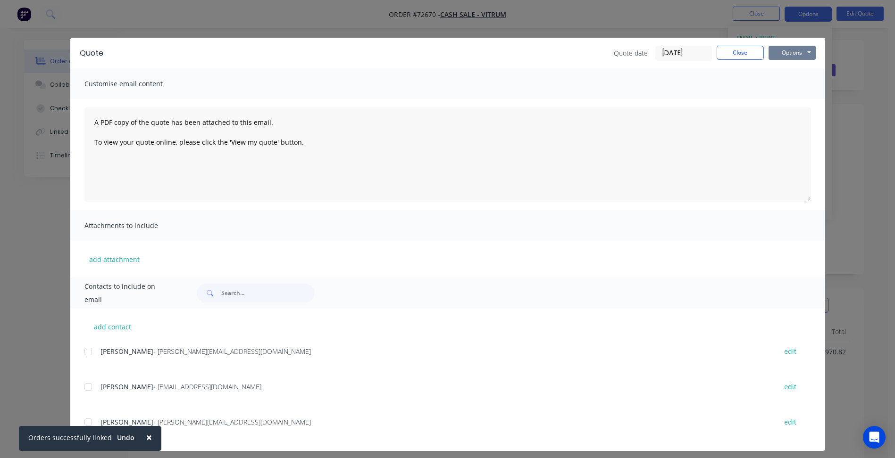
click at [801, 52] on button "Options" at bounding box center [791, 53] width 47 height 14
click at [790, 68] on button "Preview" at bounding box center [798, 70] width 60 height 16
